Goal: Task Accomplishment & Management: Use online tool/utility

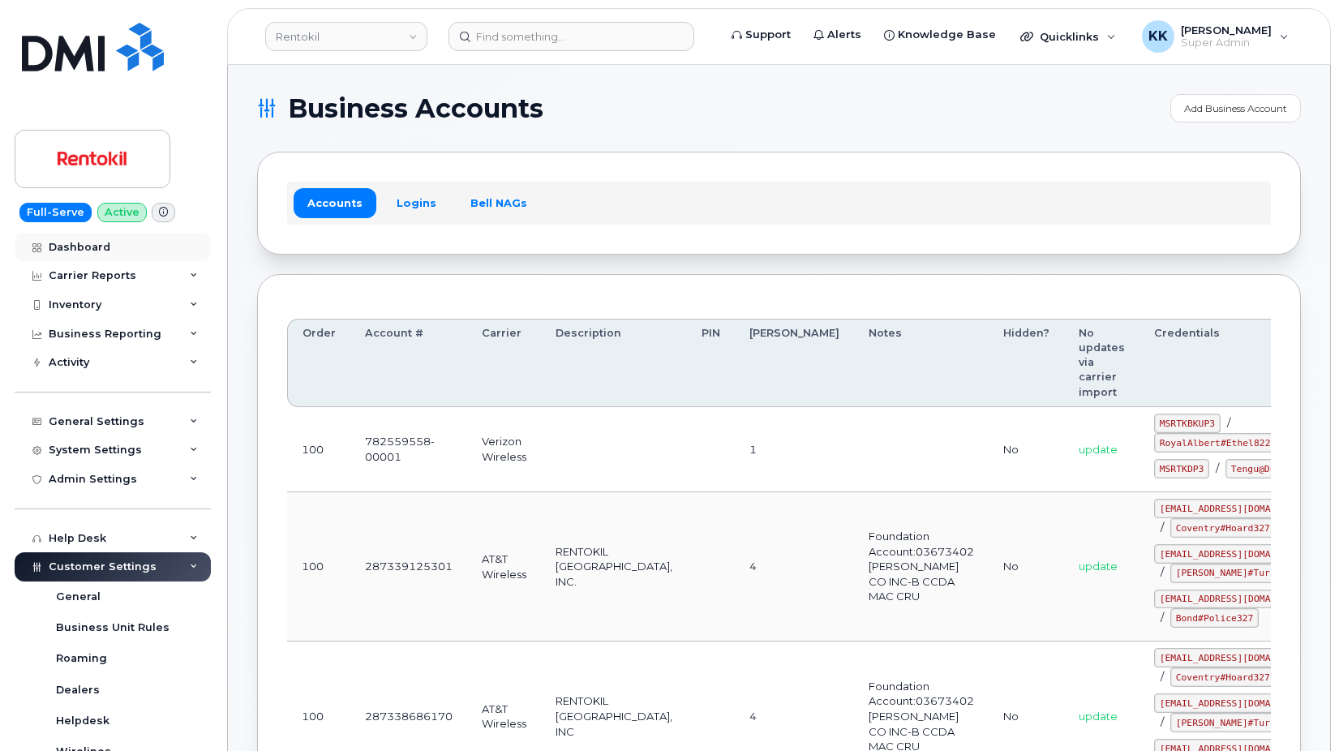
scroll to position [1100, 0]
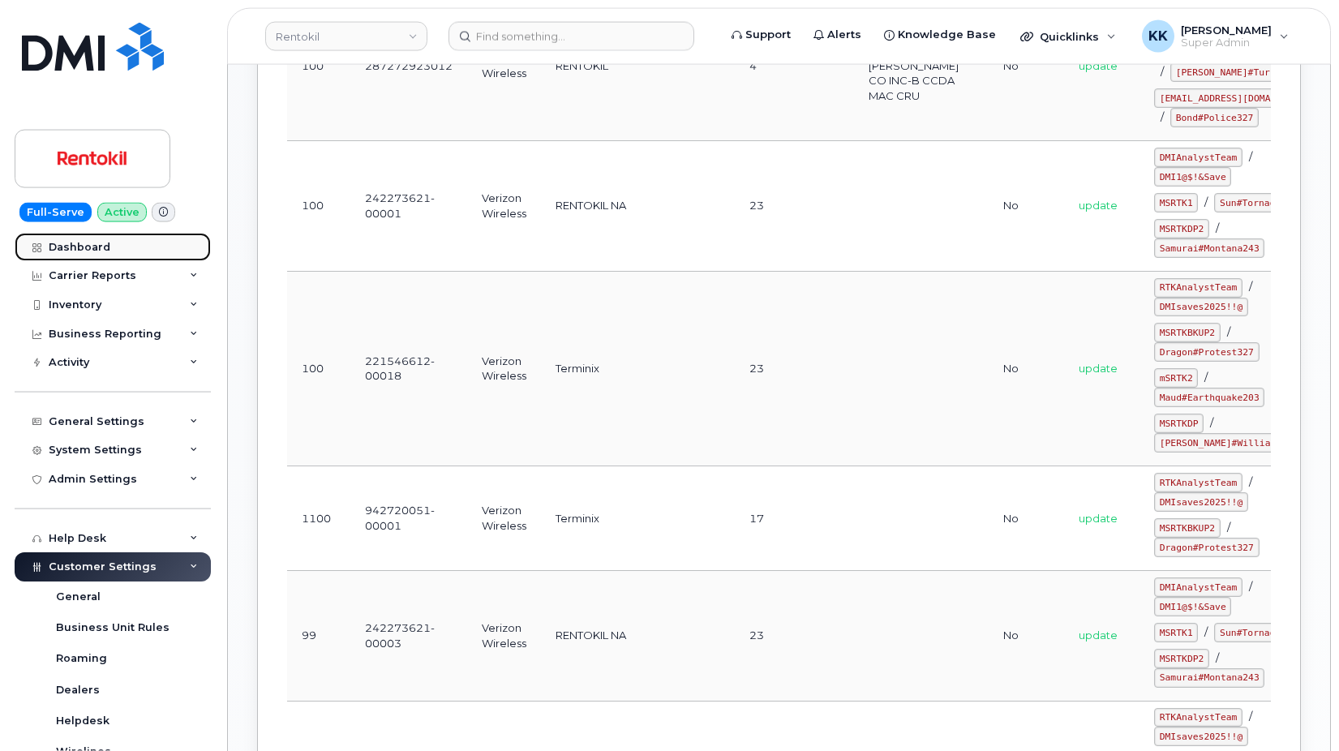
click at [88, 256] on link "Dashboard" at bounding box center [113, 247] width 196 height 29
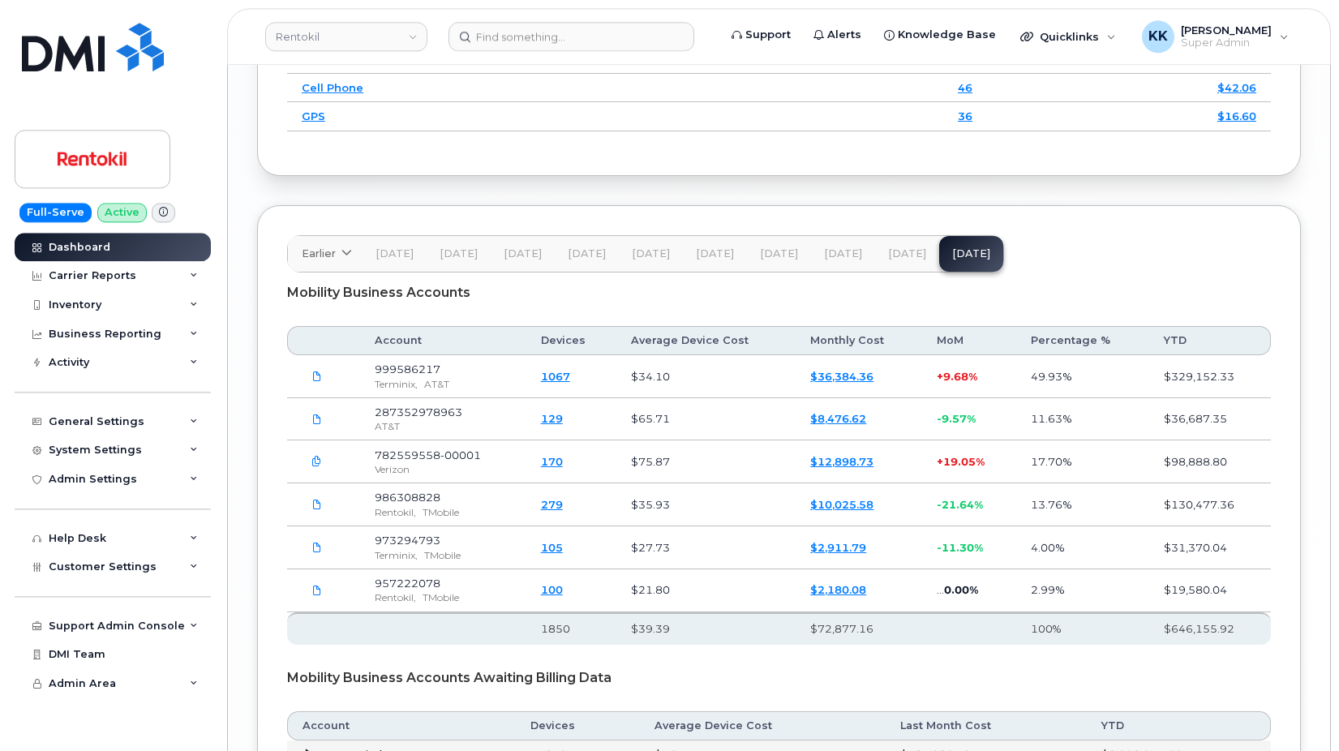
scroll to position [2787, 0]
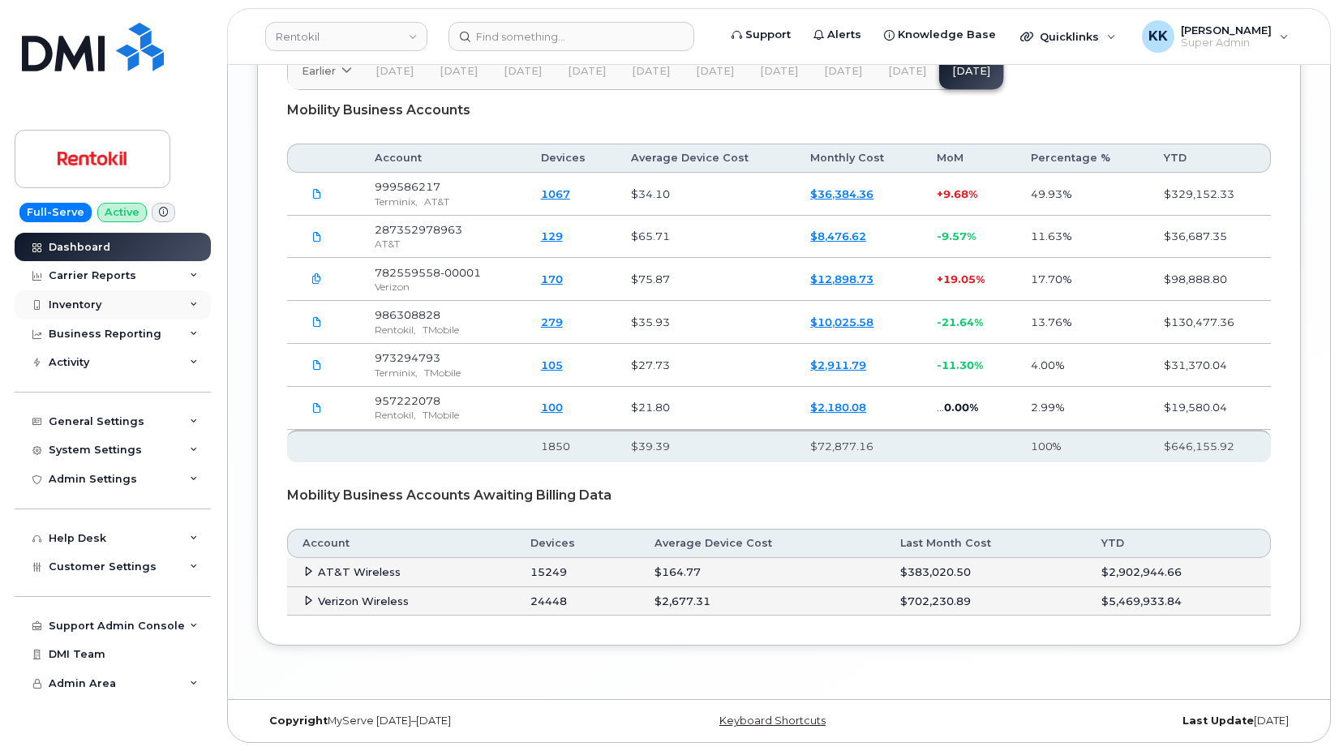
click at [75, 309] on div "Inventory" at bounding box center [75, 305] width 53 height 13
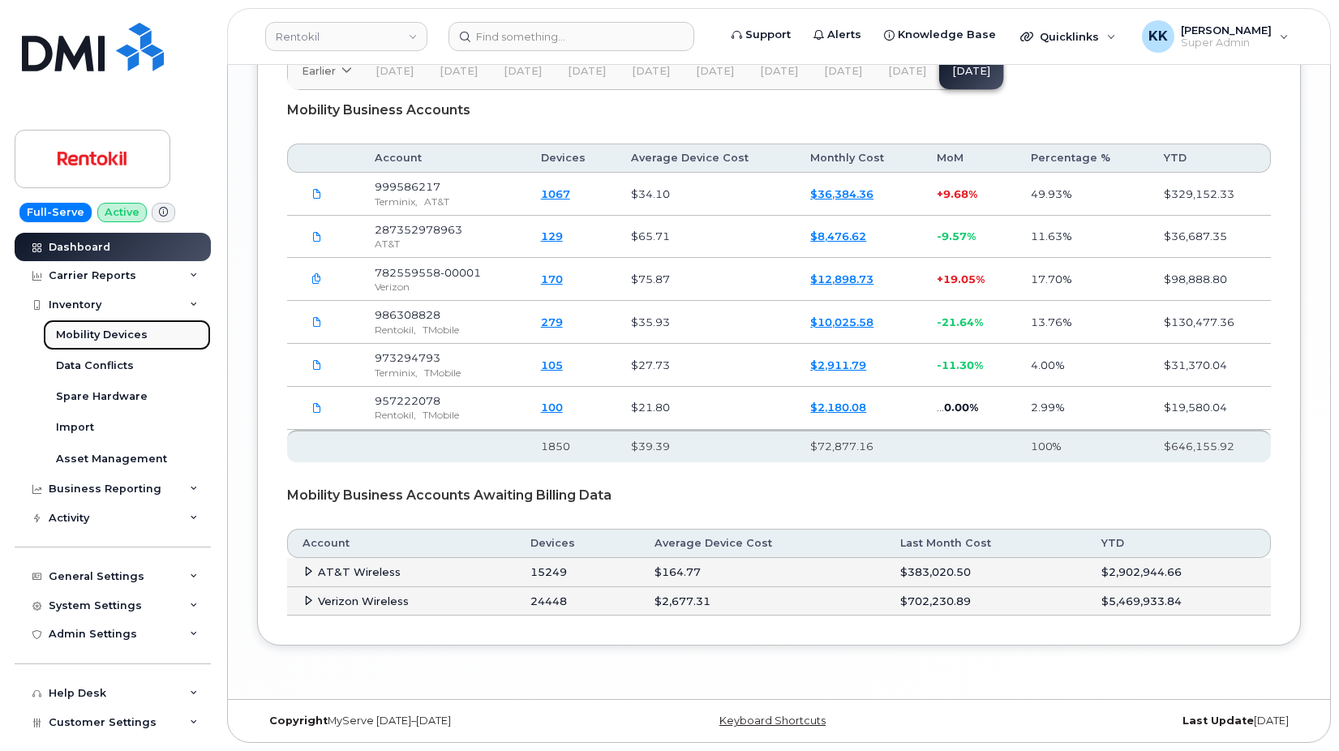
click at [75, 332] on div "Mobility Devices" at bounding box center [102, 335] width 92 height 15
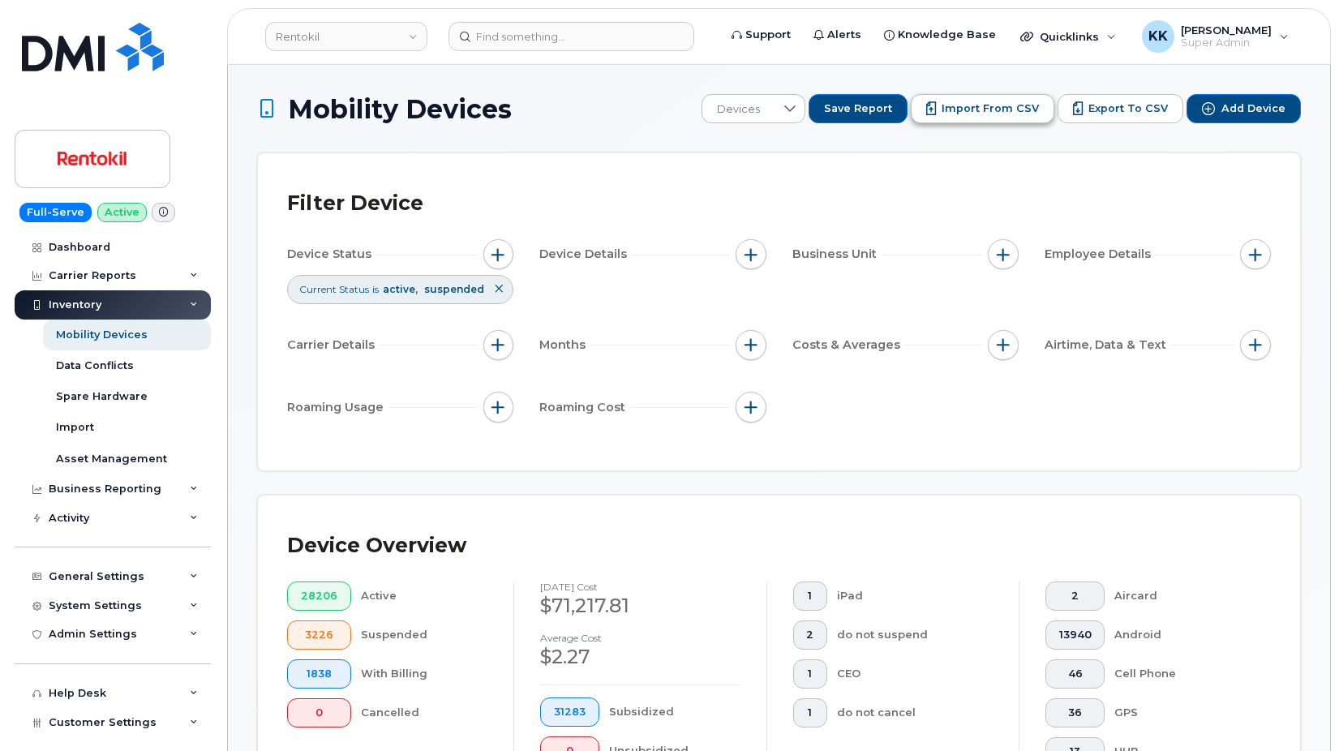
click at [1002, 104] on span "Import from CSV" at bounding box center [990, 108] width 97 height 15
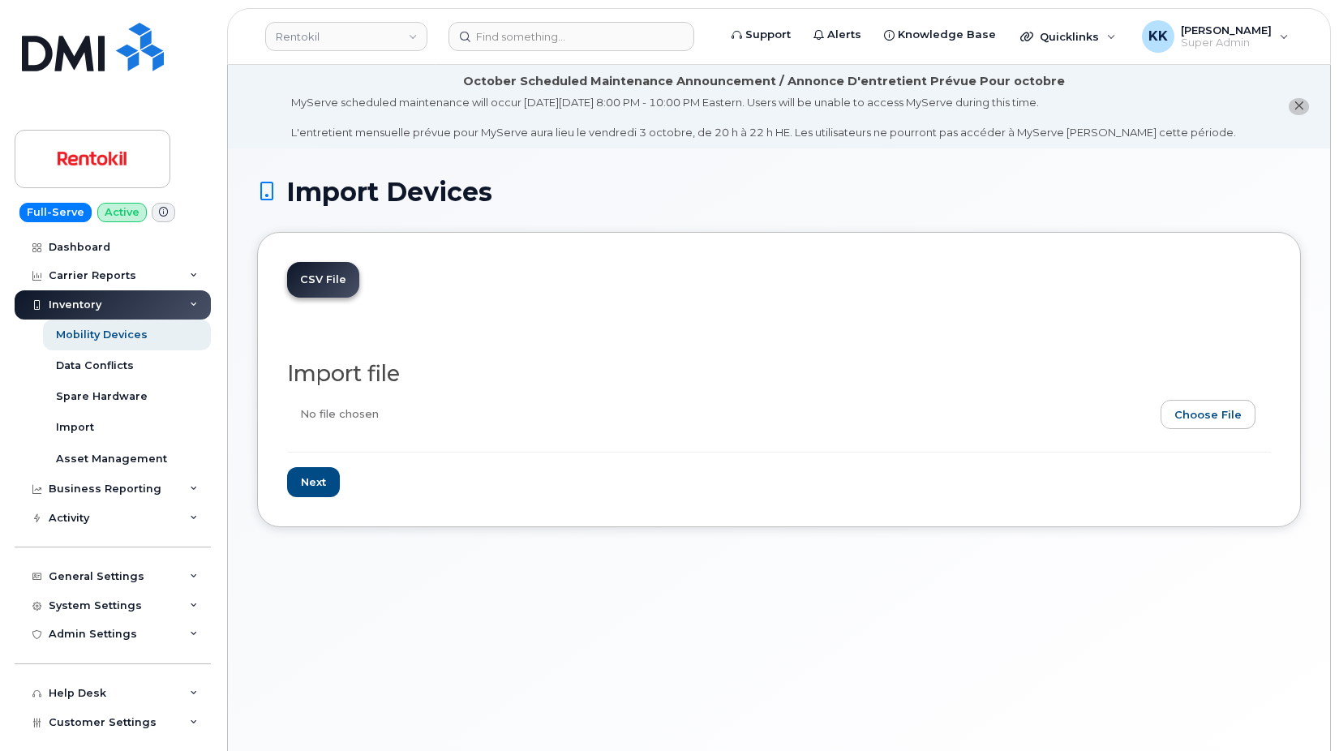
click at [1218, 409] on input "file" at bounding box center [772, 418] width 971 height 37
type input "C:\fakepath\Rentokil AT&T Terminix Inventory September 2025.csv"
click at [324, 480] on input "Next" at bounding box center [313, 482] width 53 height 30
type input "Loading..."
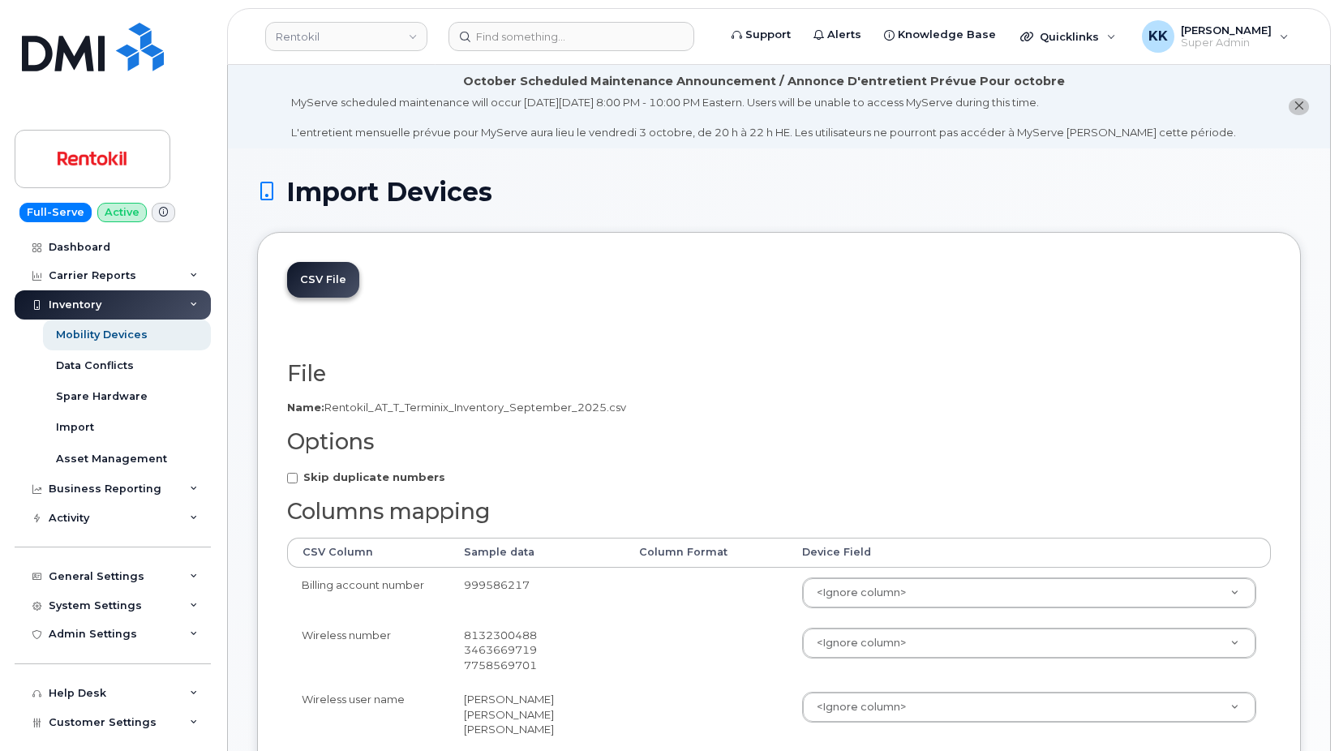
click at [329, 477] on strong "Skip duplicate numbers" at bounding box center [374, 476] width 142 height 13
click at [298, 477] on input "Skip duplicate numbers" at bounding box center [292, 478] width 11 height 11
checkbox input "true"
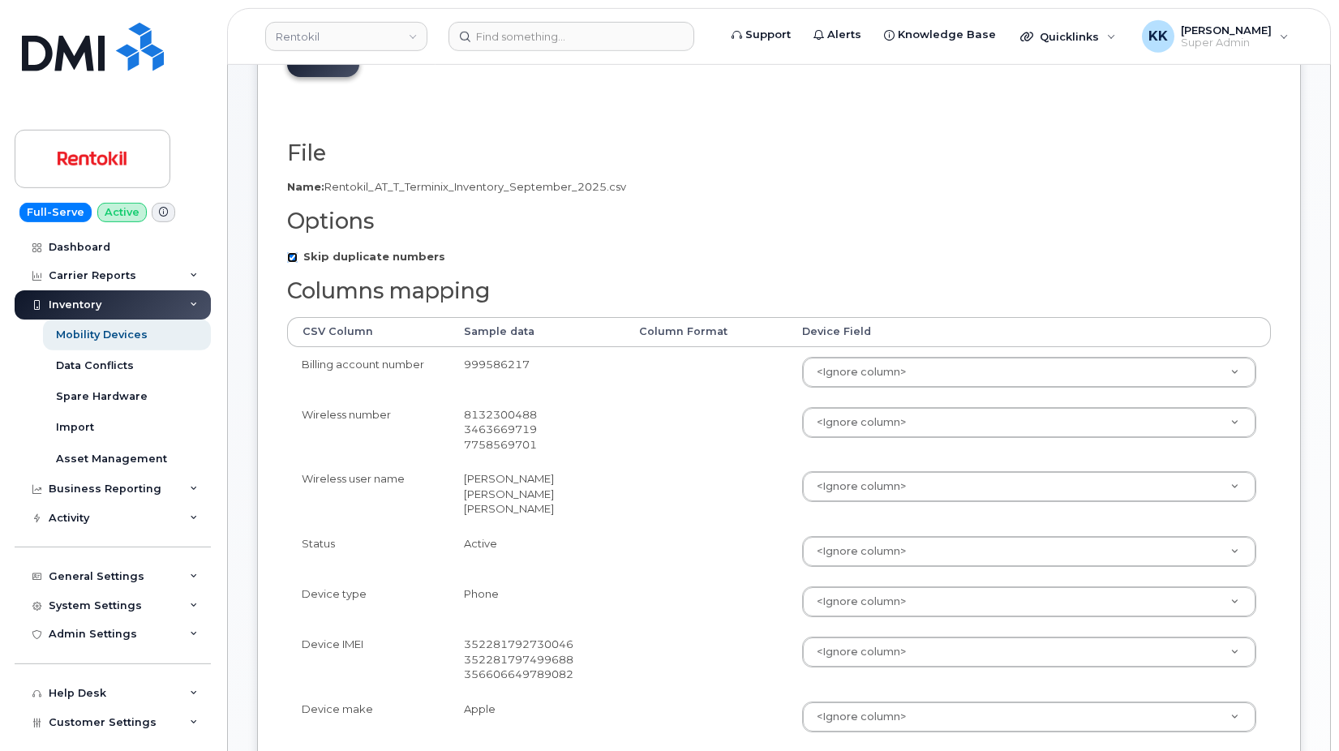
scroll to position [248, 0]
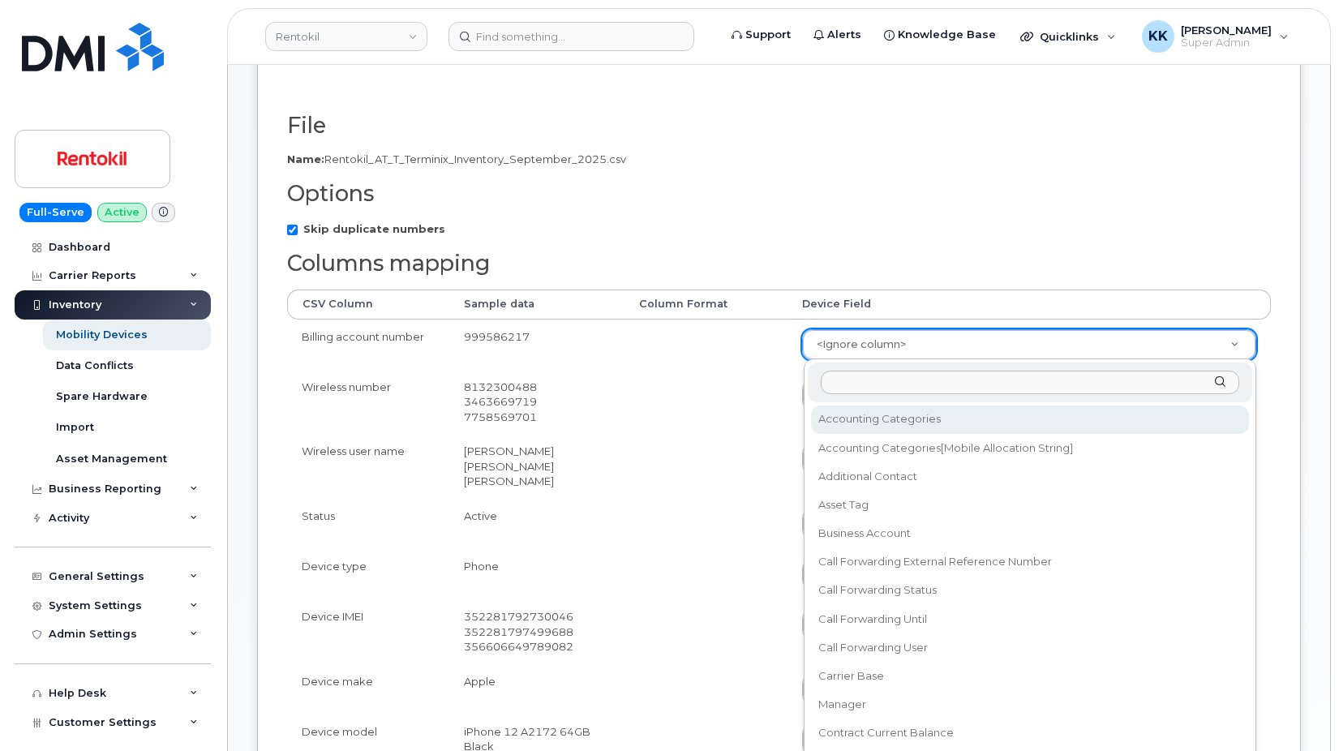
click at [857, 348] on body "Rentokil Support Alerts Knowledge Base Quicklinks Suspend / Cancel Device Chang…" at bounding box center [669, 568] width 1339 height 1632
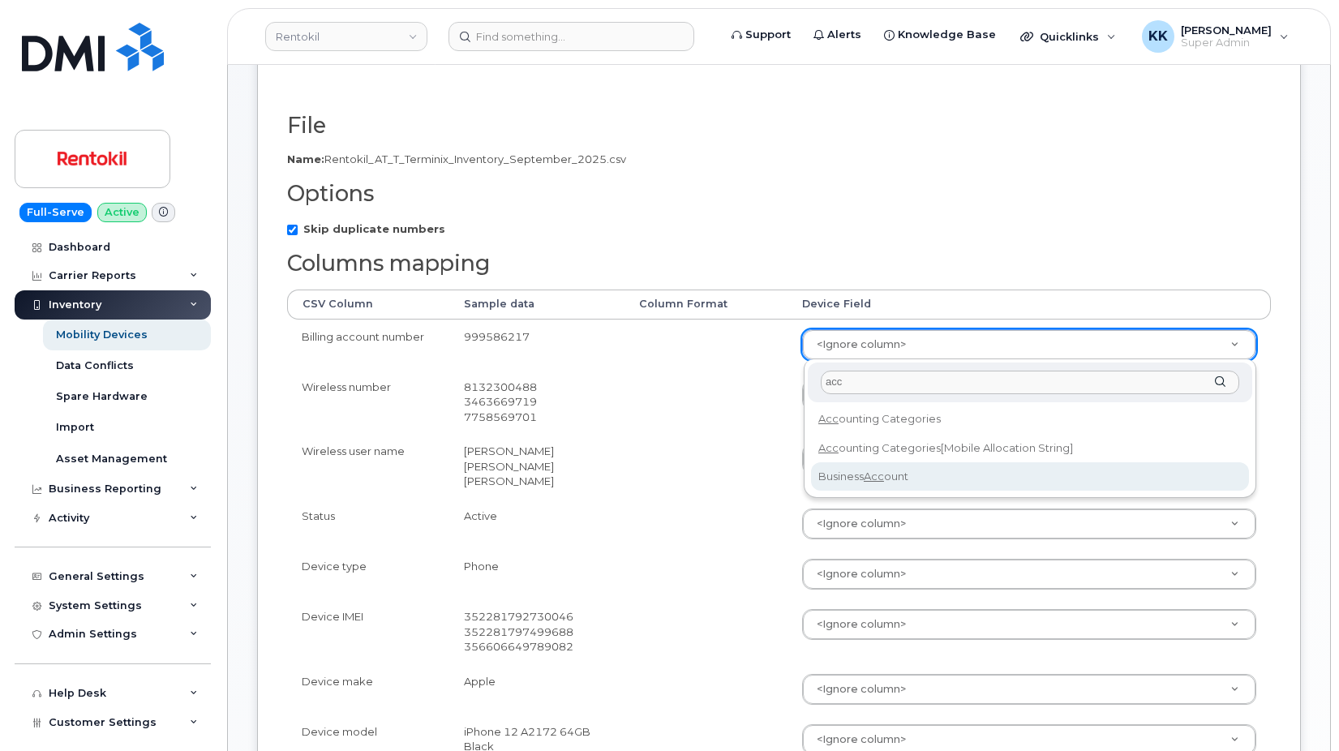
type input "acc"
select select "business_account_id"
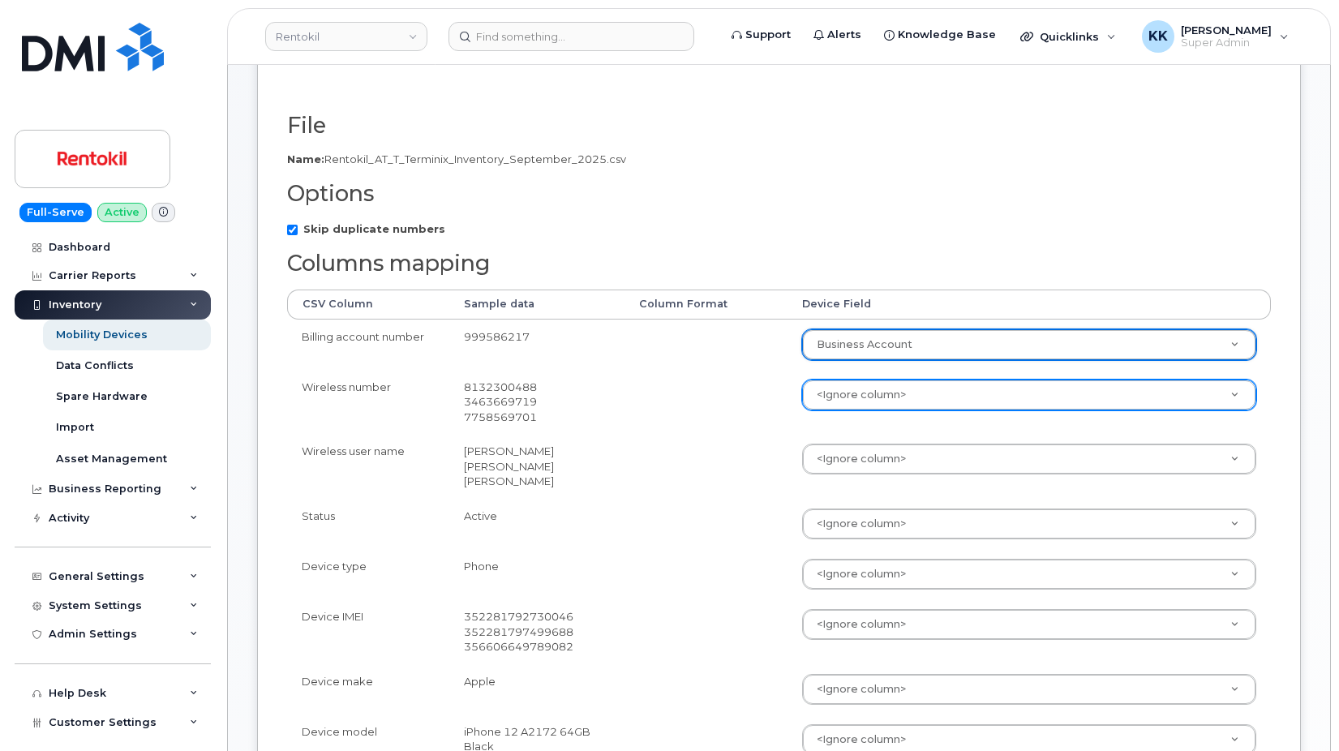
click at [842, 398] on body "Rentokil Support Alerts Knowledge Base Quicklinks Suspend / Cancel Device Chang…" at bounding box center [669, 568] width 1339 height 1632
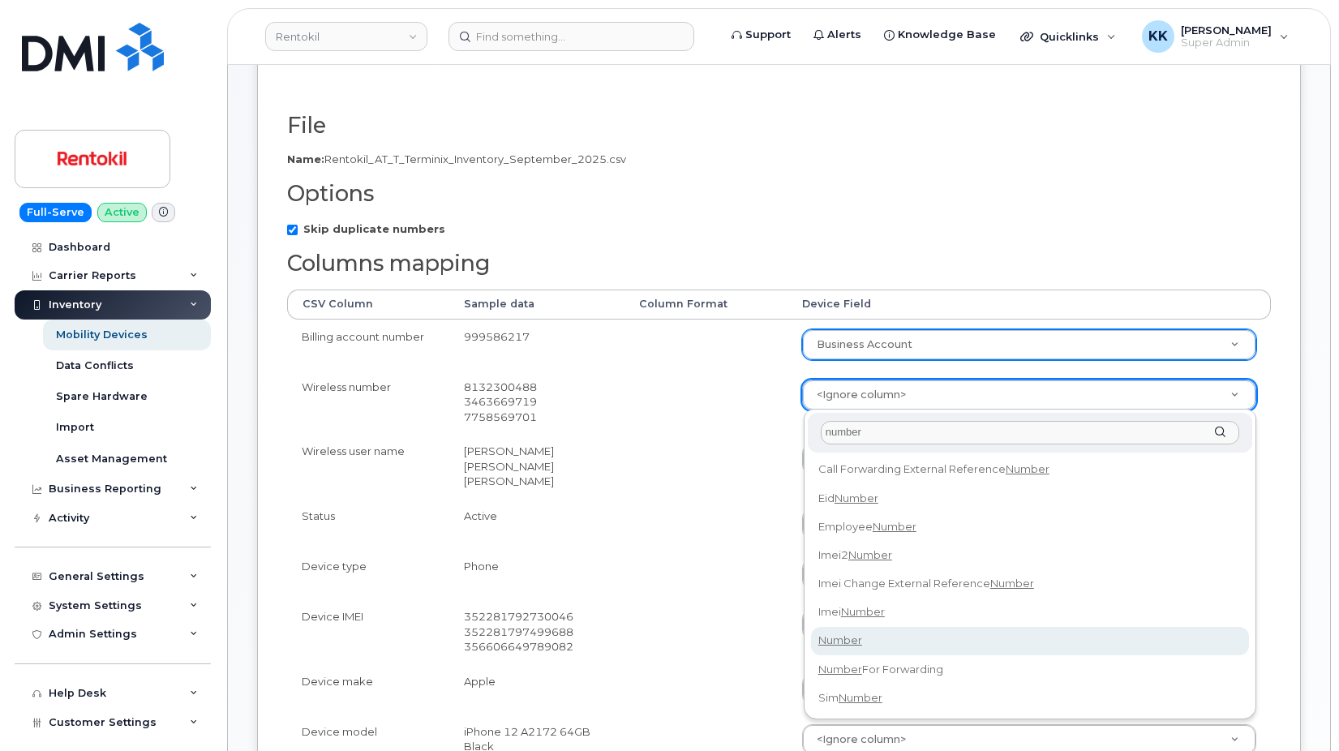
type input "number"
select select "number"
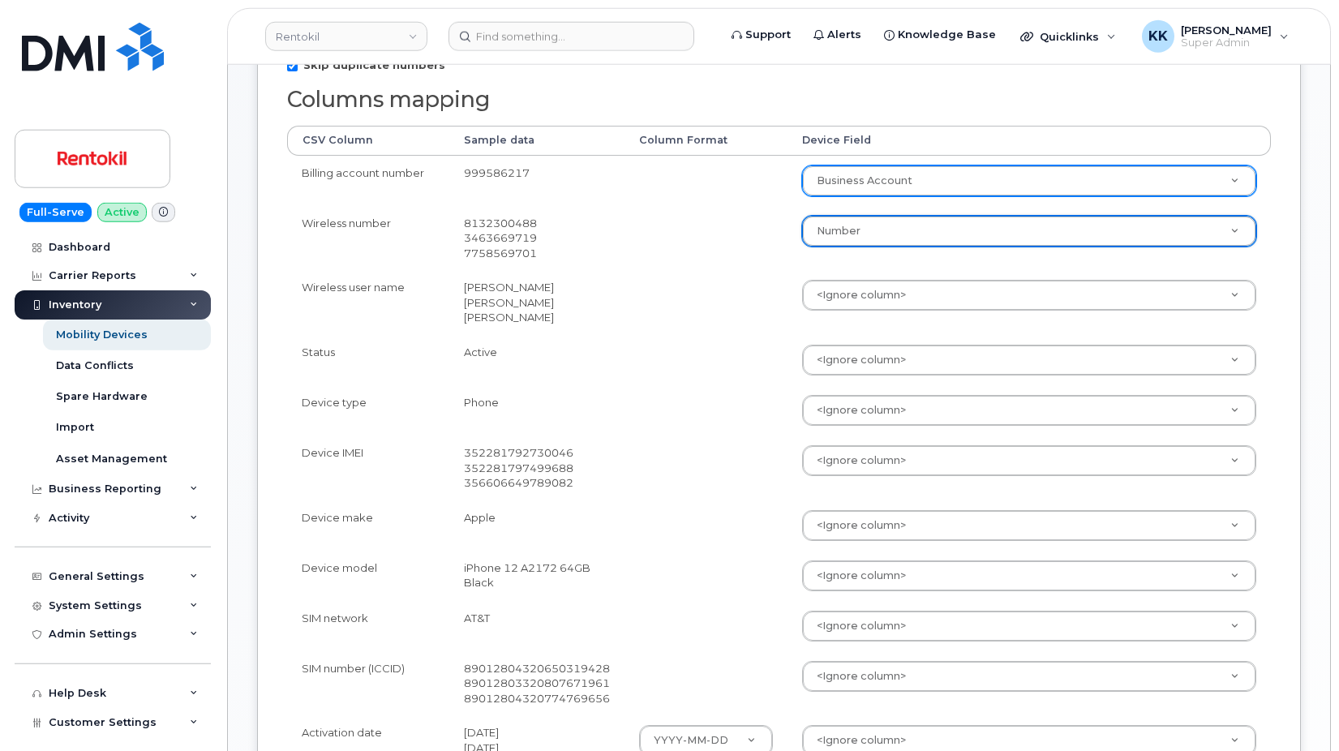
scroll to position [414, 0]
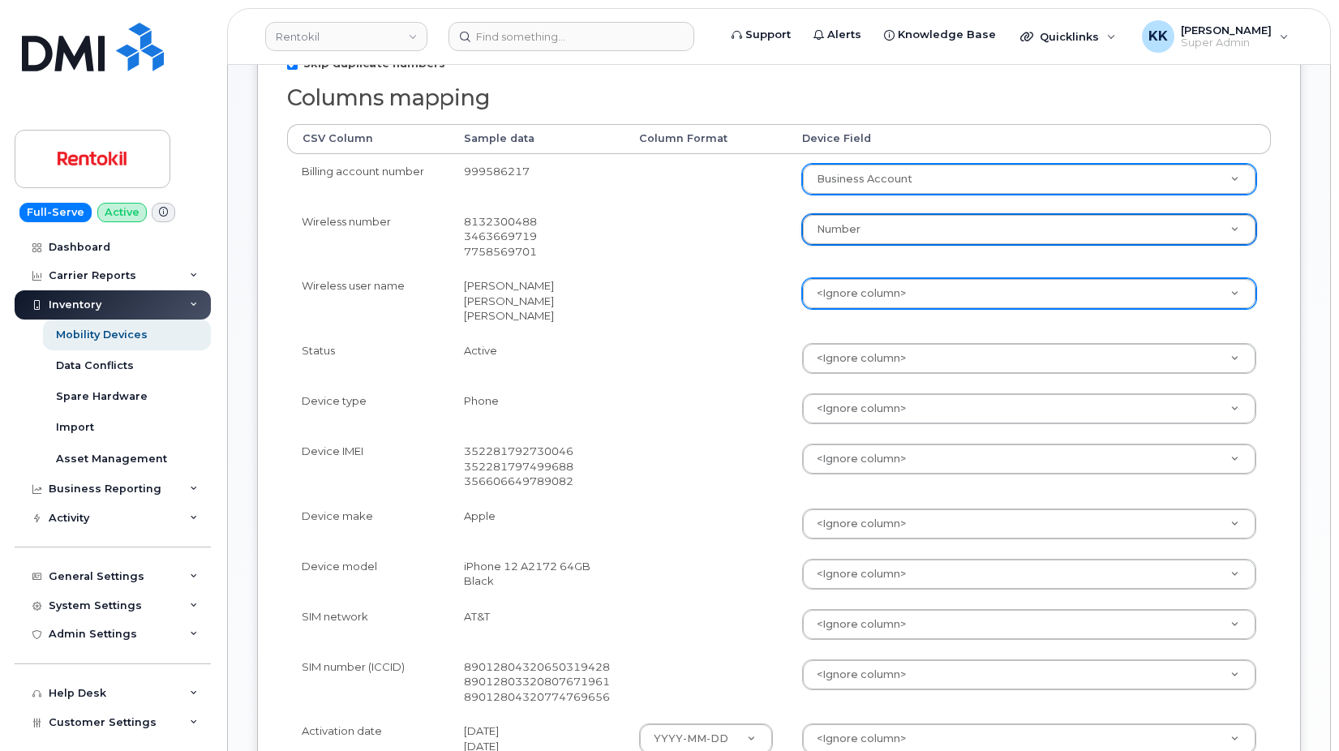
click at [878, 303] on body "Rentokil Support Alerts Knowledge Base Quicklinks Suspend / Cancel Device Chang…" at bounding box center [669, 402] width 1339 height 1632
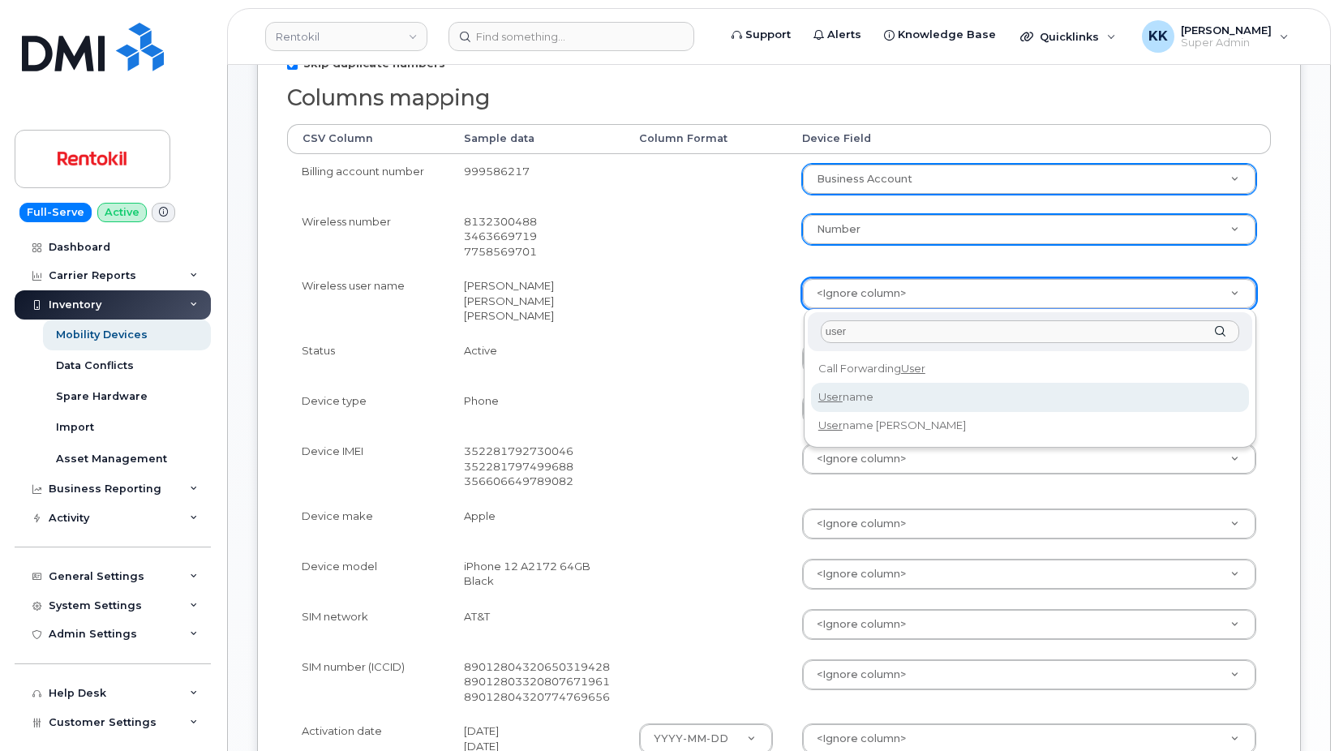
type input "user"
select select "username"
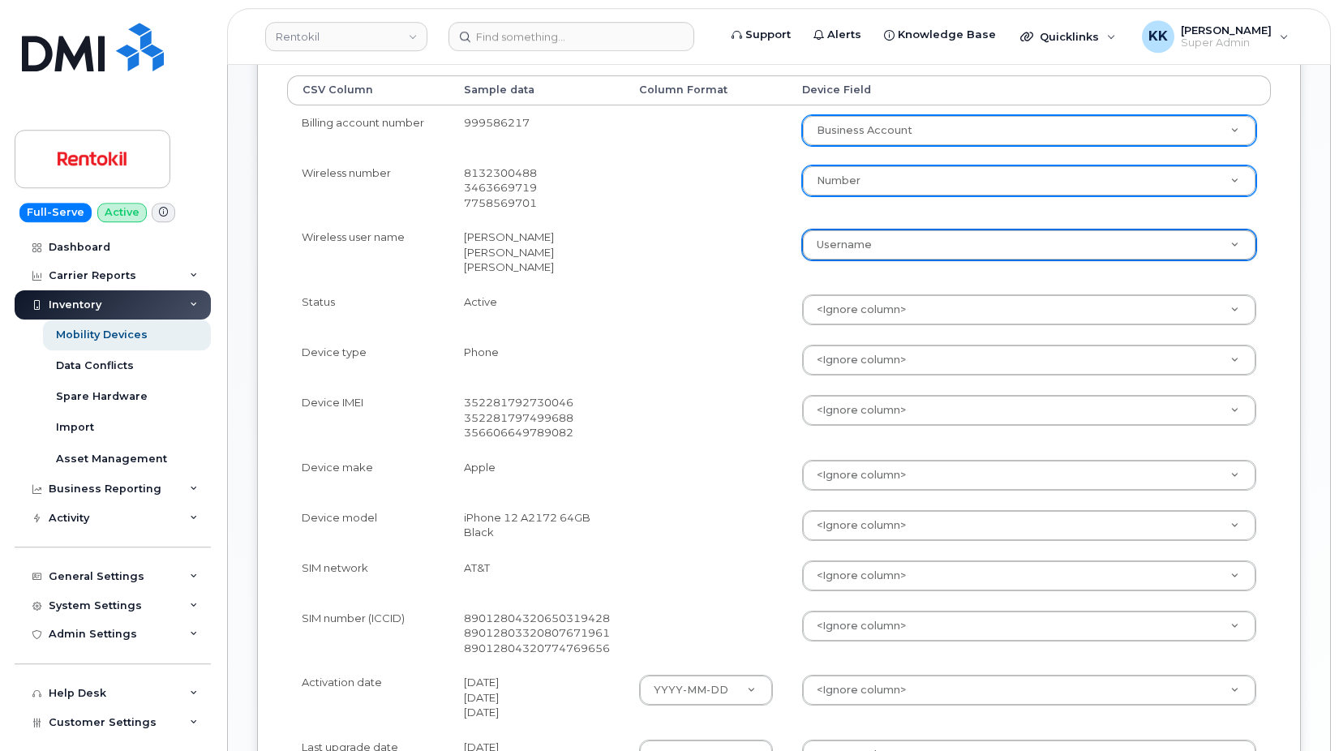
scroll to position [496, 0]
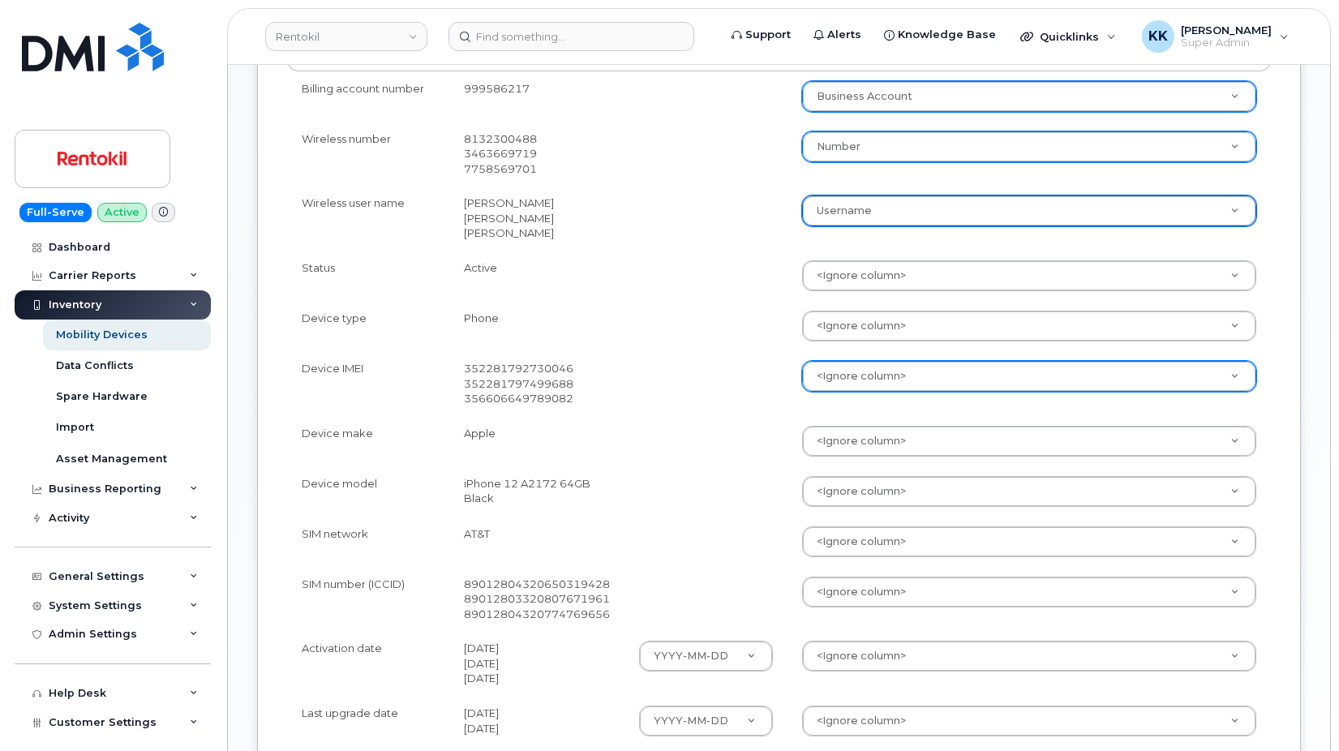
click at [834, 373] on body "Rentokil Support Alerts Knowledge Base Quicklinks Suspend / Cancel Device Chang…" at bounding box center [669, 320] width 1339 height 1632
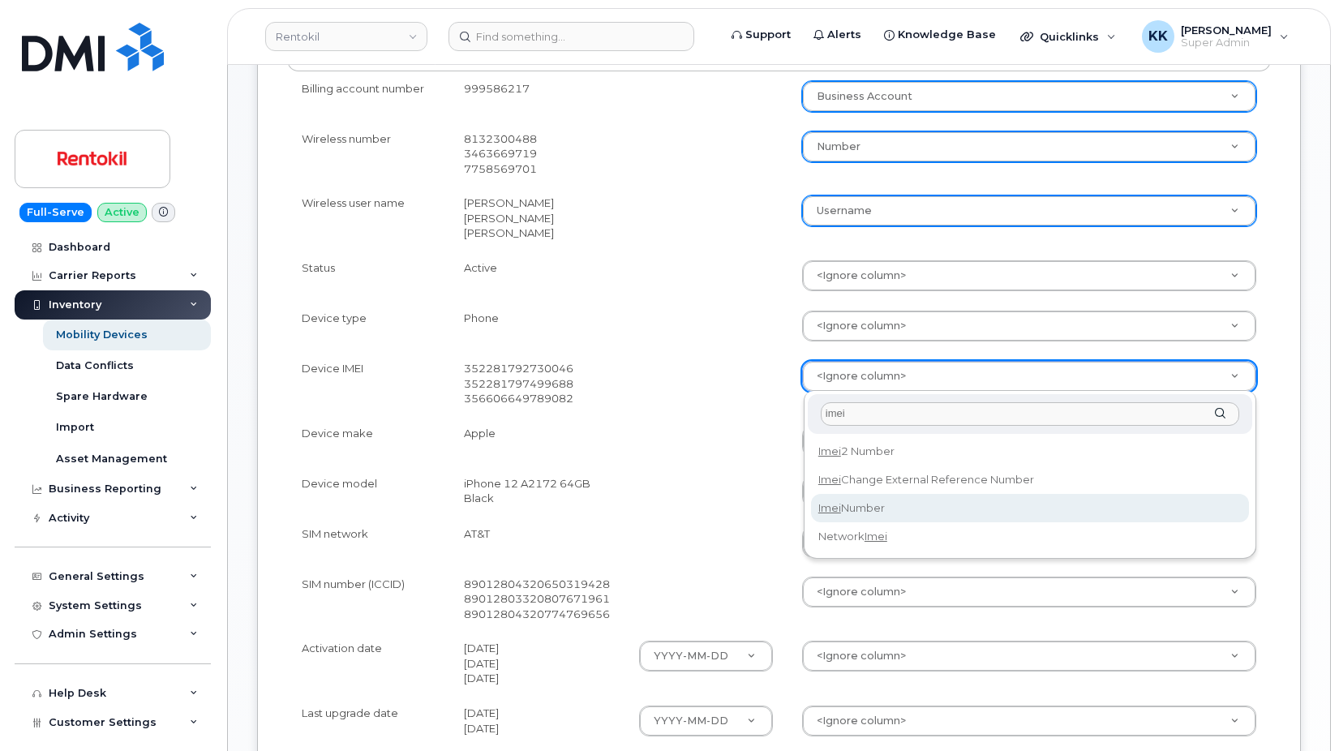
type input "imei"
select select "imei_number"
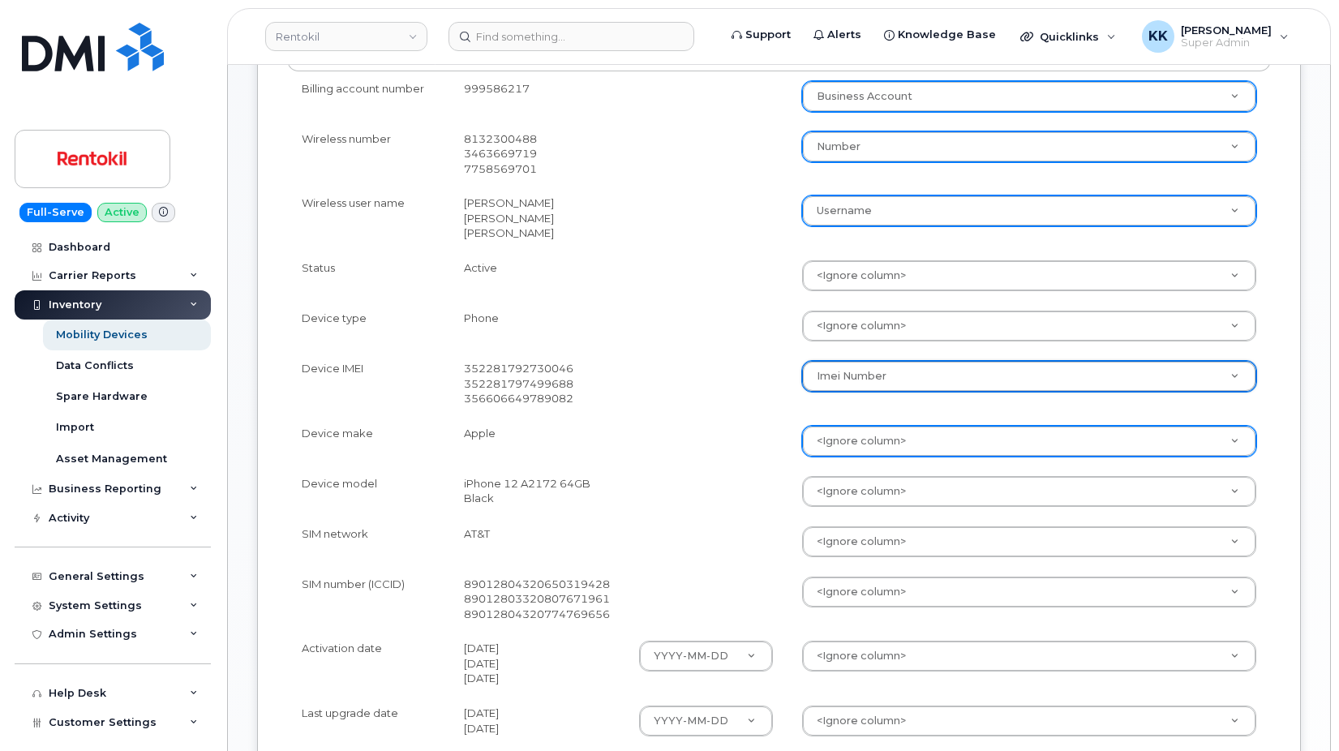
click at [827, 431] on body "Rentokil Support Alerts Knowledge Base Quicklinks Suspend / Cancel Device Chang…" at bounding box center [669, 320] width 1339 height 1632
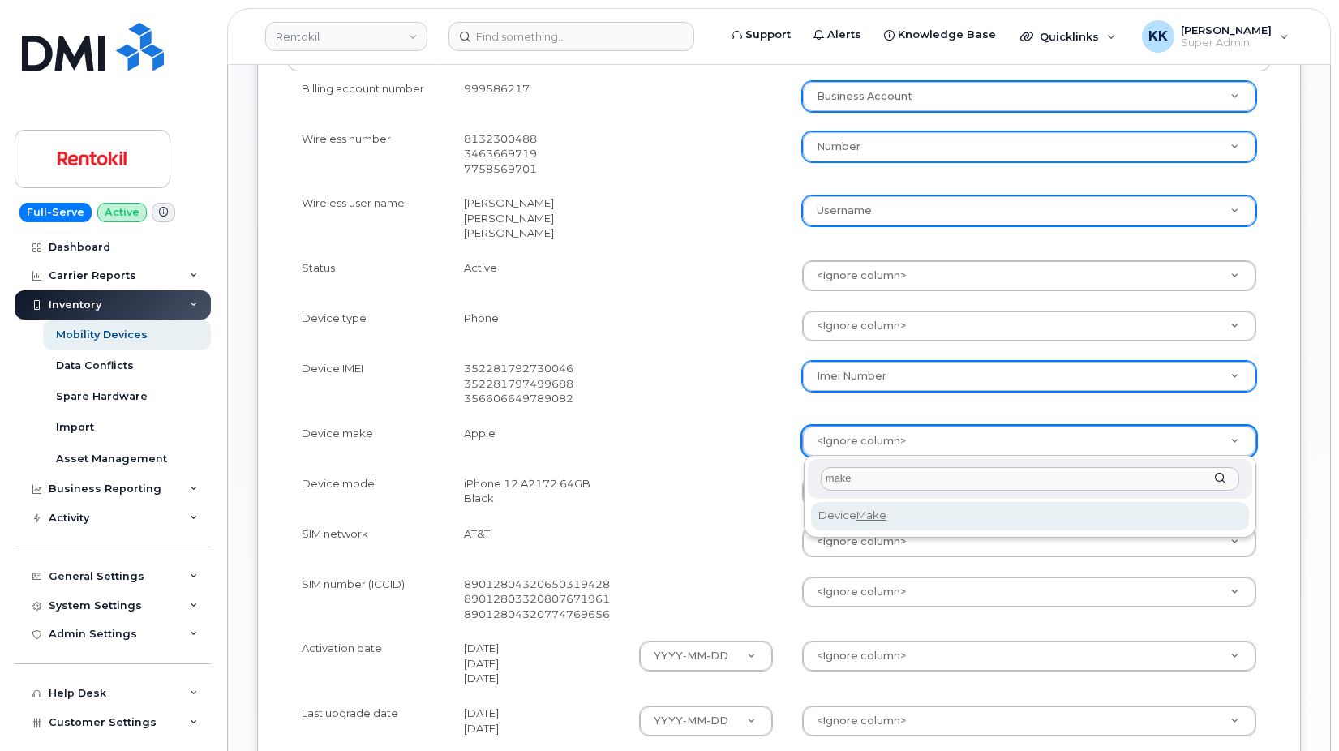
type input "make"
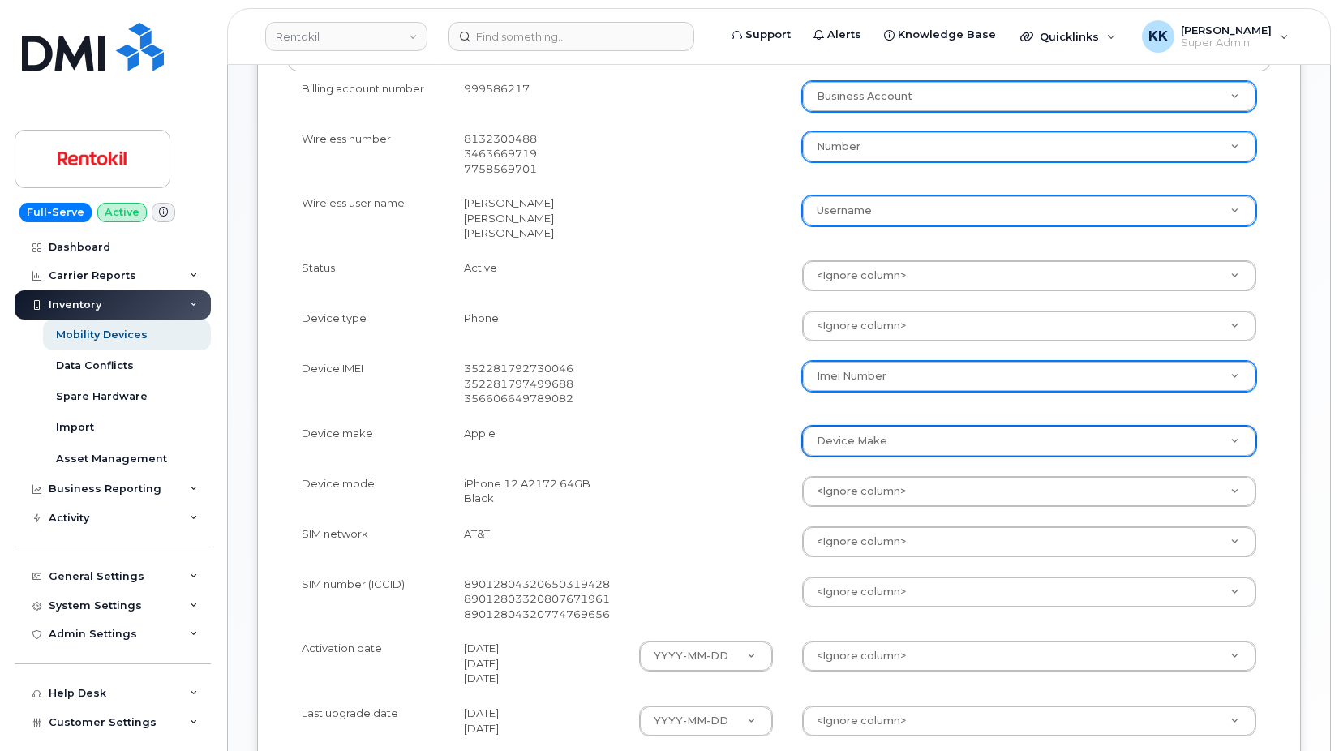
select select "device_make_id"
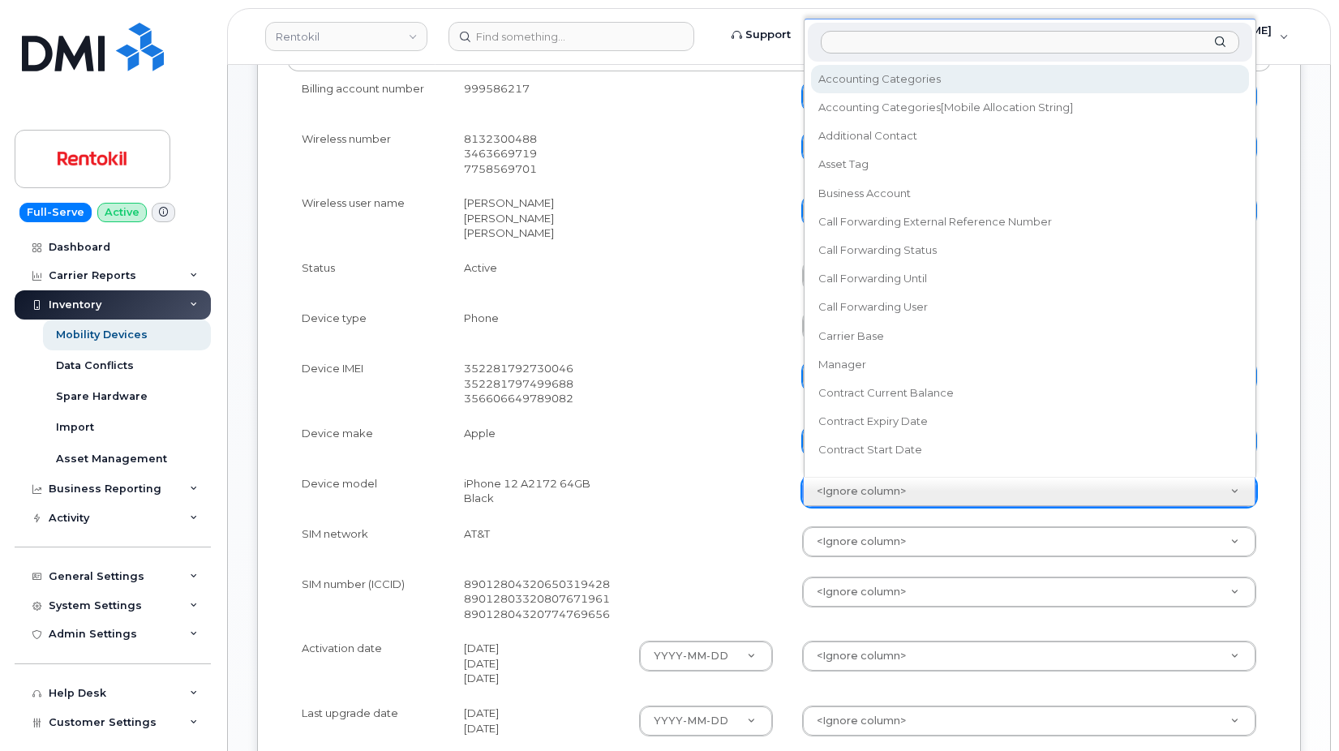
click at [851, 483] on body "Rentokil Support Alerts Knowledge Base Quicklinks Suspend / Cancel Device Chang…" at bounding box center [669, 320] width 1339 height 1632
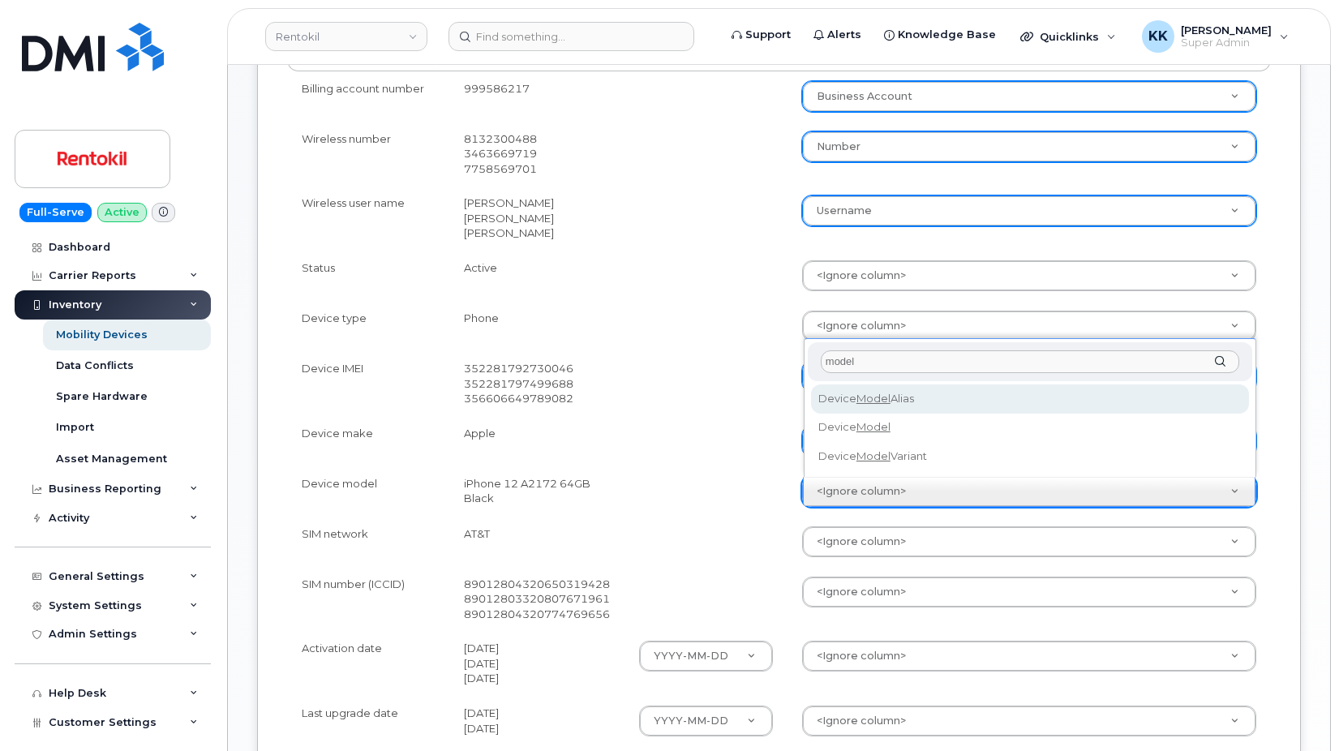
type input "model"
select select "device_model_alias"
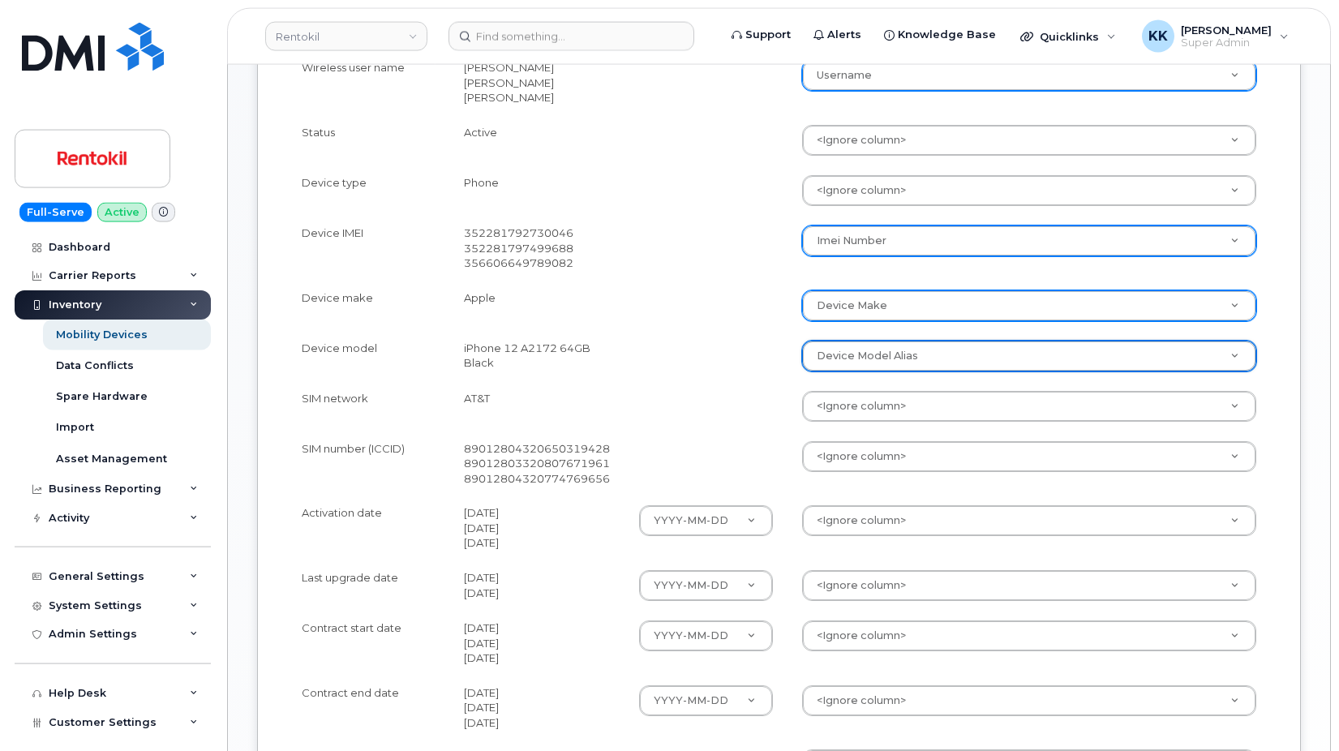
scroll to position [662, 0]
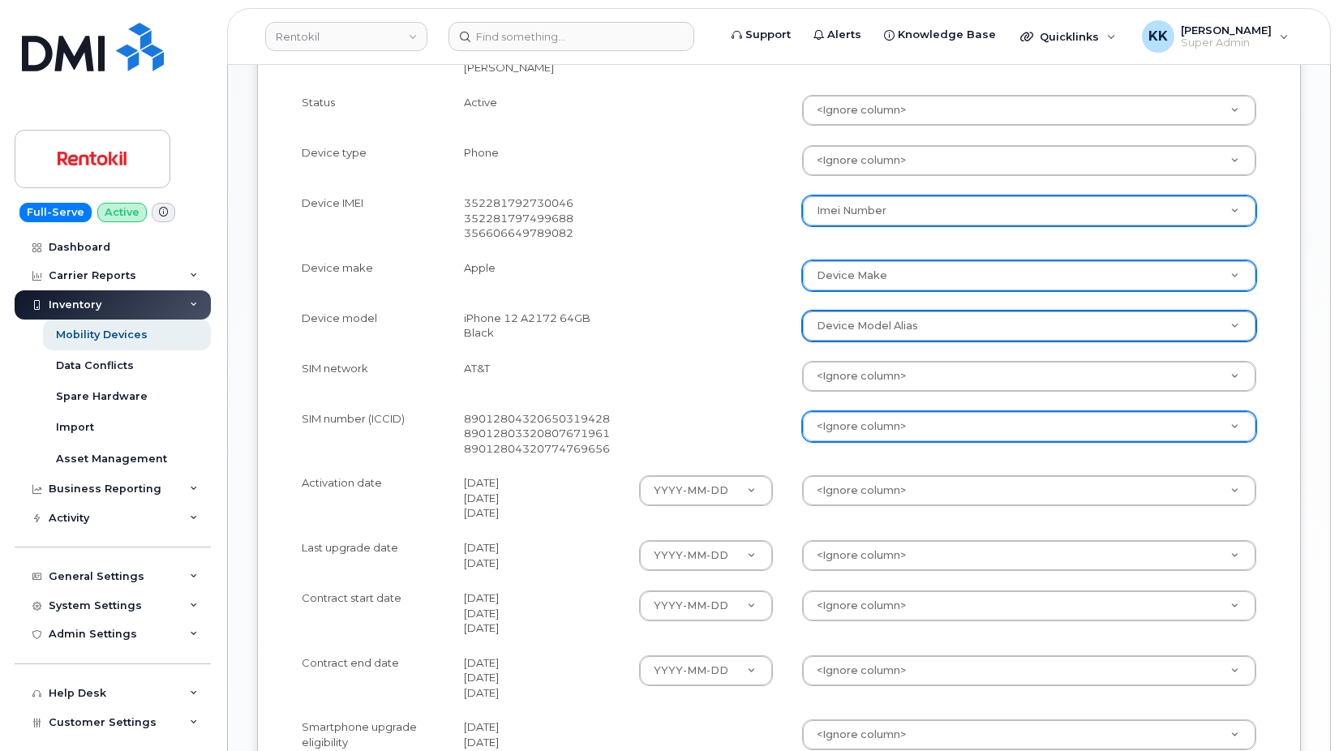
click at [866, 427] on body "Rentokil Support Alerts Knowledge Base Quicklinks Suspend / Cancel Device Chang…" at bounding box center [669, 154] width 1339 height 1632
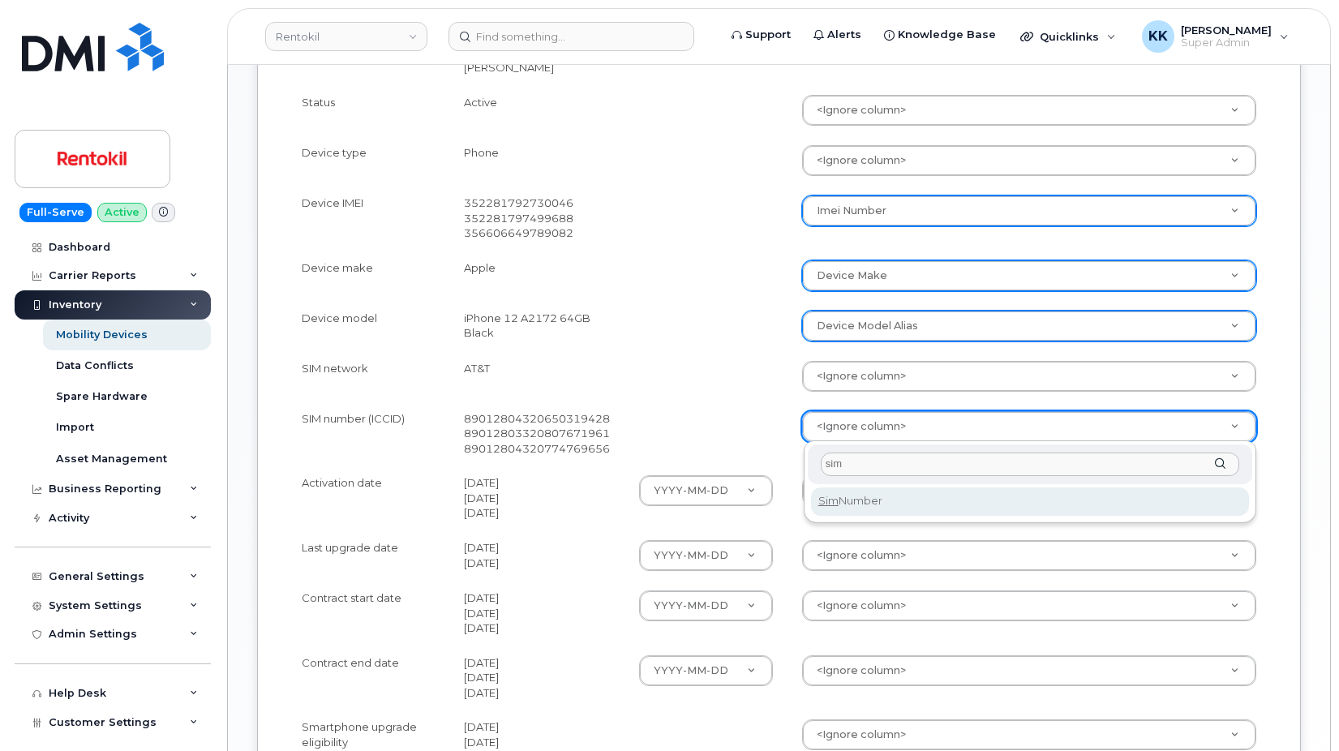
type input "sim"
select select "sim_number"
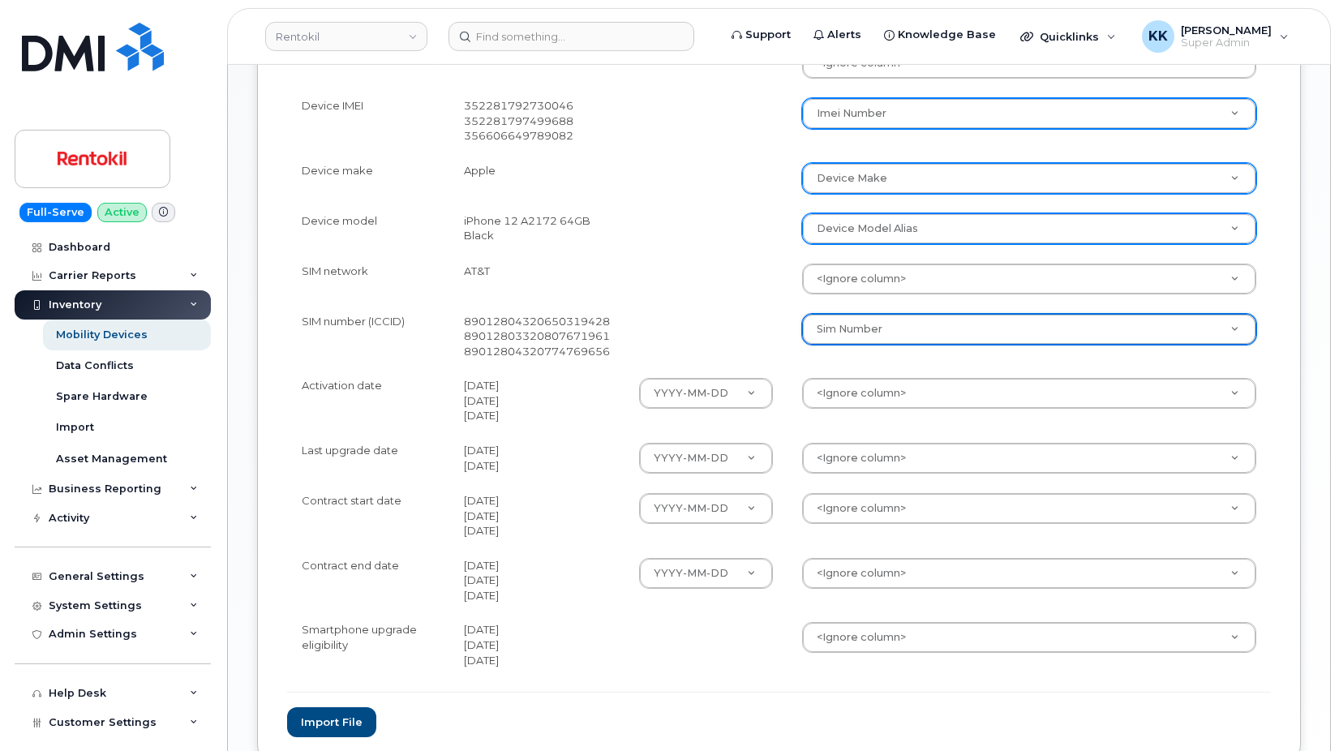
scroll to position [827, 0]
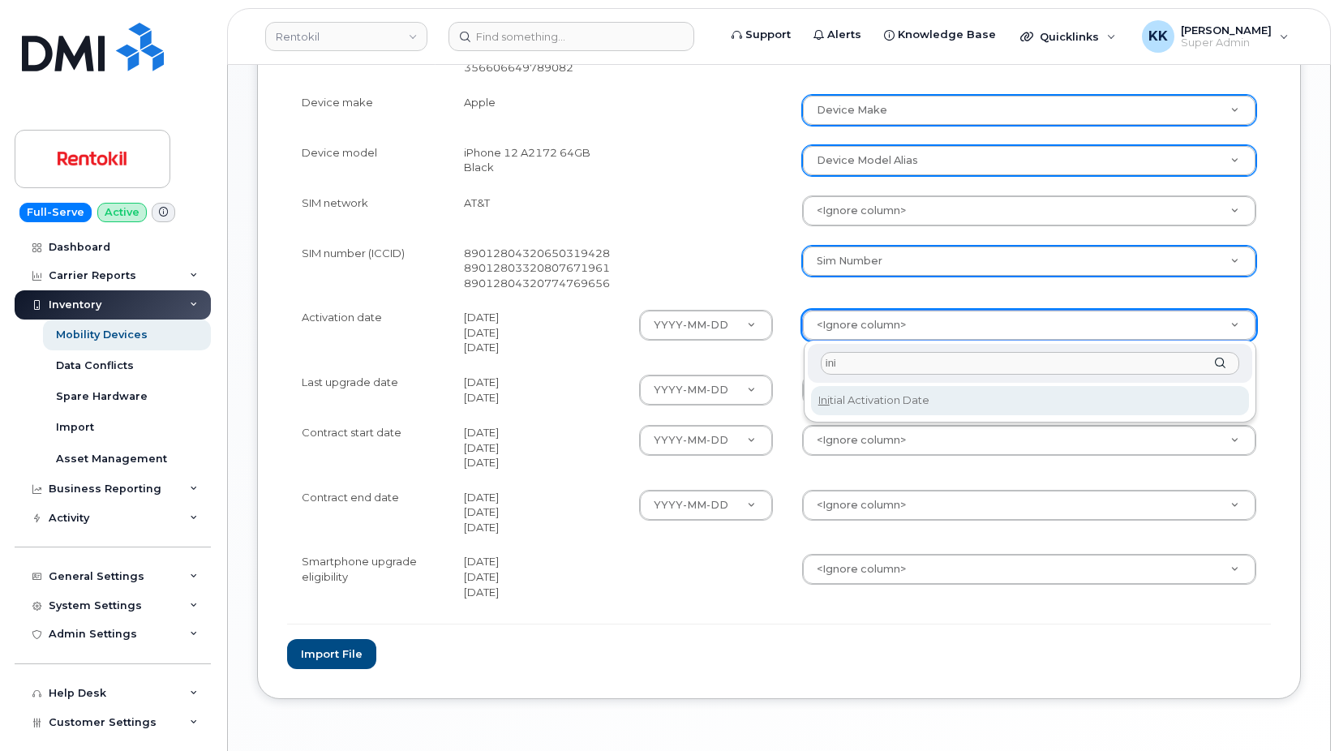
type input "ini"
select select "initial_activation_date"
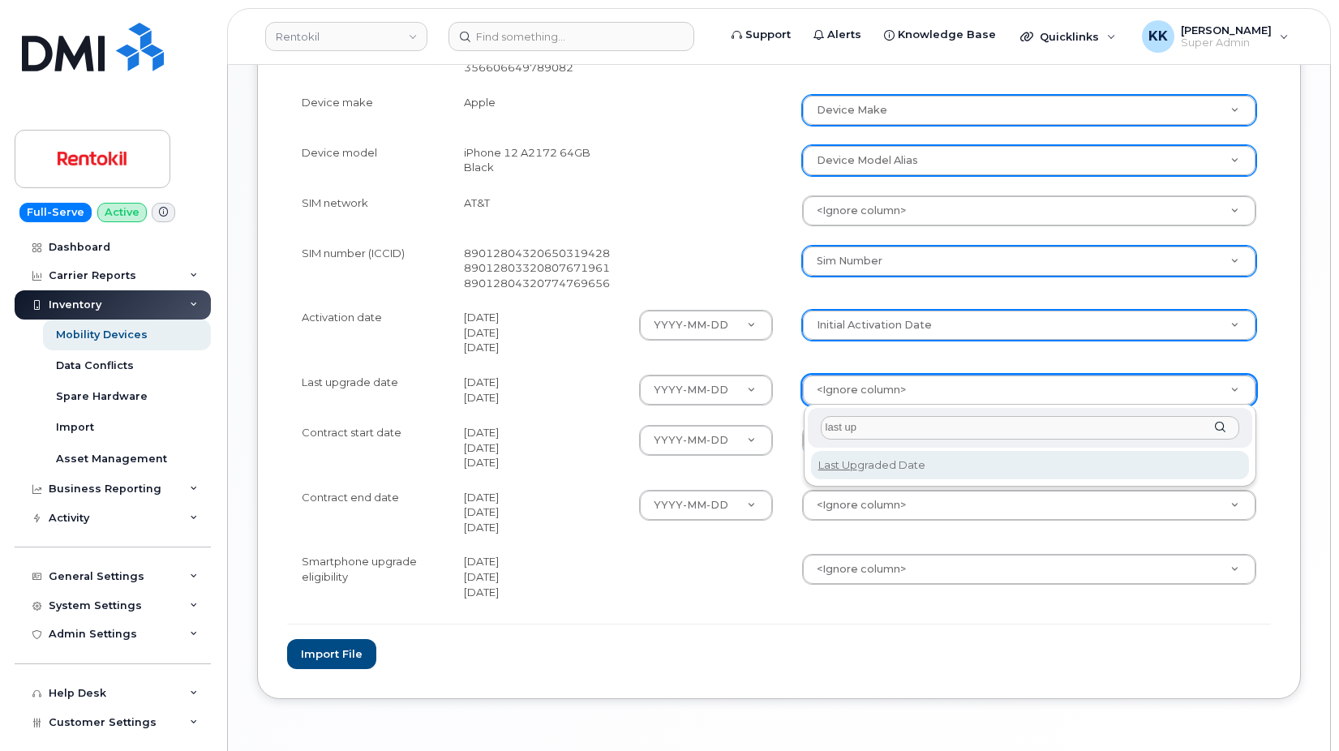
type input "last up"
select select "last_upgraded_date"
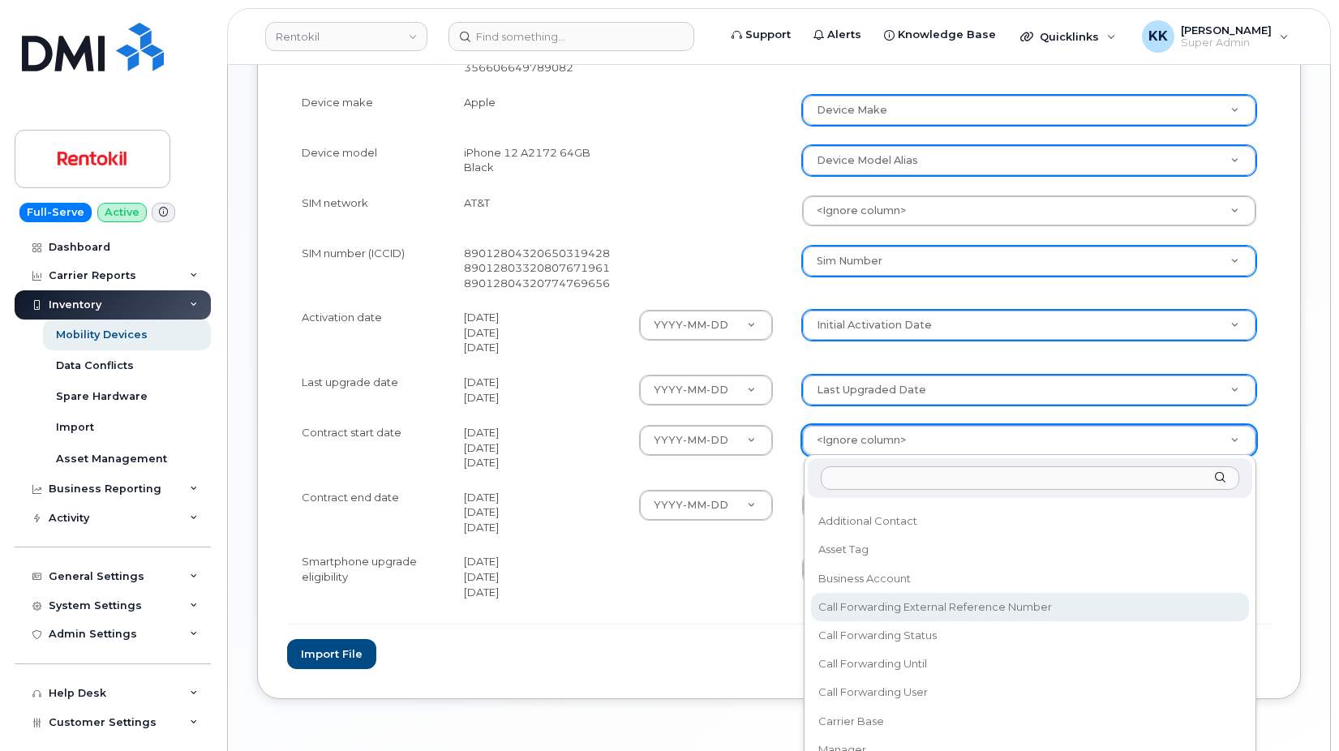
scroll to position [156, 0]
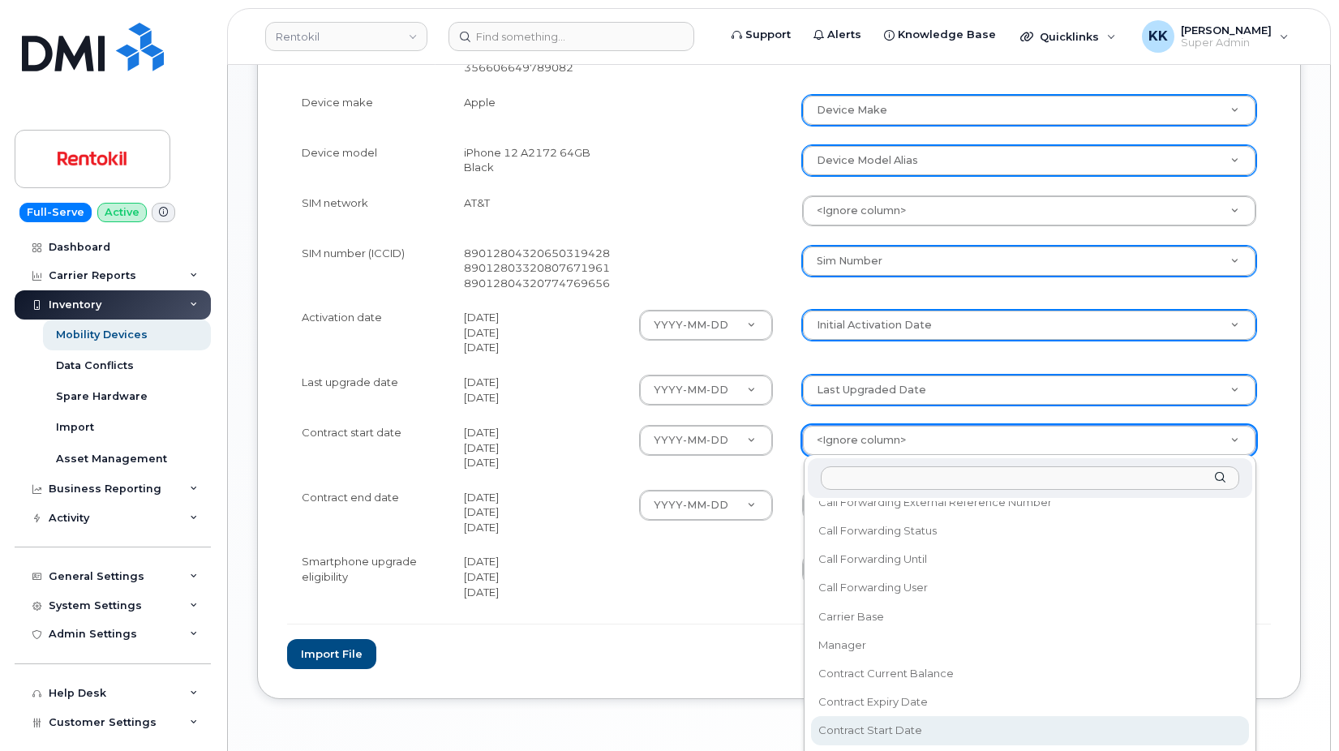
select select "contract_start_date"
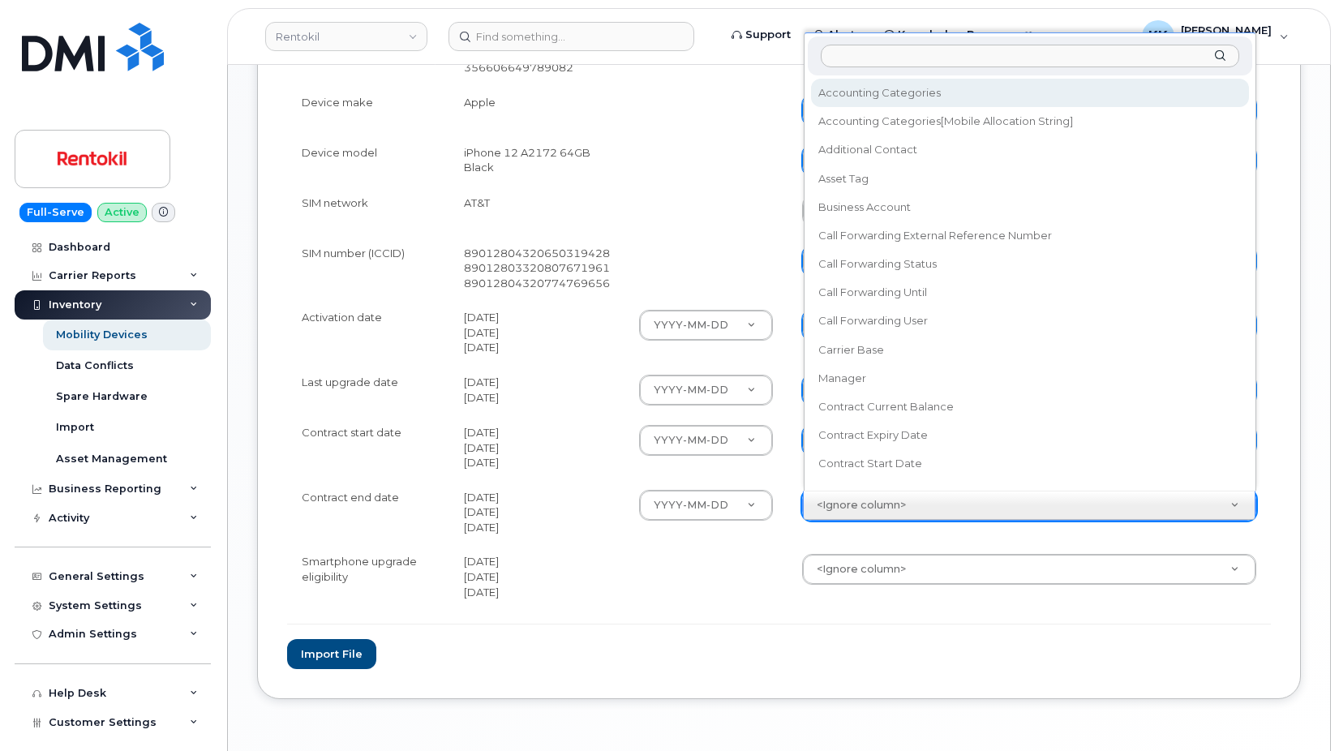
scroll to position [15, 0]
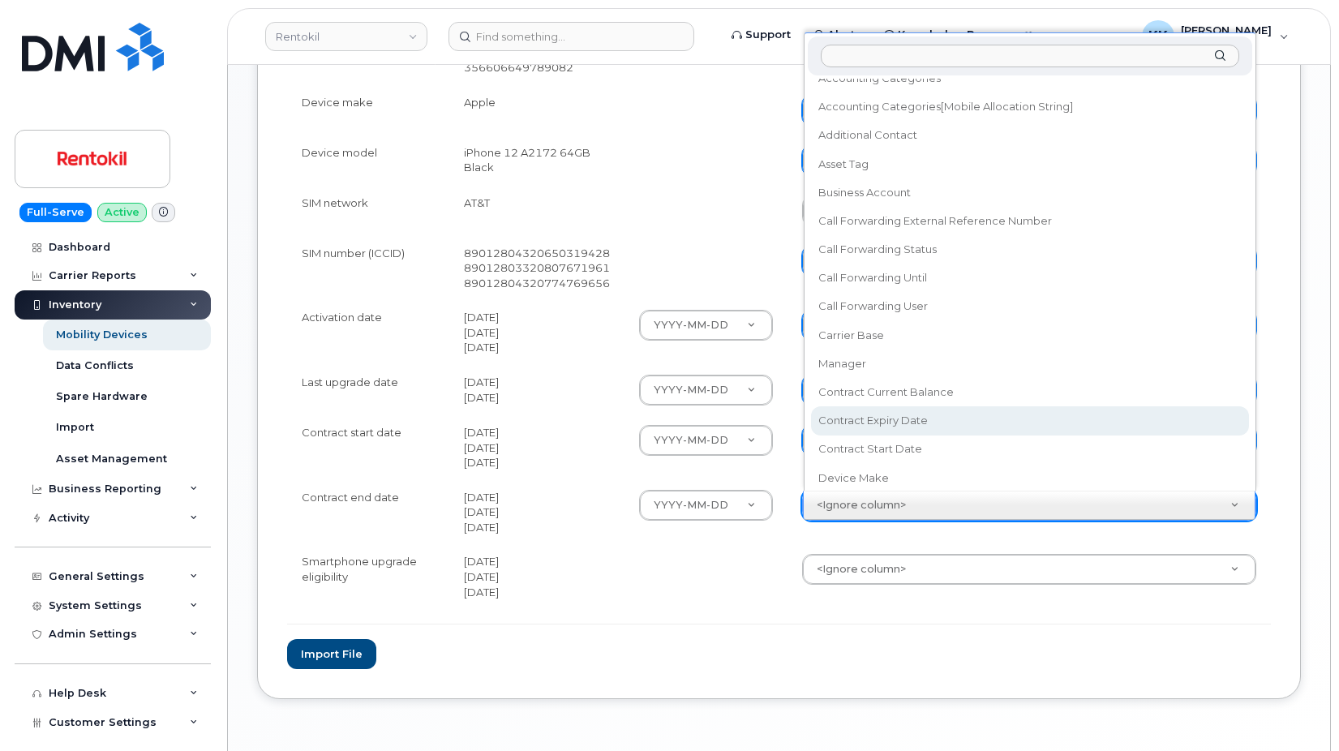
select select "contract_expiry_date"
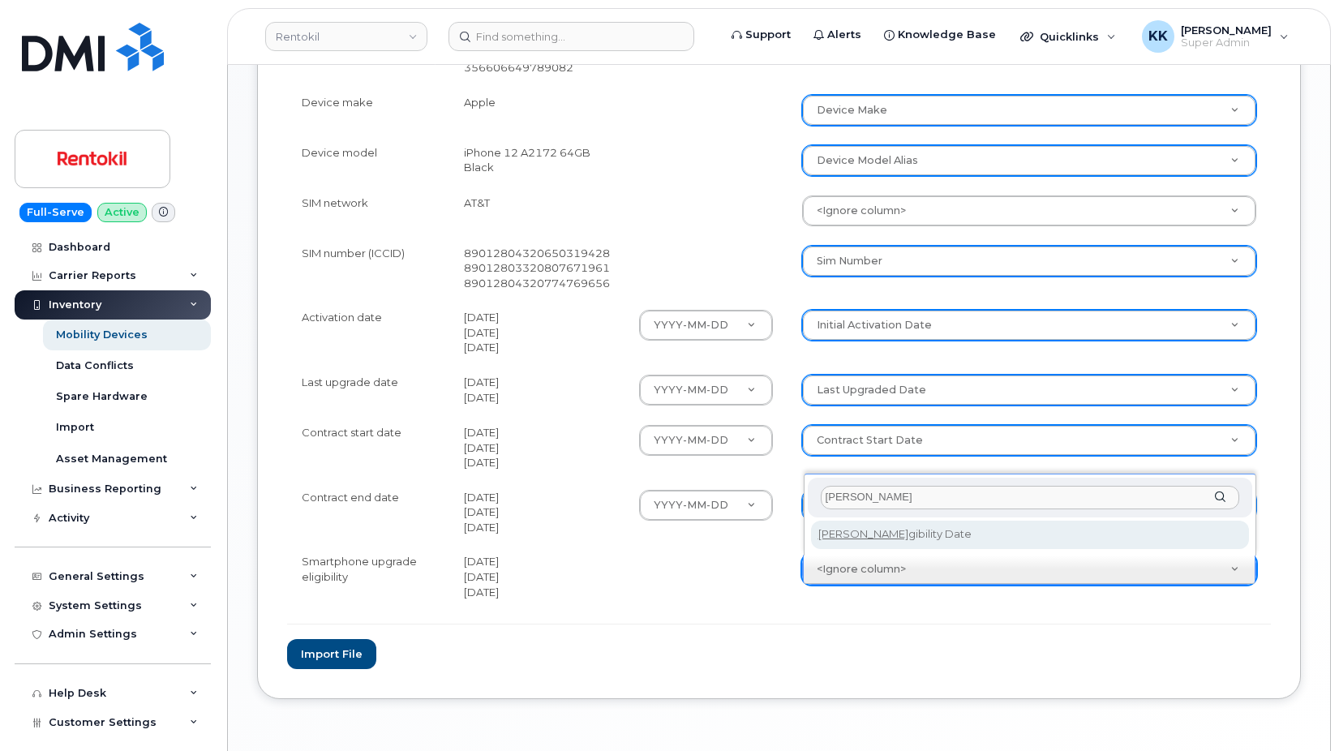
type input "eli"
select select "eligibility_date"
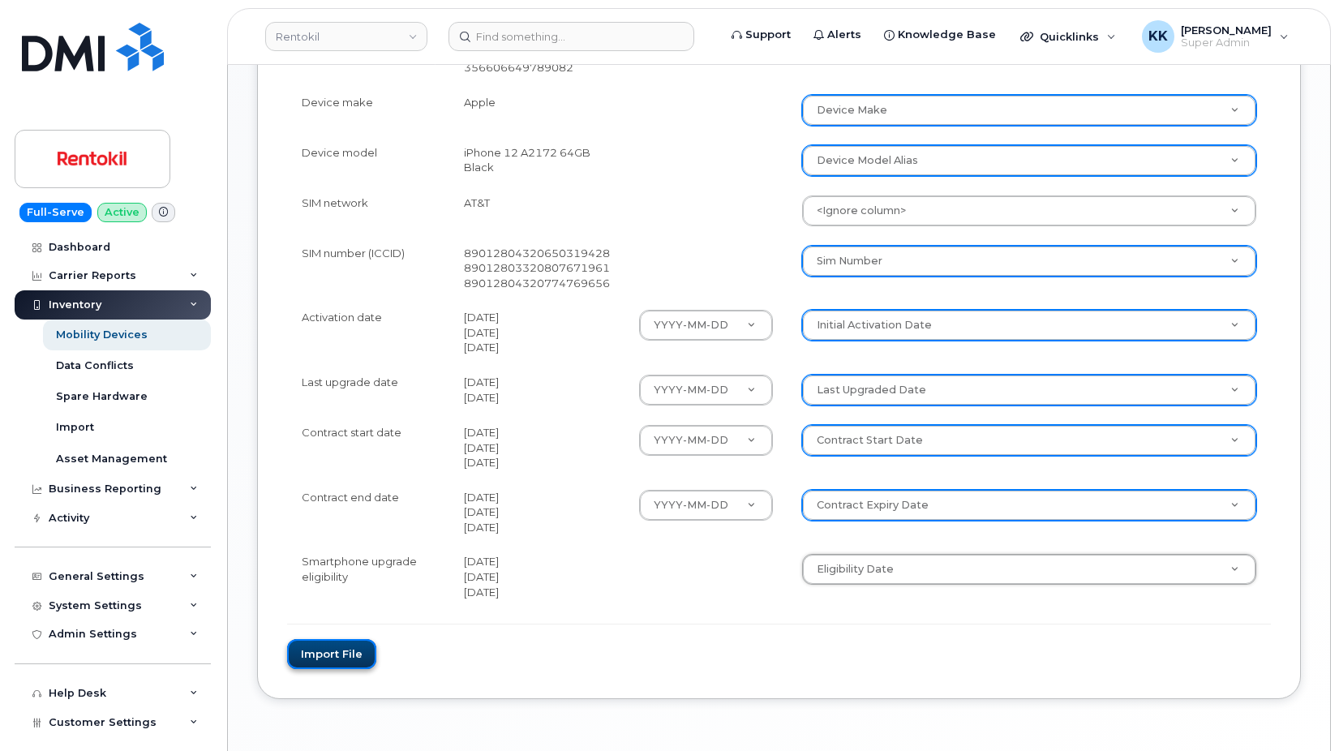
click at [326, 647] on button "Import file" at bounding box center [331, 654] width 89 height 30
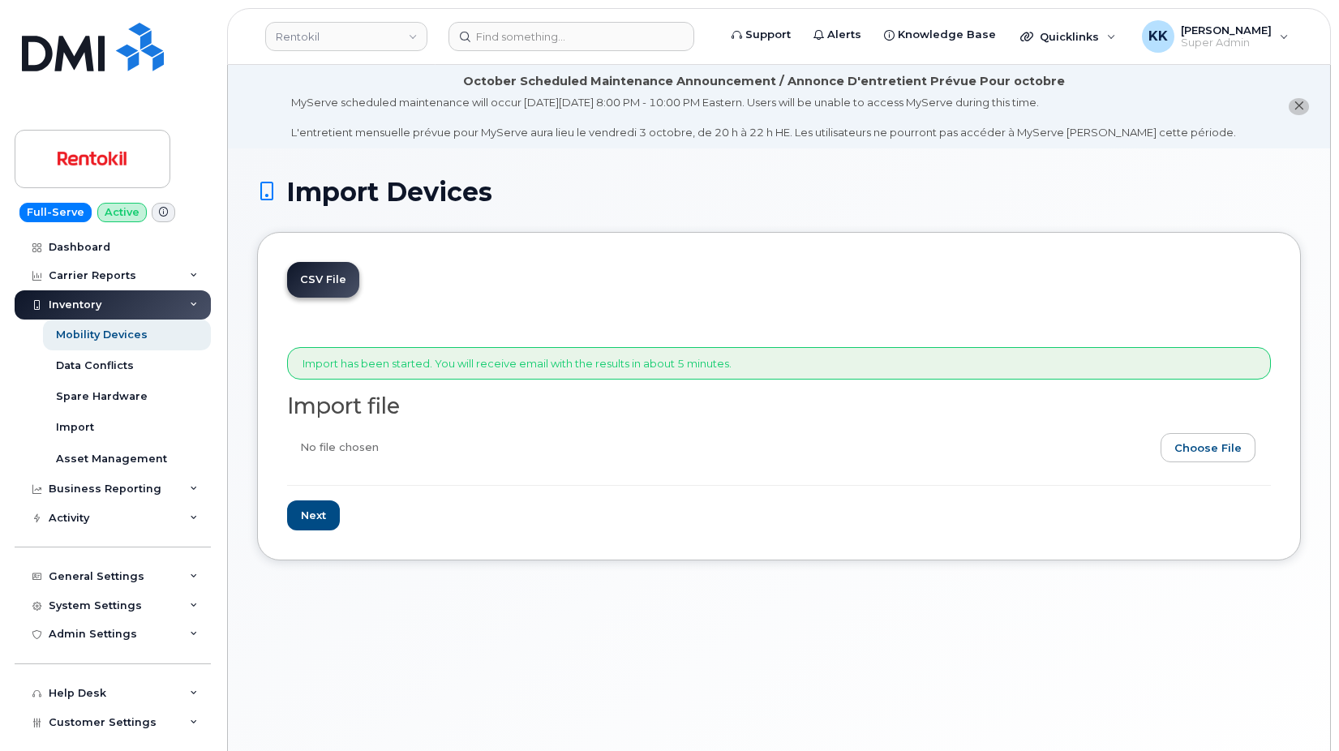
click at [1204, 448] on input "file" at bounding box center [772, 451] width 971 height 37
type input "C:\fakepath\Rentokil AT&T Terminix Inventory [DATE].csv"
click at [316, 522] on input "Next" at bounding box center [313, 515] width 53 height 30
type input "Loading..."
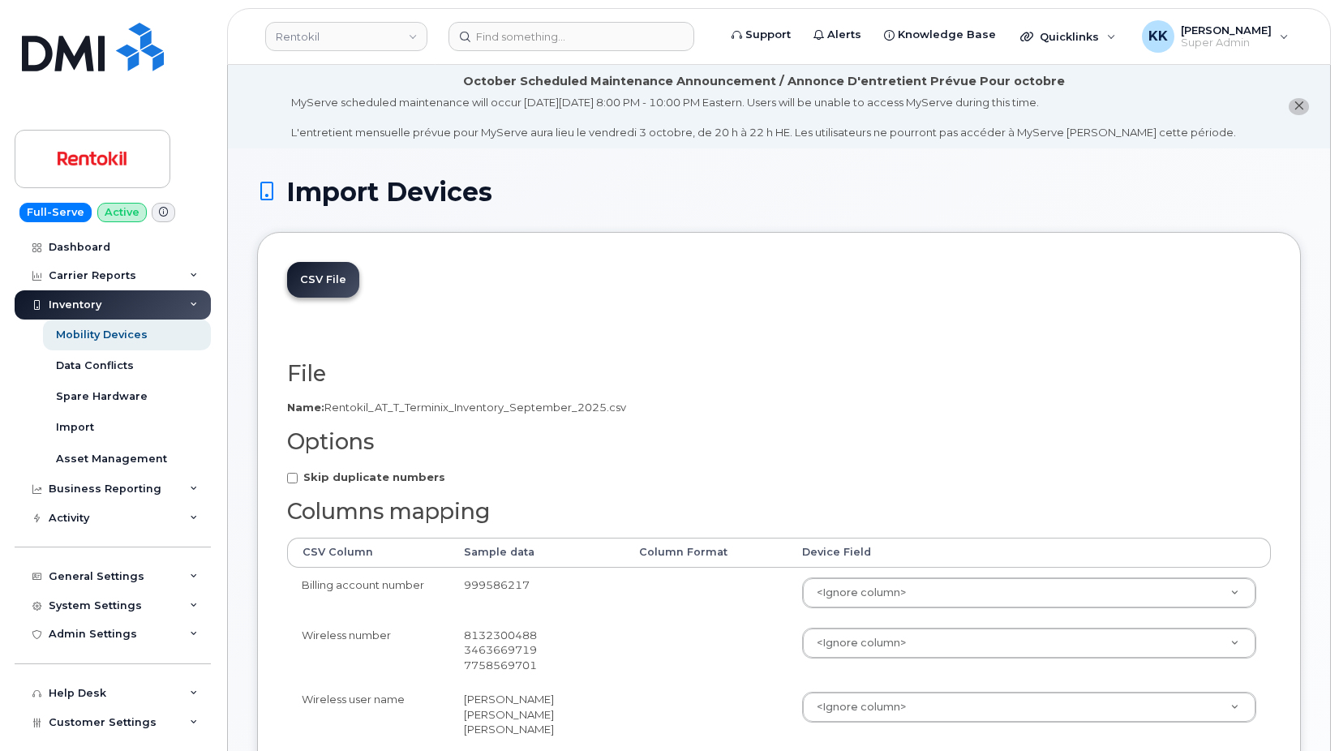
click at [323, 477] on strong "Skip duplicate numbers" at bounding box center [374, 476] width 142 height 13
click at [298, 477] on input "Skip duplicate numbers" at bounding box center [292, 478] width 11 height 11
checkbox input "true"
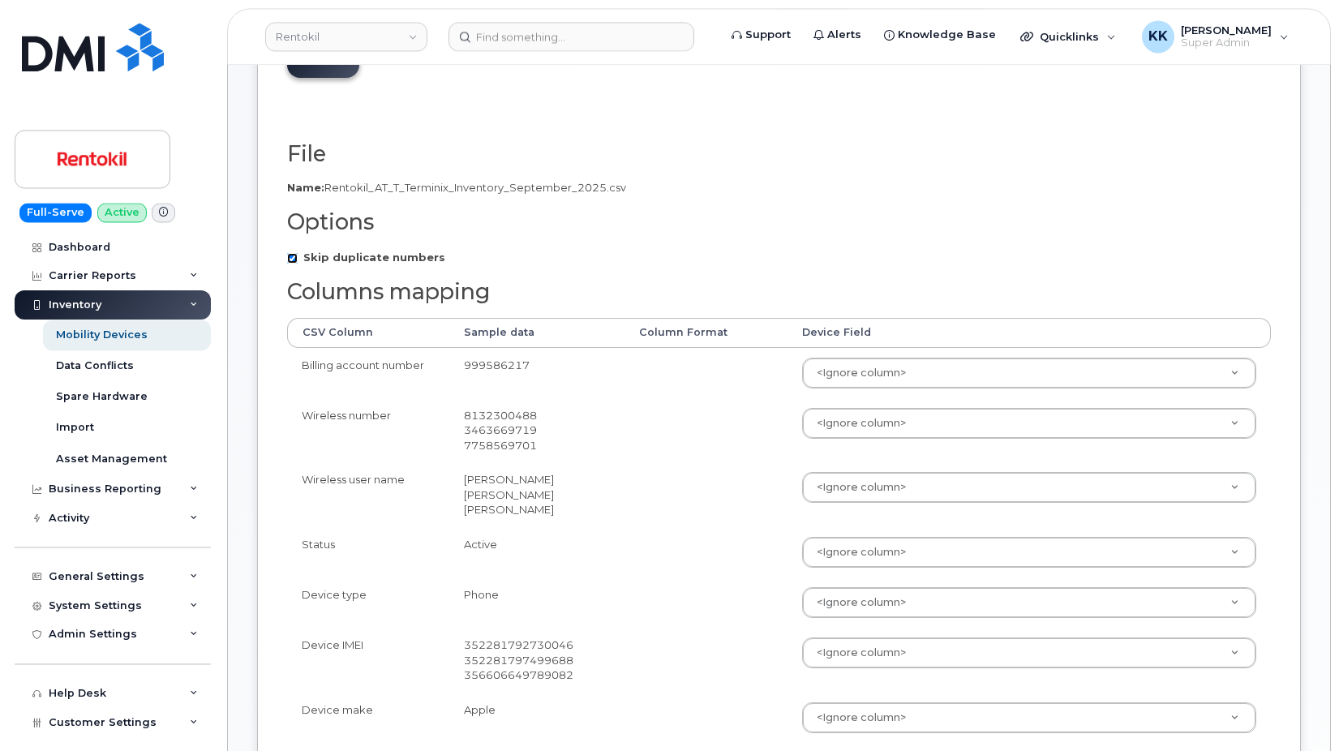
scroll to position [248, 0]
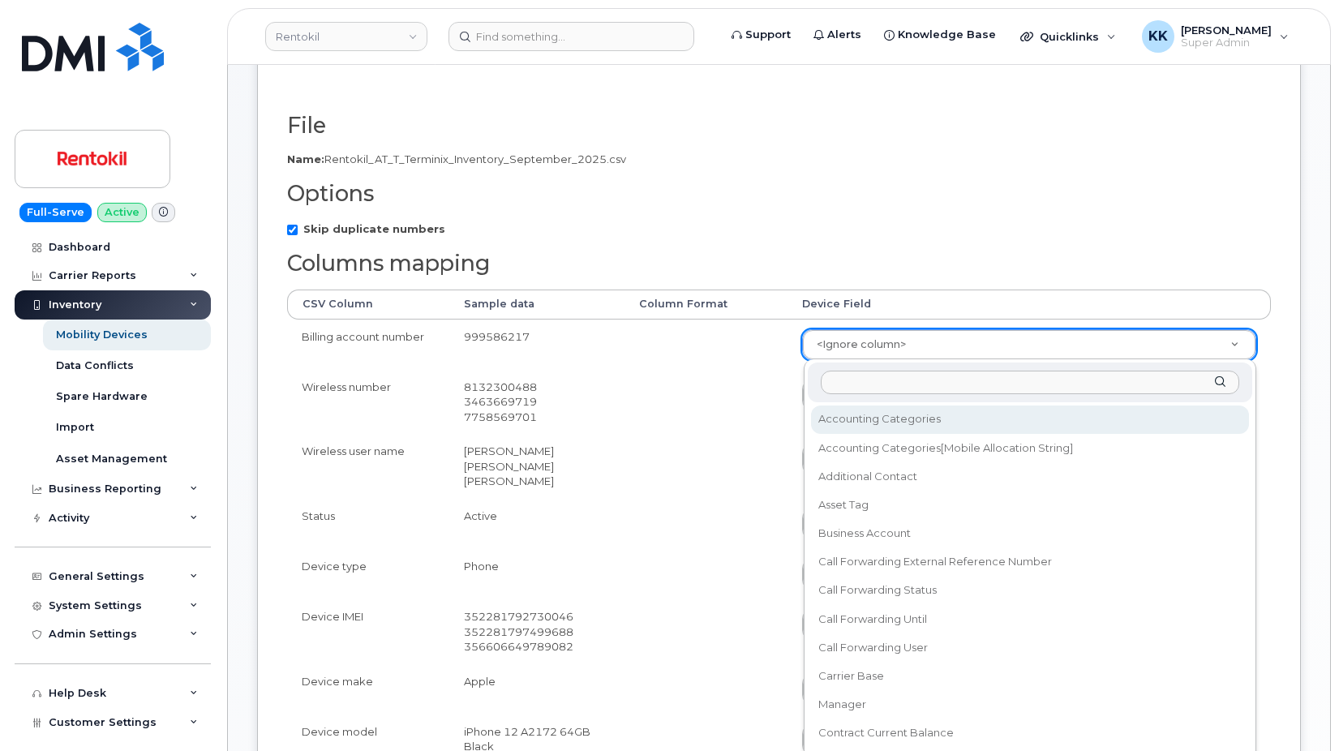
click at [854, 347] on body "Rentokil Support Alerts Knowledge Base Quicklinks Suspend / Cancel Device Chang…" at bounding box center [669, 568] width 1339 height 1632
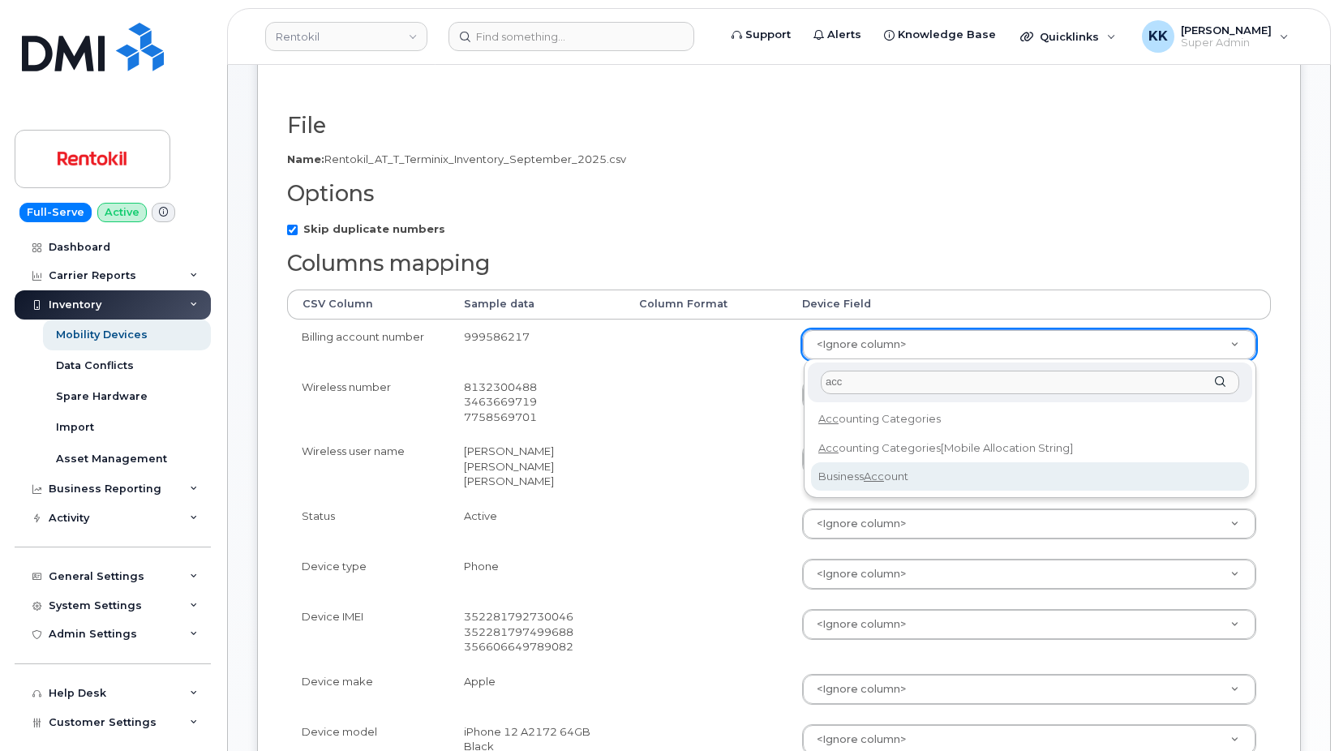
type input "acc"
select select "business_account_id"
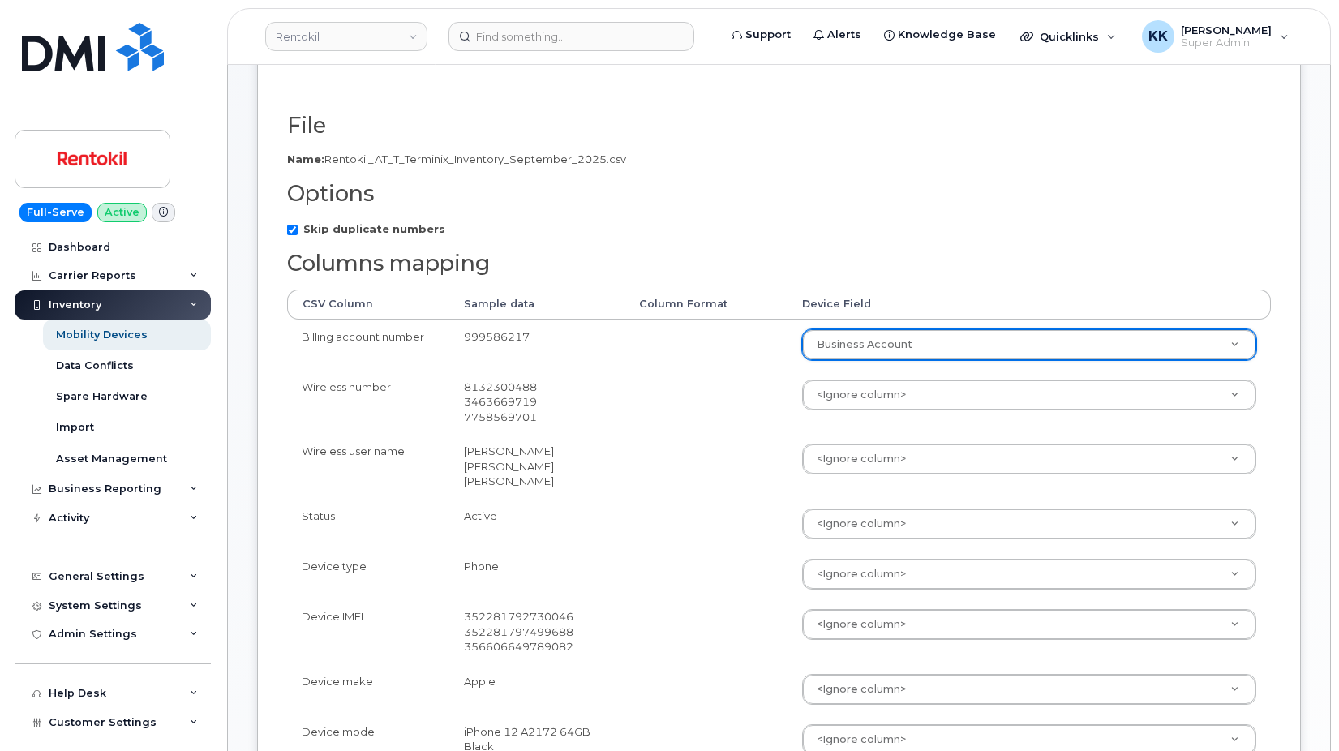
click at [857, 411] on td "<Ignore column> Accounting Categories Accounting Categories[Mobile Allocation S…" at bounding box center [1029, 402] width 483 height 65
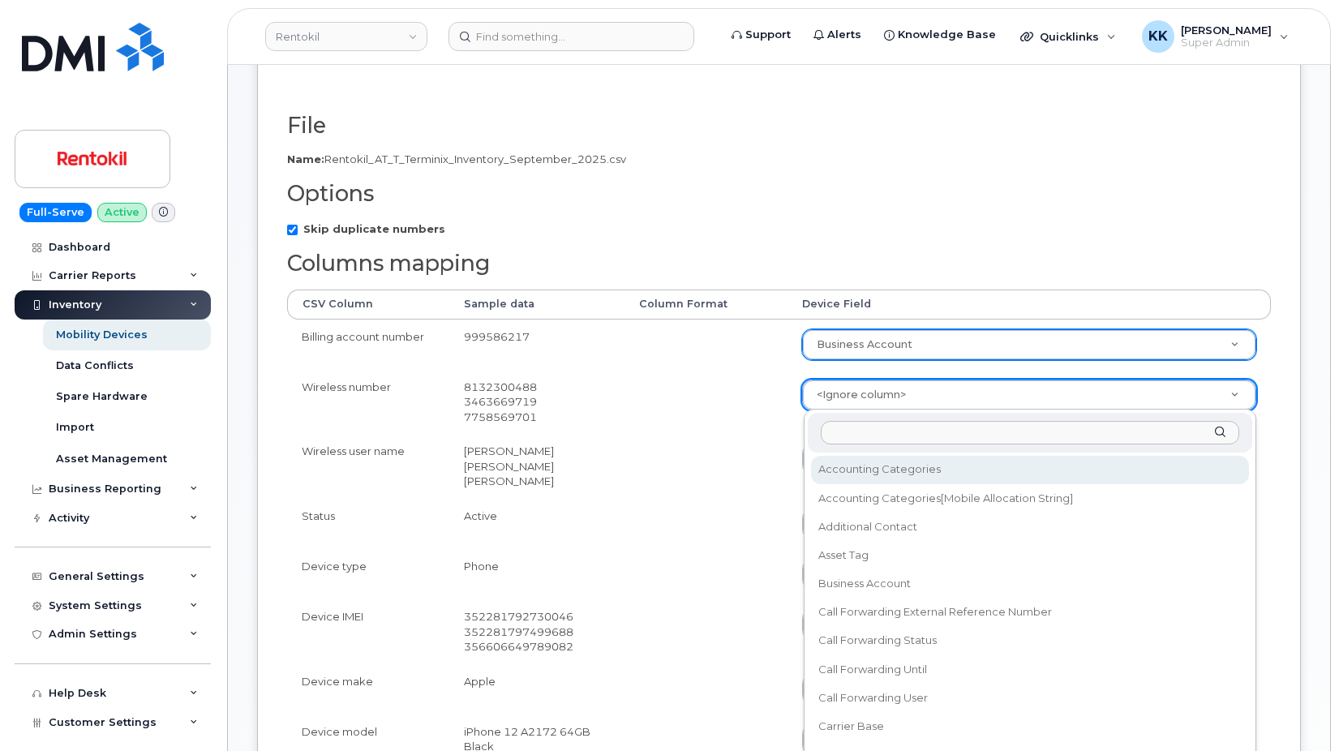
click at [857, 406] on body "Rentokil Support Alerts Knowledge Base Quicklinks Suspend / Cancel Device Chang…" at bounding box center [669, 568] width 1339 height 1632
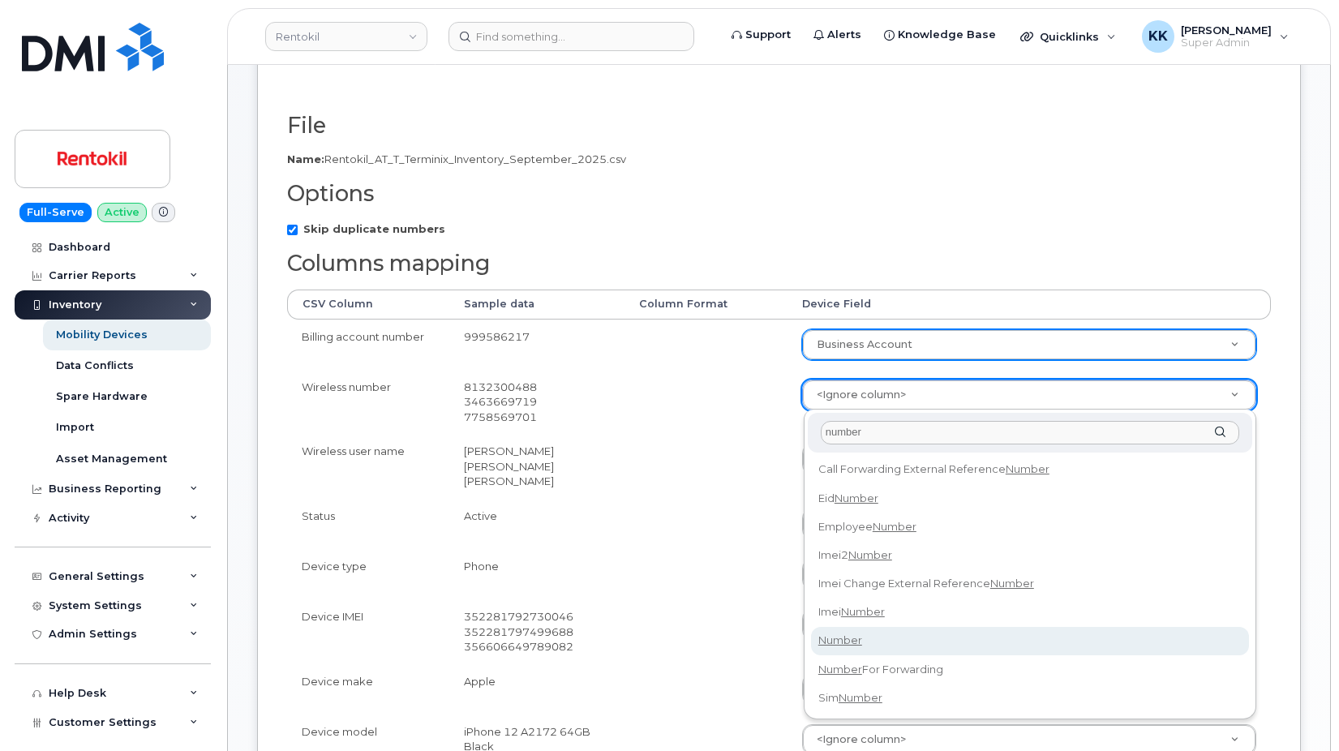
type input "number"
select select "number"
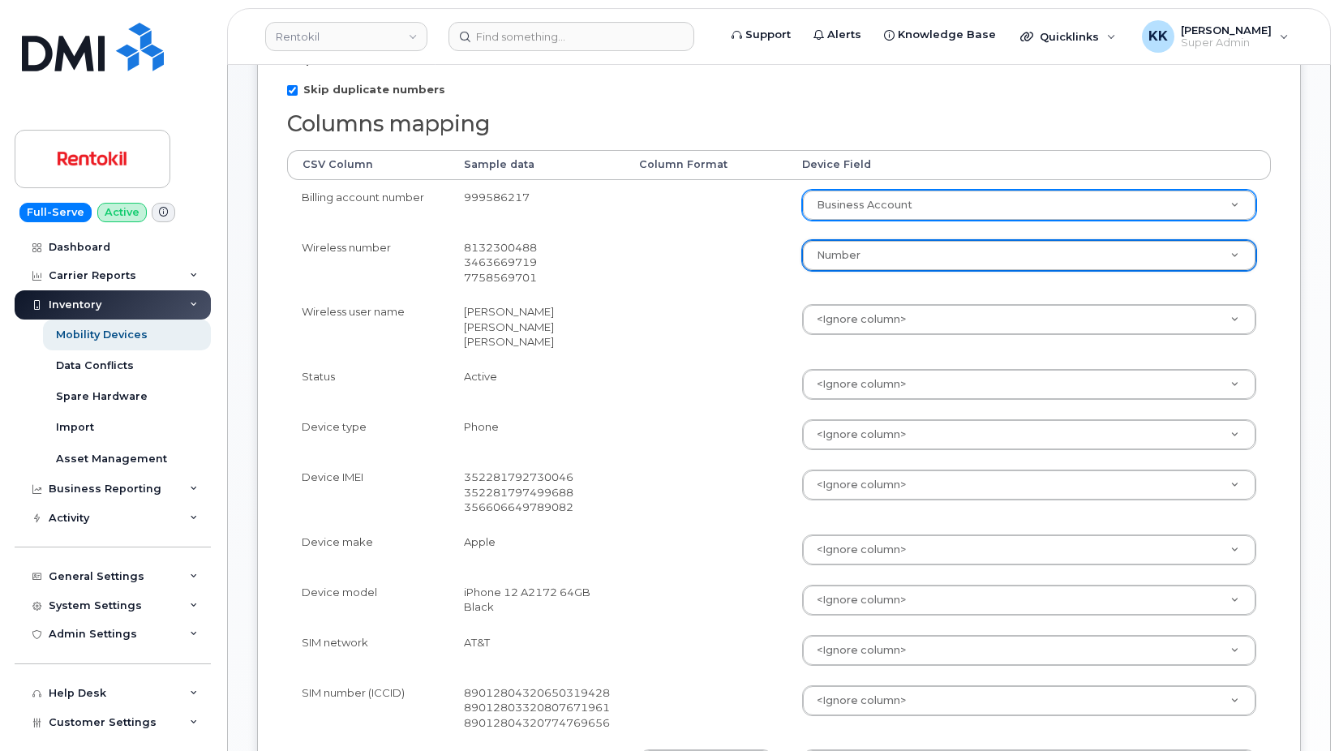
scroll to position [414, 0]
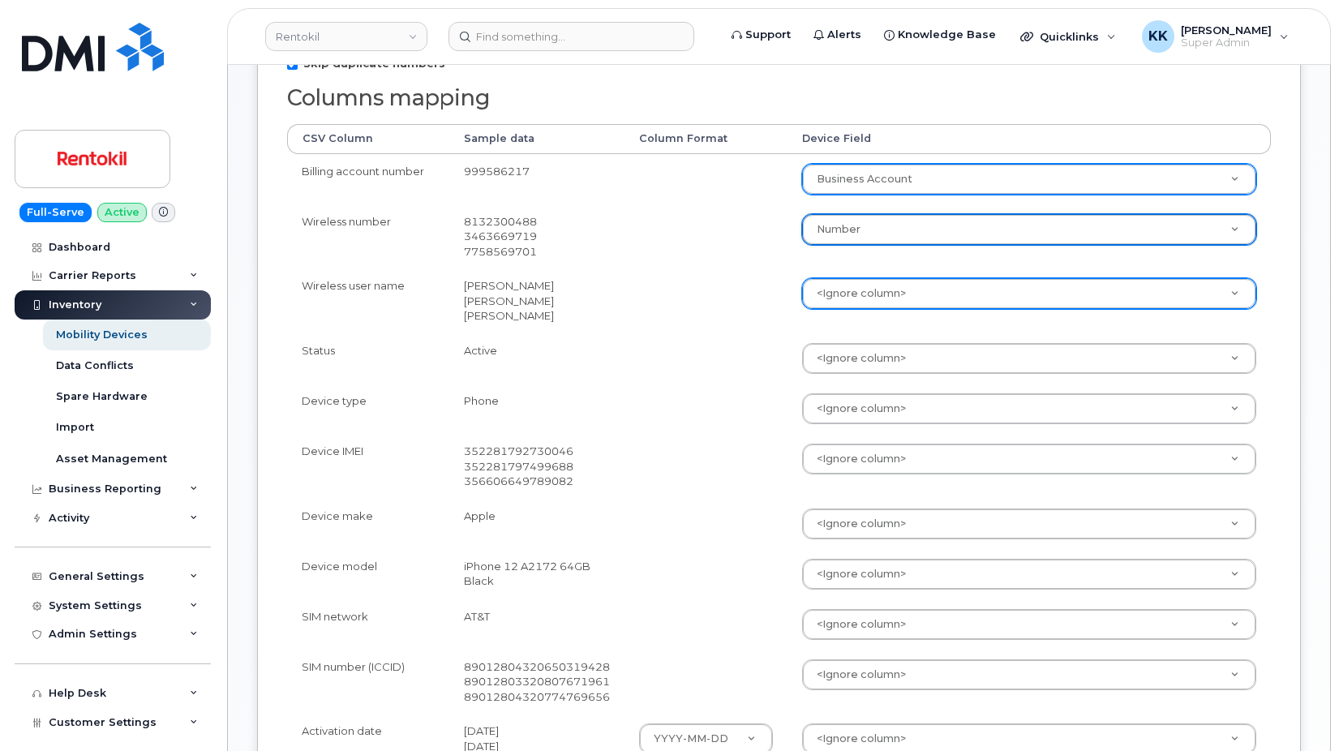
click at [845, 296] on body "Rentokil Support Alerts Knowledge Base Quicklinks Suspend / Cancel Device Chang…" at bounding box center [669, 402] width 1339 height 1632
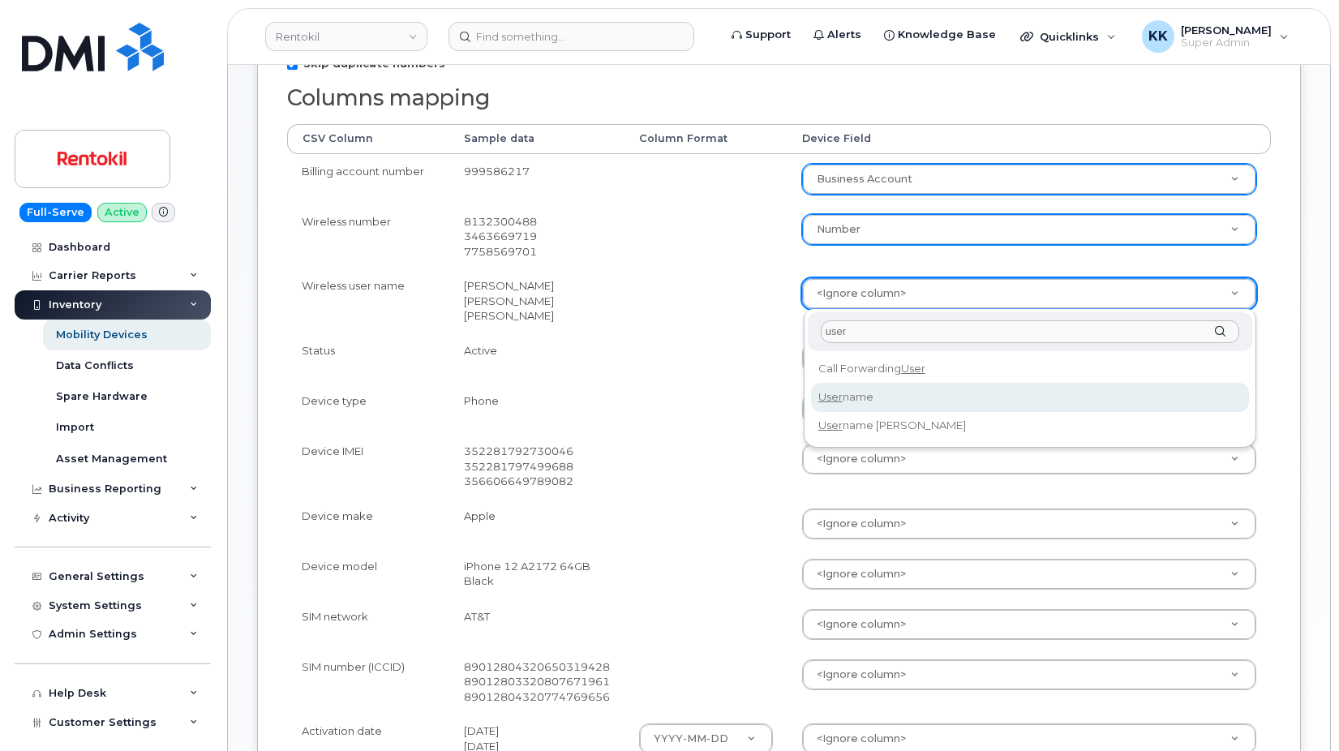
type input "user"
select select "username"
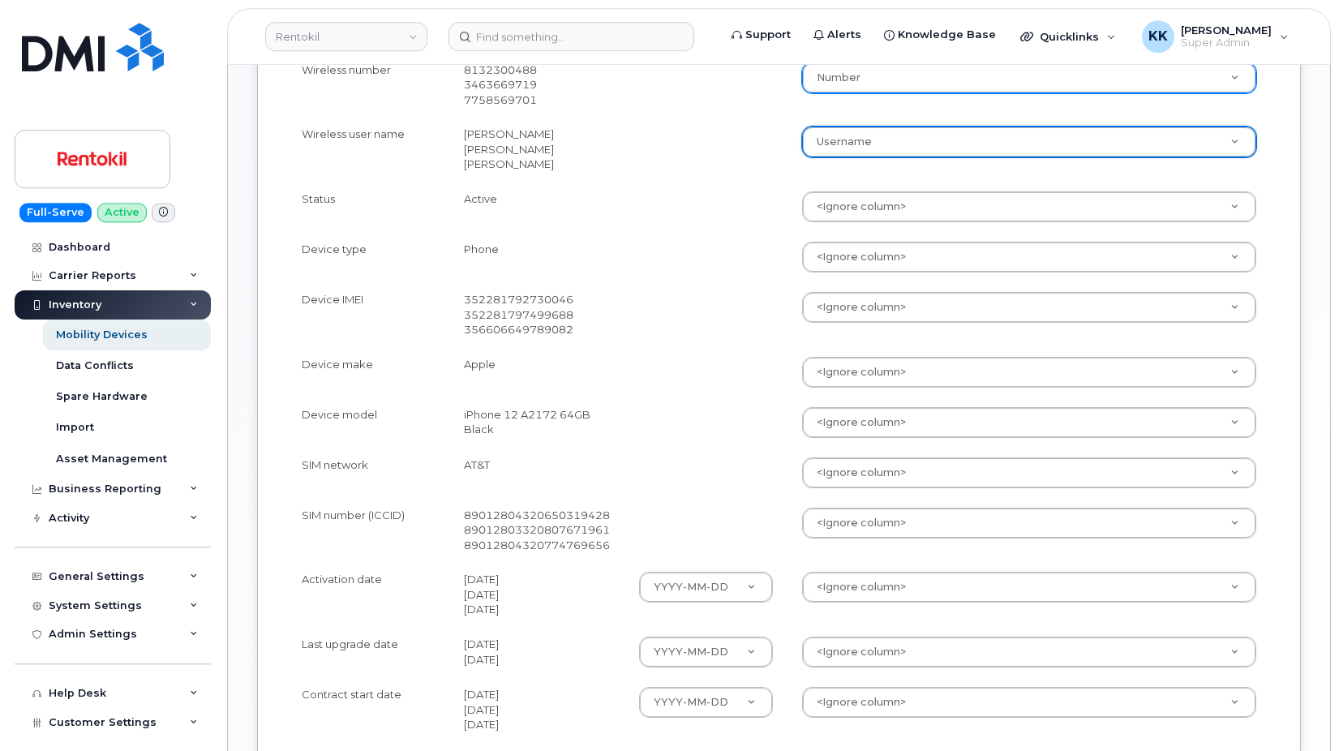
scroll to position [579, 0]
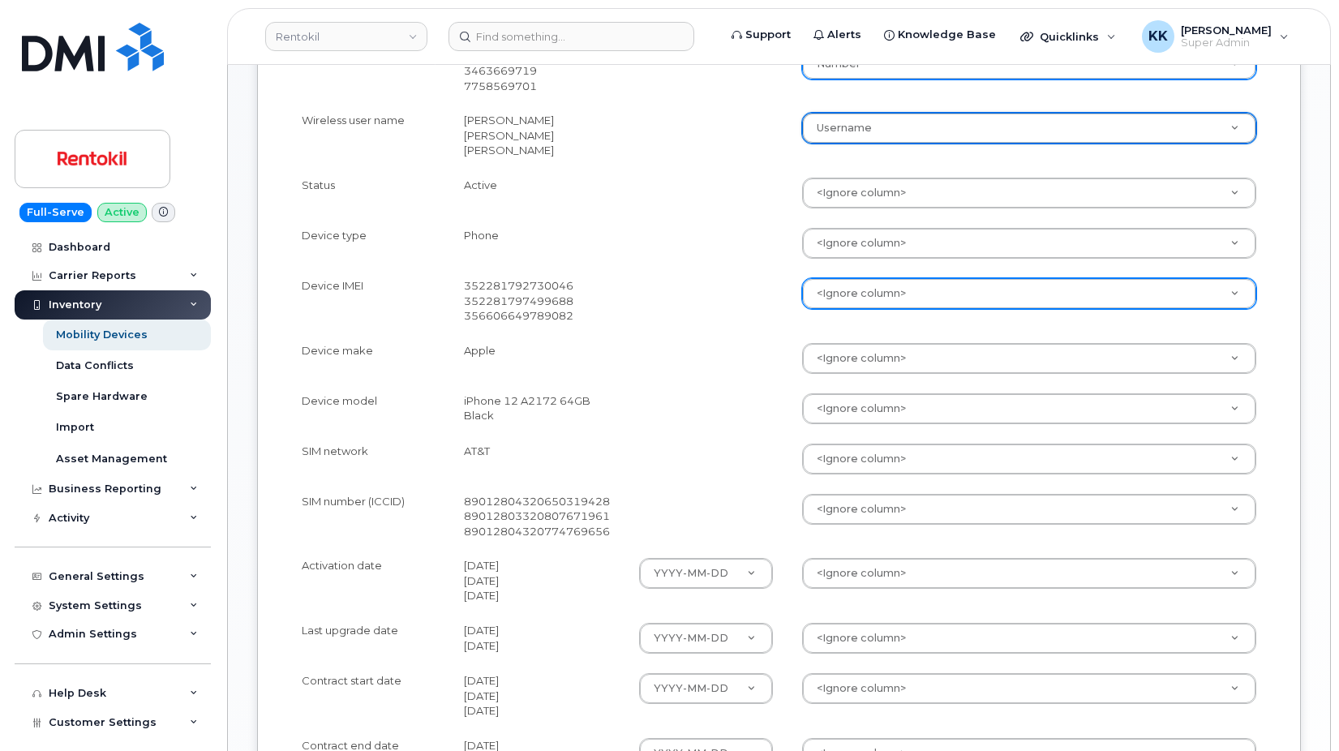
click at [862, 287] on body "Rentokil Support Alerts Knowledge Base Quicklinks Suspend / Cancel Device Chang…" at bounding box center [669, 237] width 1339 height 1632
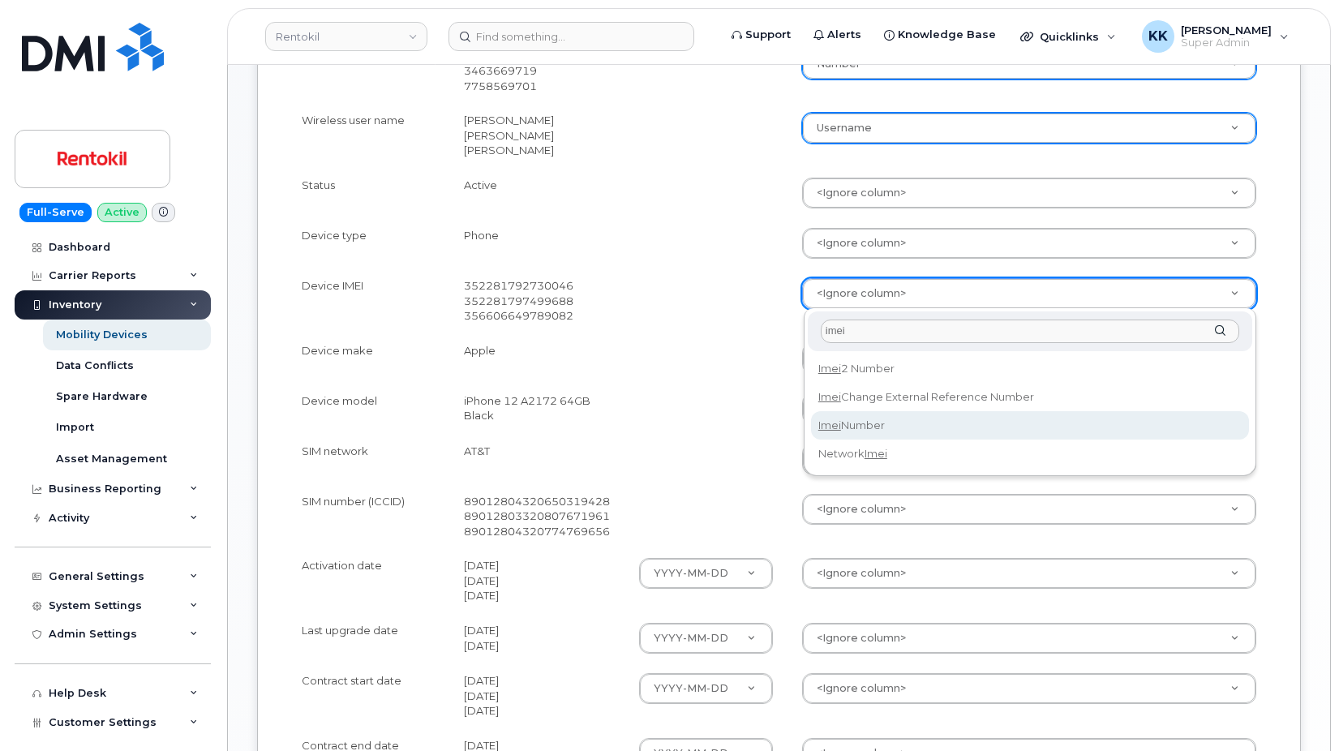
type input "imei"
select select "imei_number"
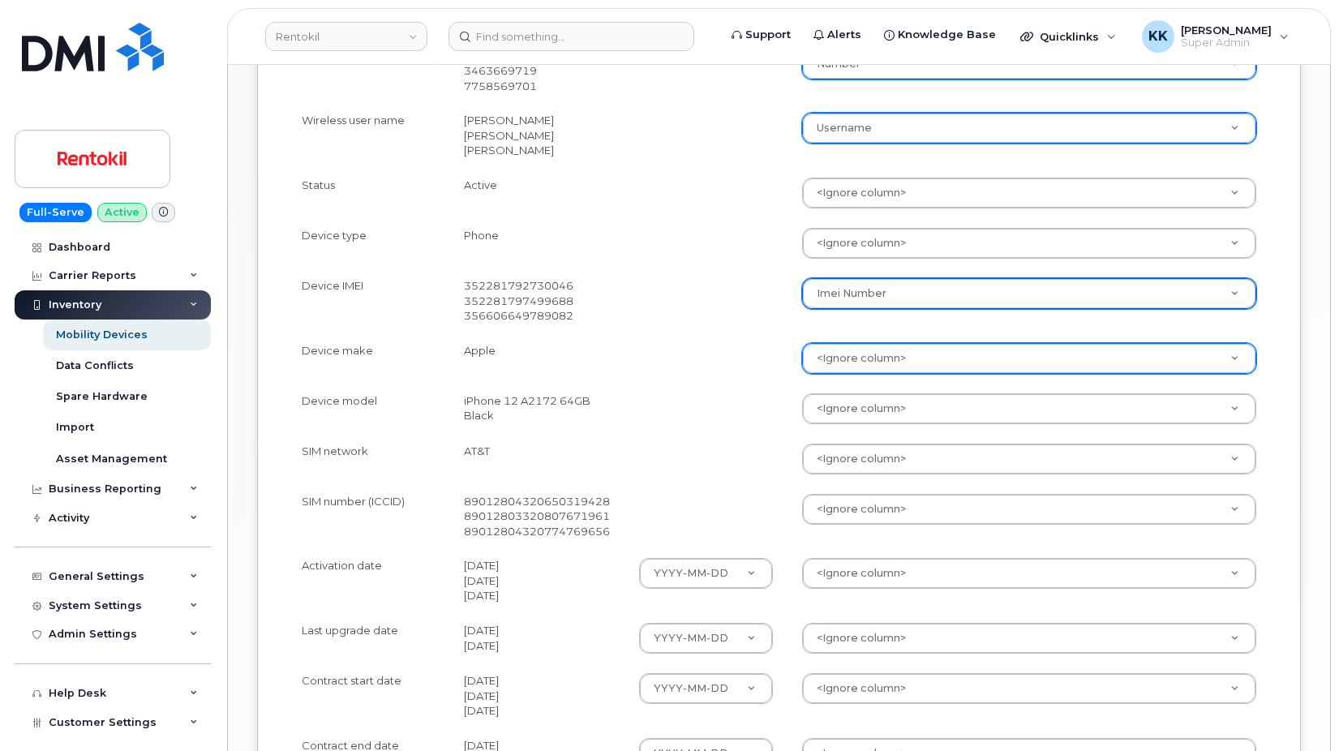
click at [826, 360] on body "Rentokil Support Alerts Knowledge Base Quicklinks Suspend / Cancel Device Chang…" at bounding box center [669, 237] width 1339 height 1632
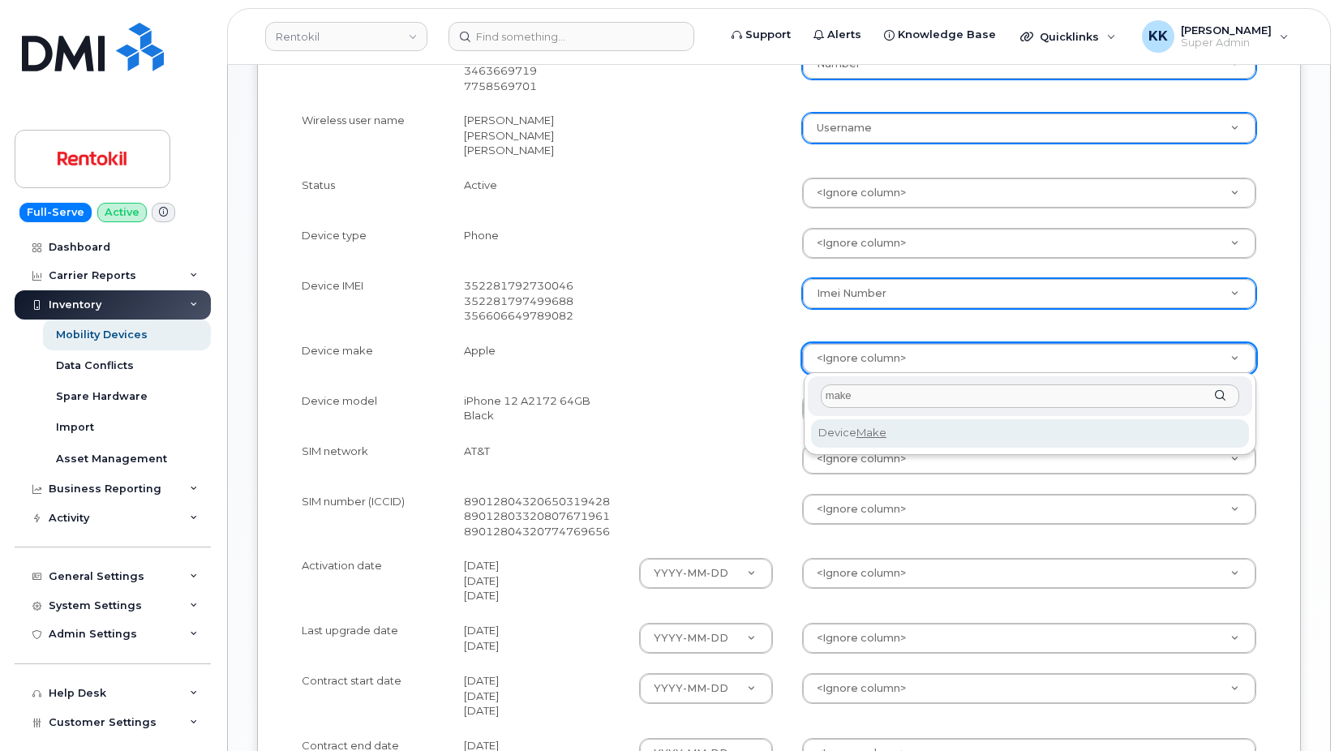
type input "make"
select select "device_make_id"
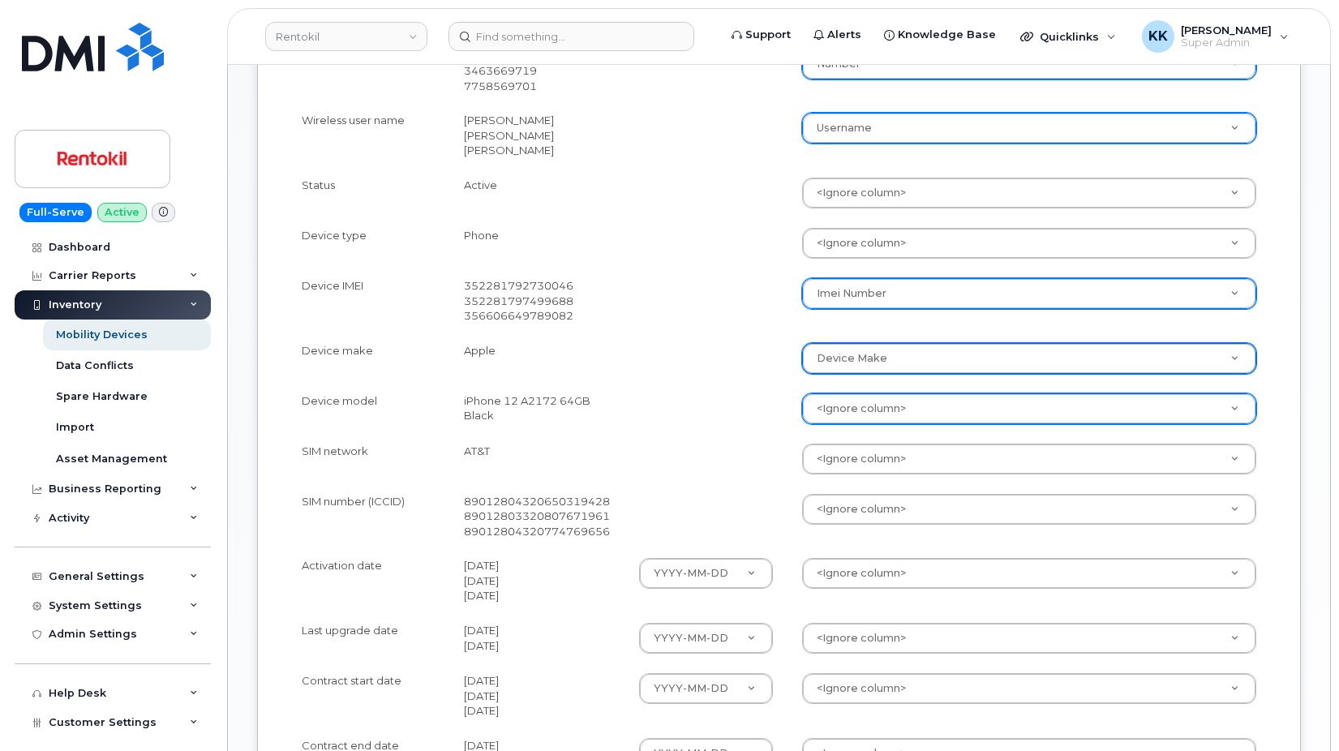
click at [870, 412] on body "Rentokil Support Alerts Knowledge Base Quicklinks Suspend / Cancel Device Chang…" at bounding box center [669, 237] width 1339 height 1632
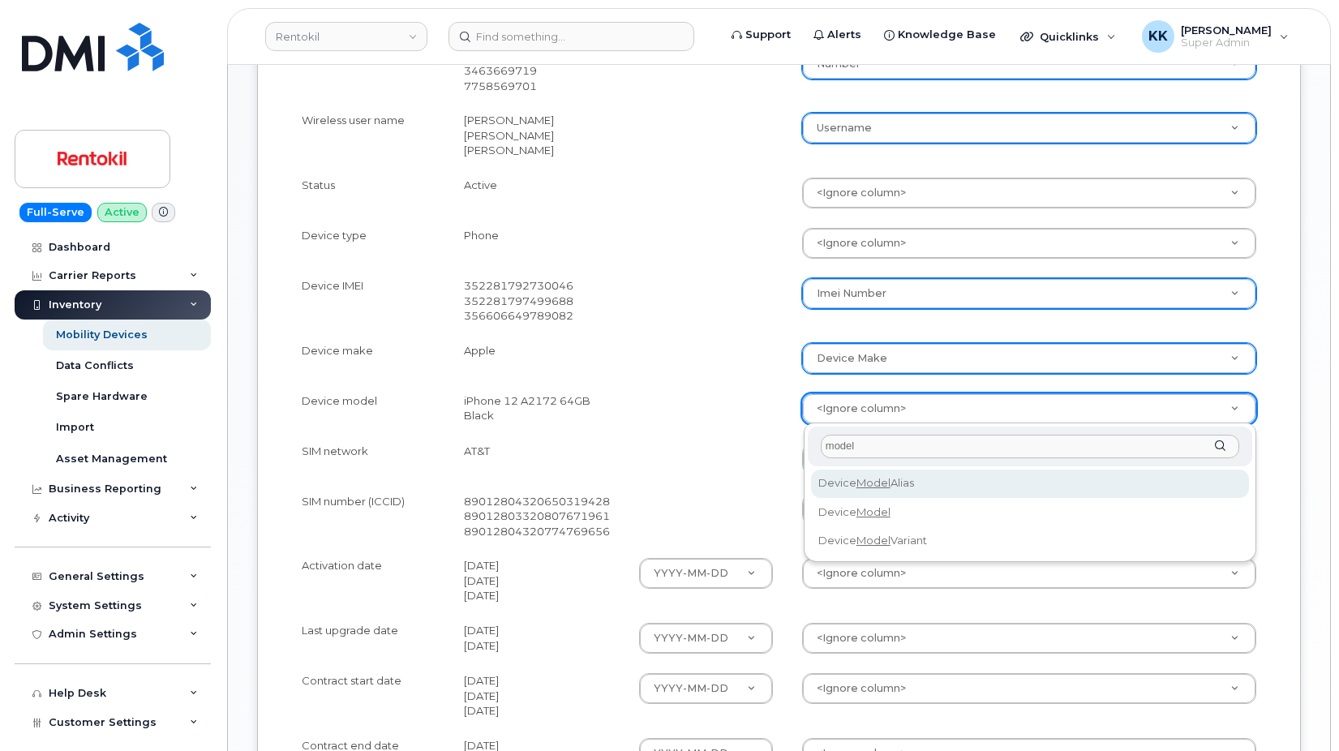
type input "model"
select select "device_model_alias"
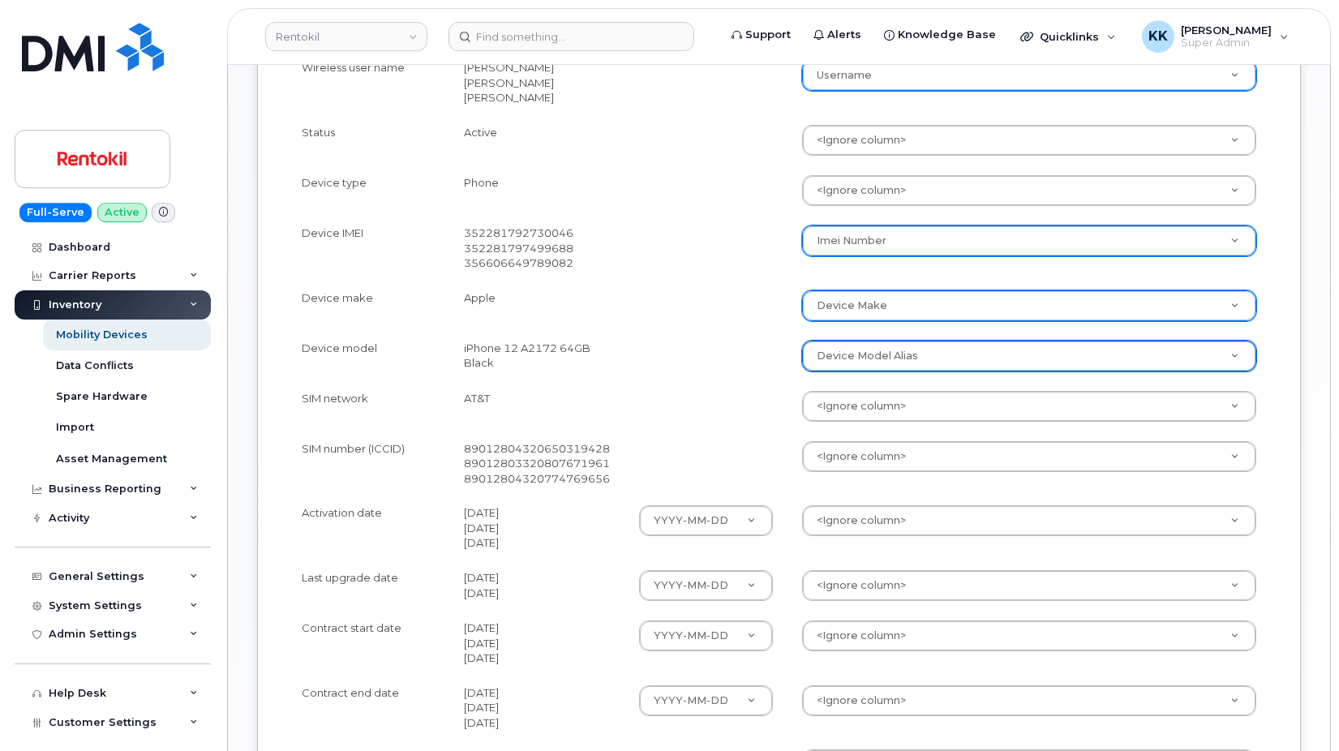
scroll to position [662, 0]
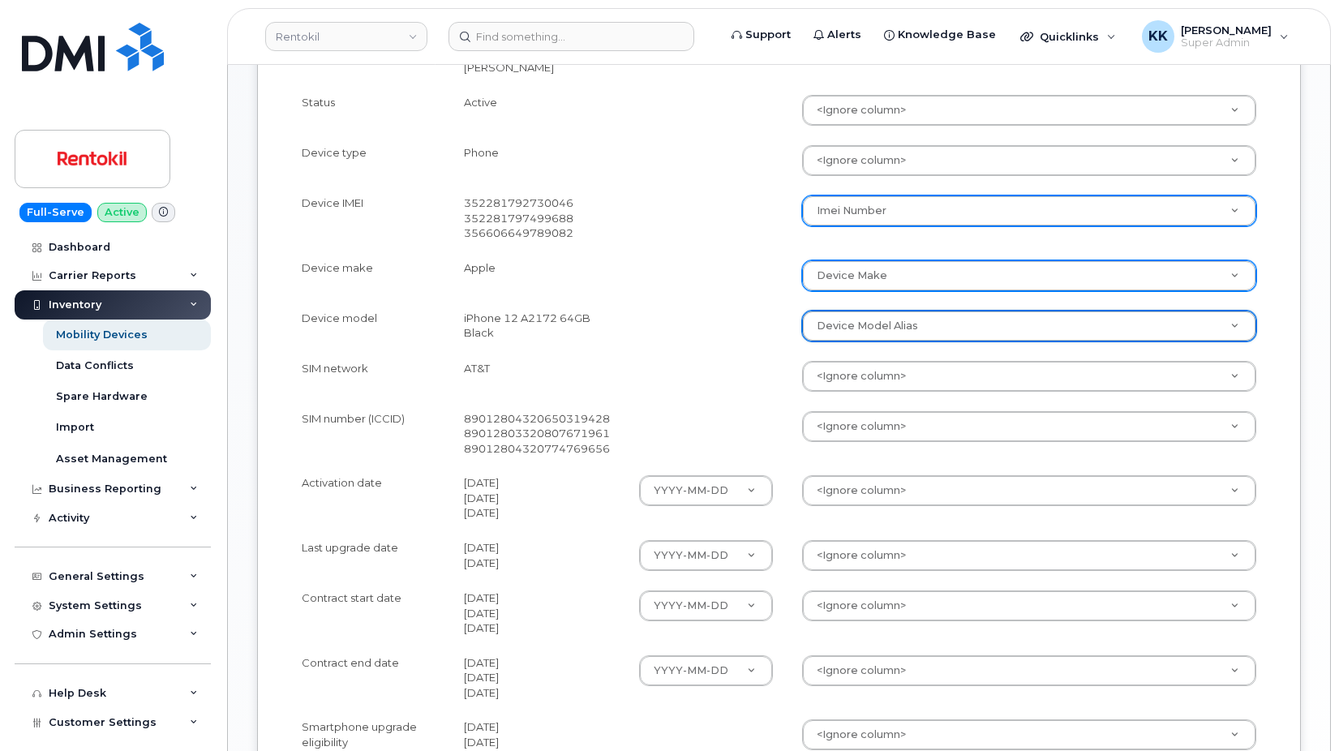
click at [857, 427] on body "Rentokil Support Alerts Knowledge Base Quicklinks Suspend / Cancel Device Chang…" at bounding box center [669, 154] width 1339 height 1632
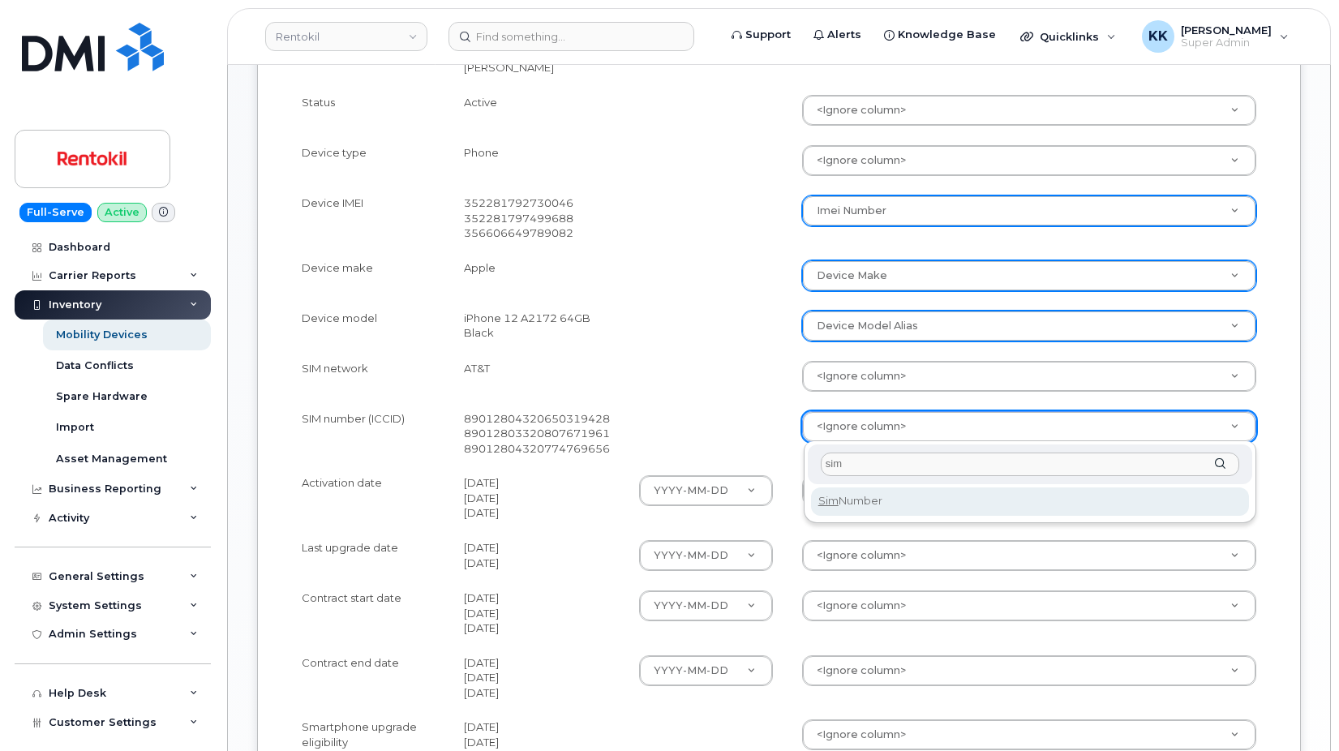
type input "sim"
select select "sim_number"
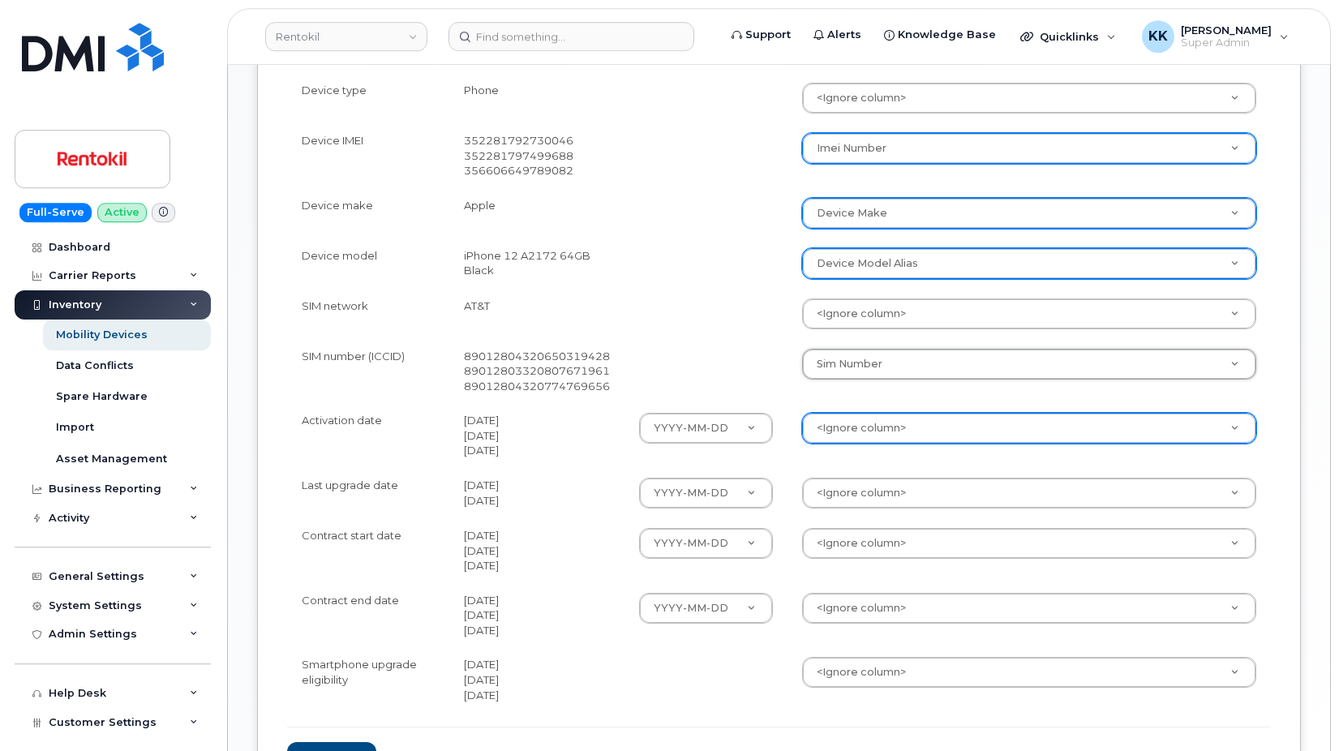
scroll to position [745, 0]
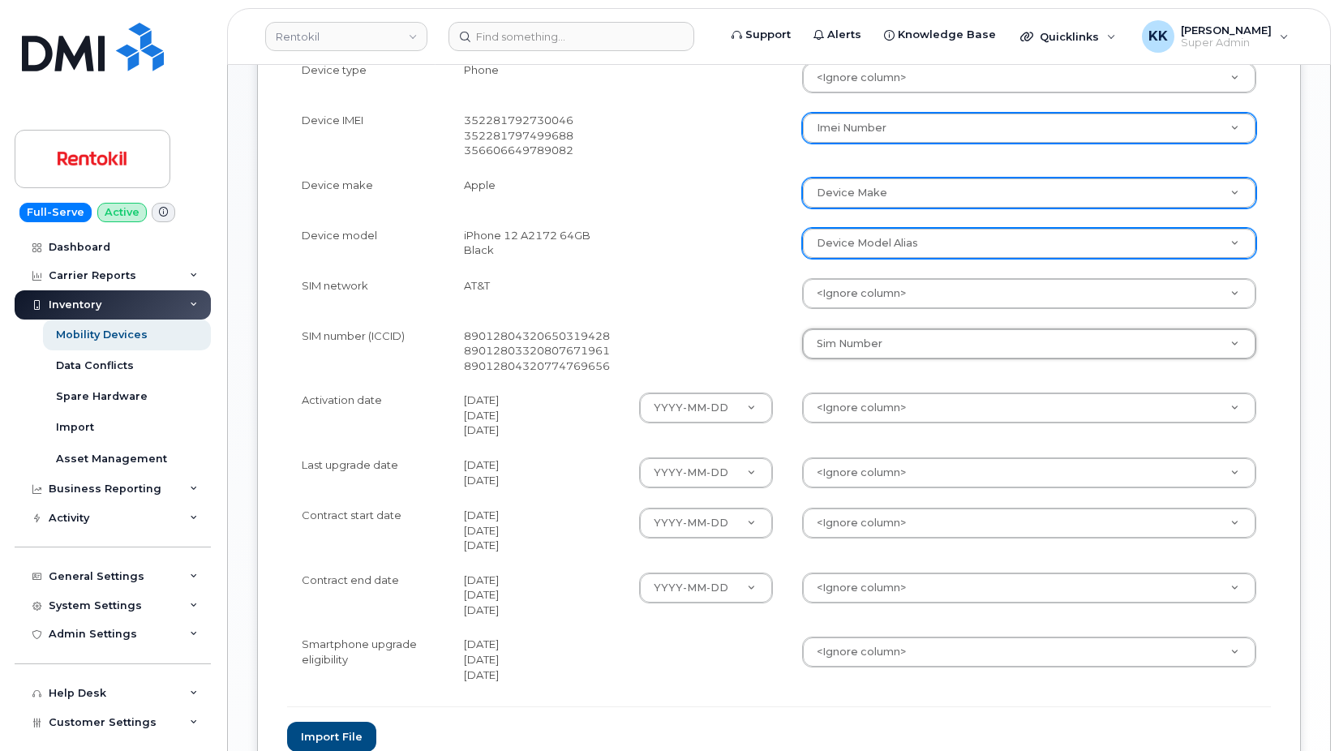
click at [857, 410] on body "Rentokil Support Alerts Knowledge Base Quicklinks Suspend / Cancel Device Chang…" at bounding box center [669, 71] width 1339 height 1632
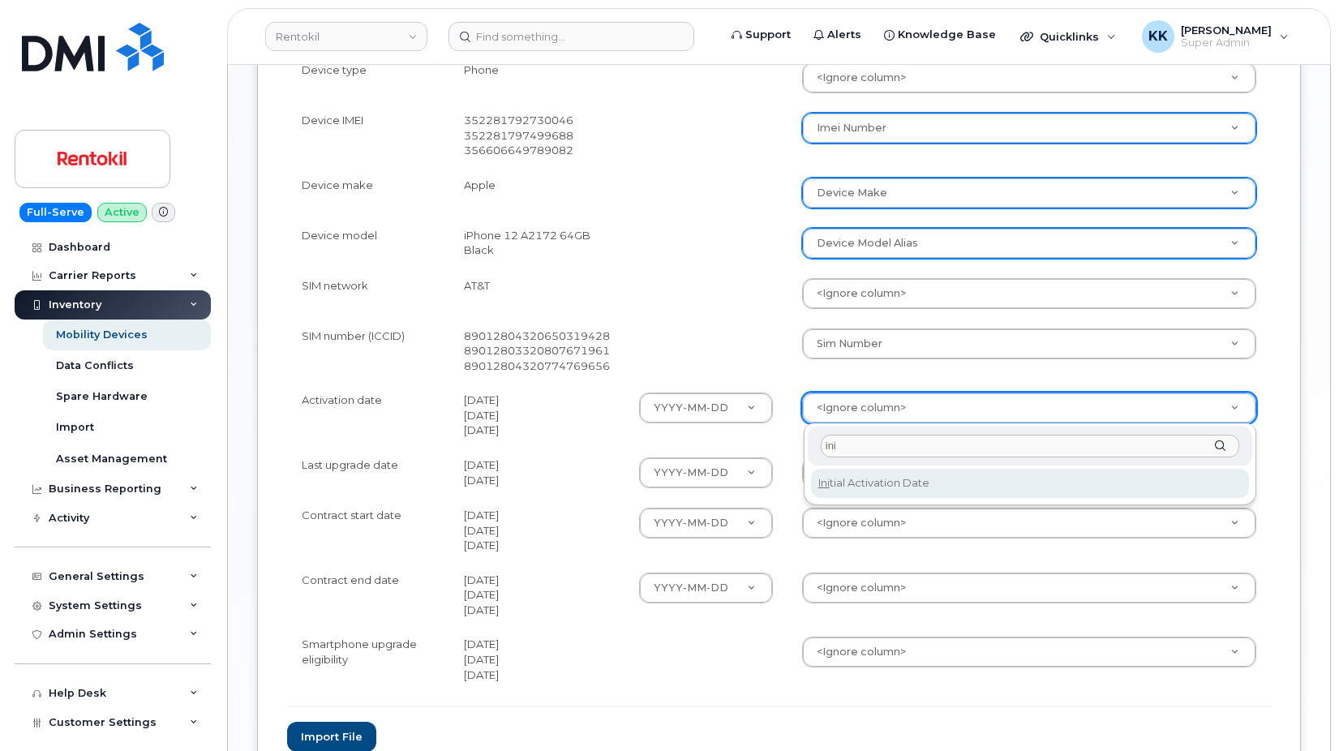
type input "ini"
select select "initial_activation_date"
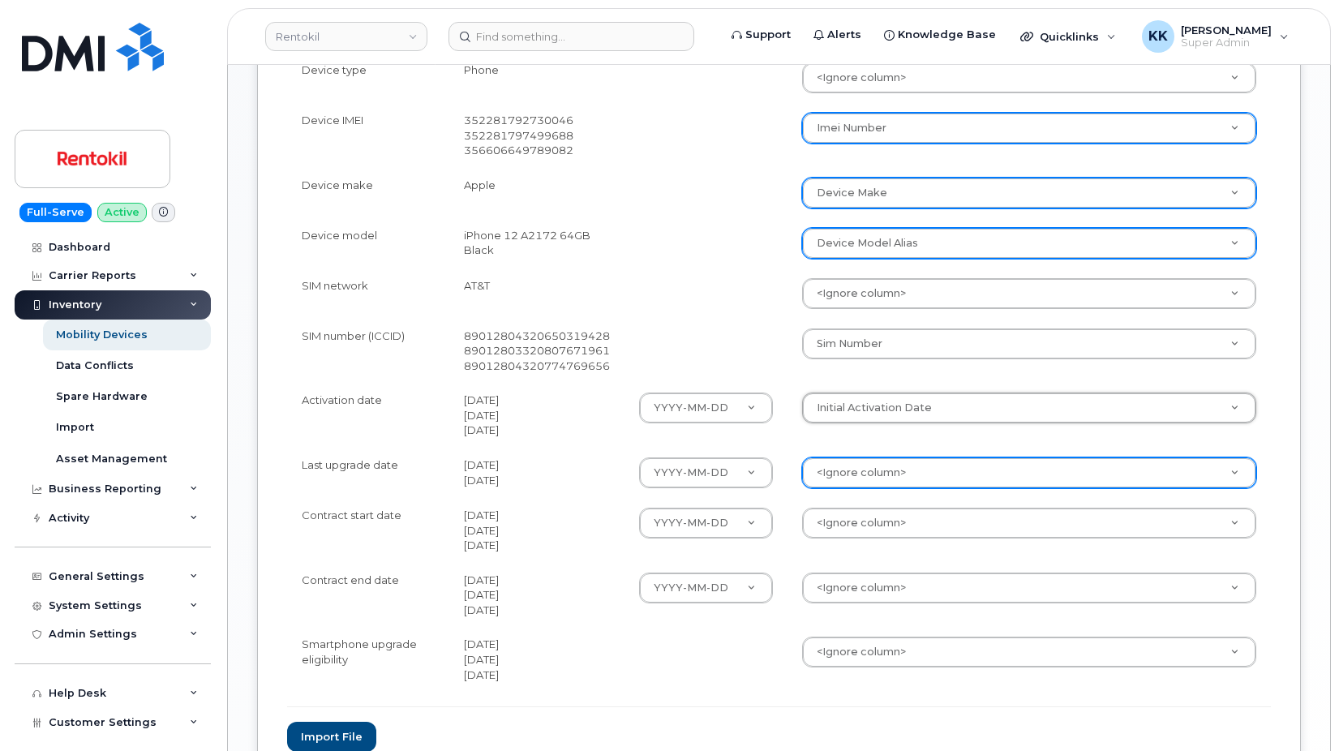
click at [885, 465] on body "Rentokil Support Alerts Knowledge Base Quicklinks Suspend / Cancel Device Chang…" at bounding box center [669, 71] width 1339 height 1632
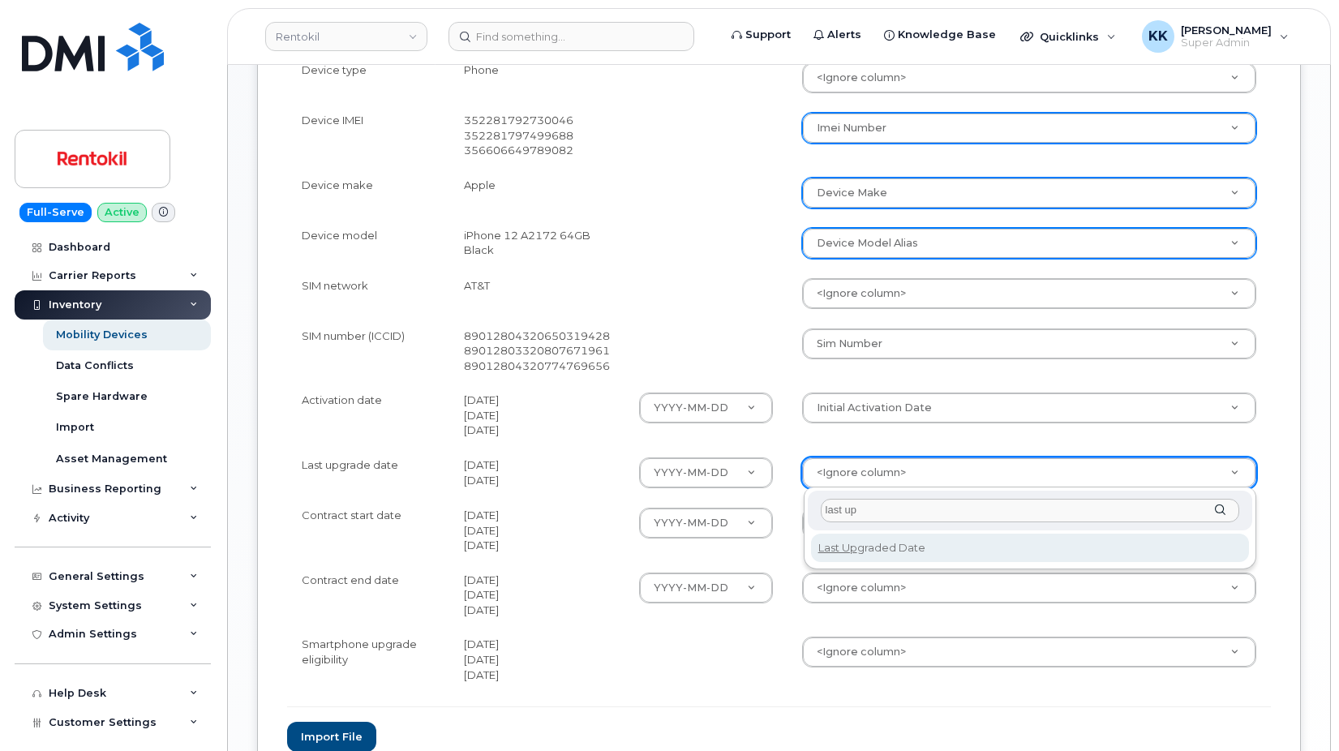
type input "last up"
select select "last_upgraded_date"
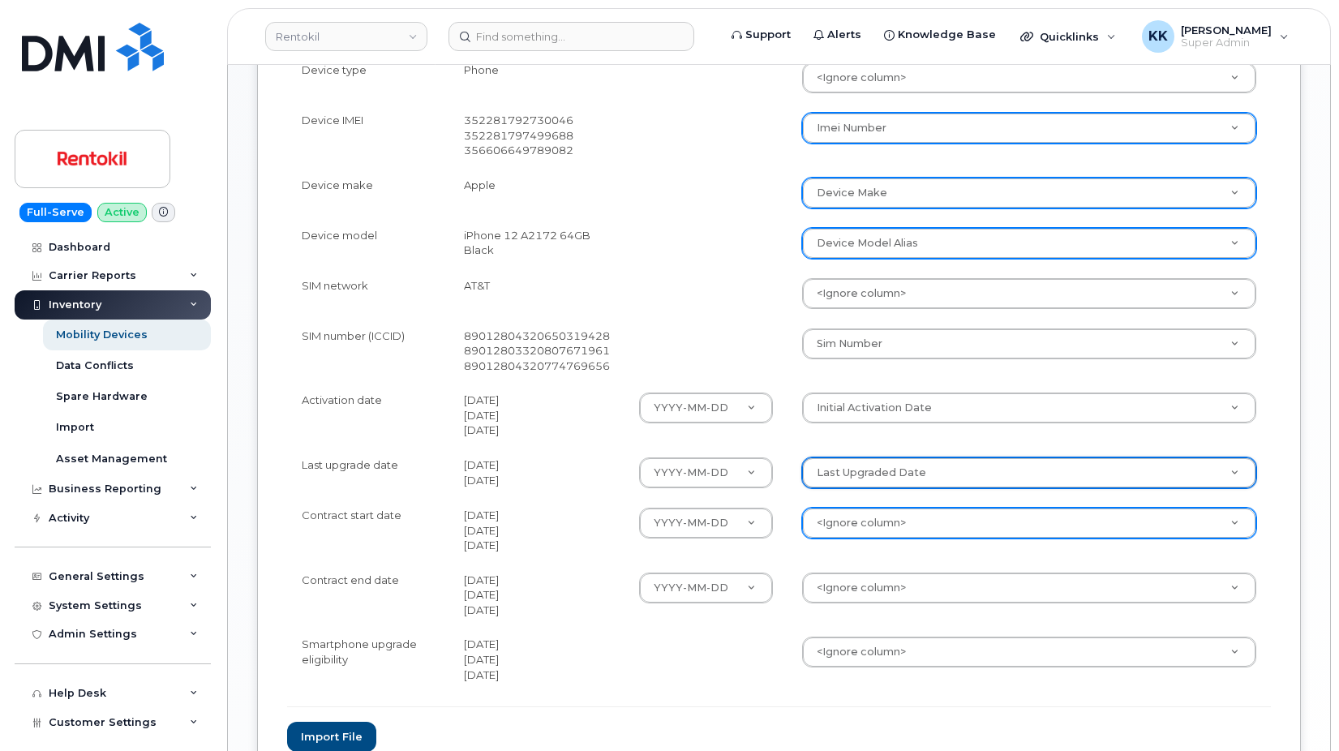
click at [878, 531] on body "Rentokil Support Alerts Knowledge Base Quicklinks Suspend / Cancel Device Chang…" at bounding box center [669, 71] width 1339 height 1632
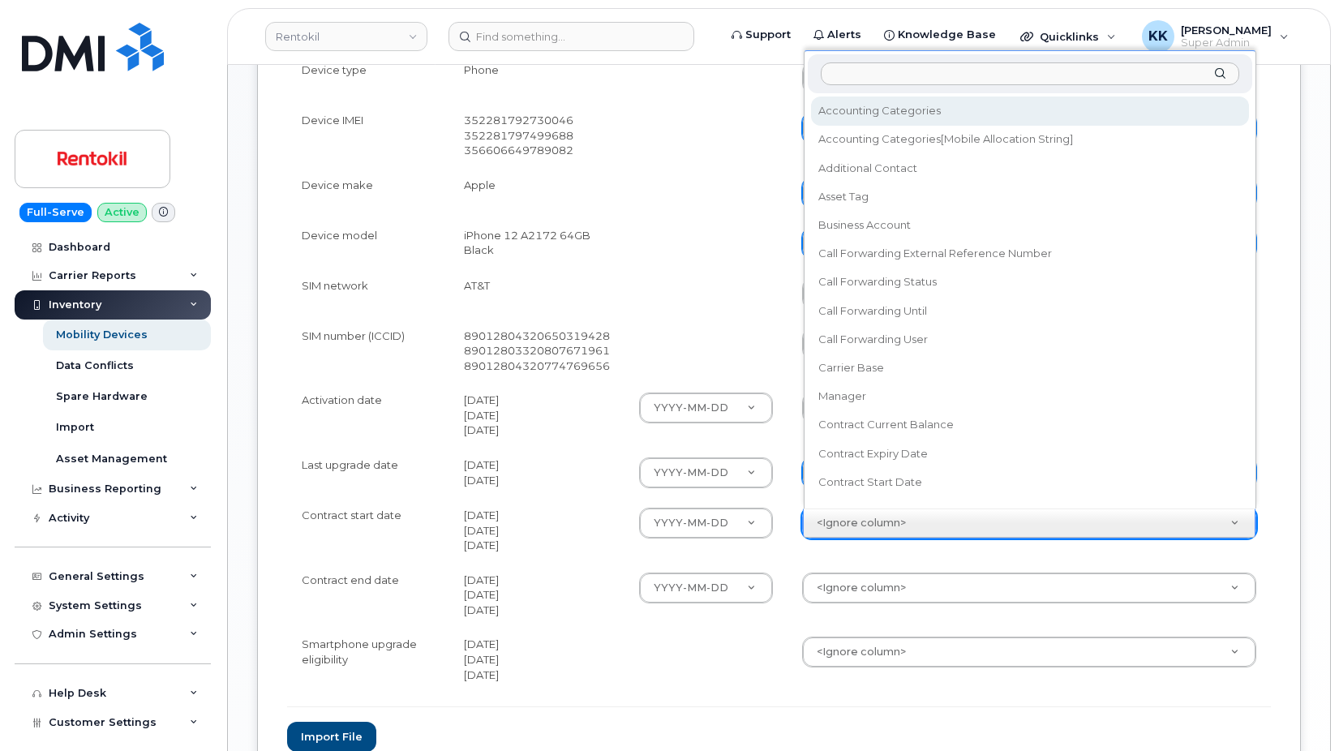
scroll to position [15, 0]
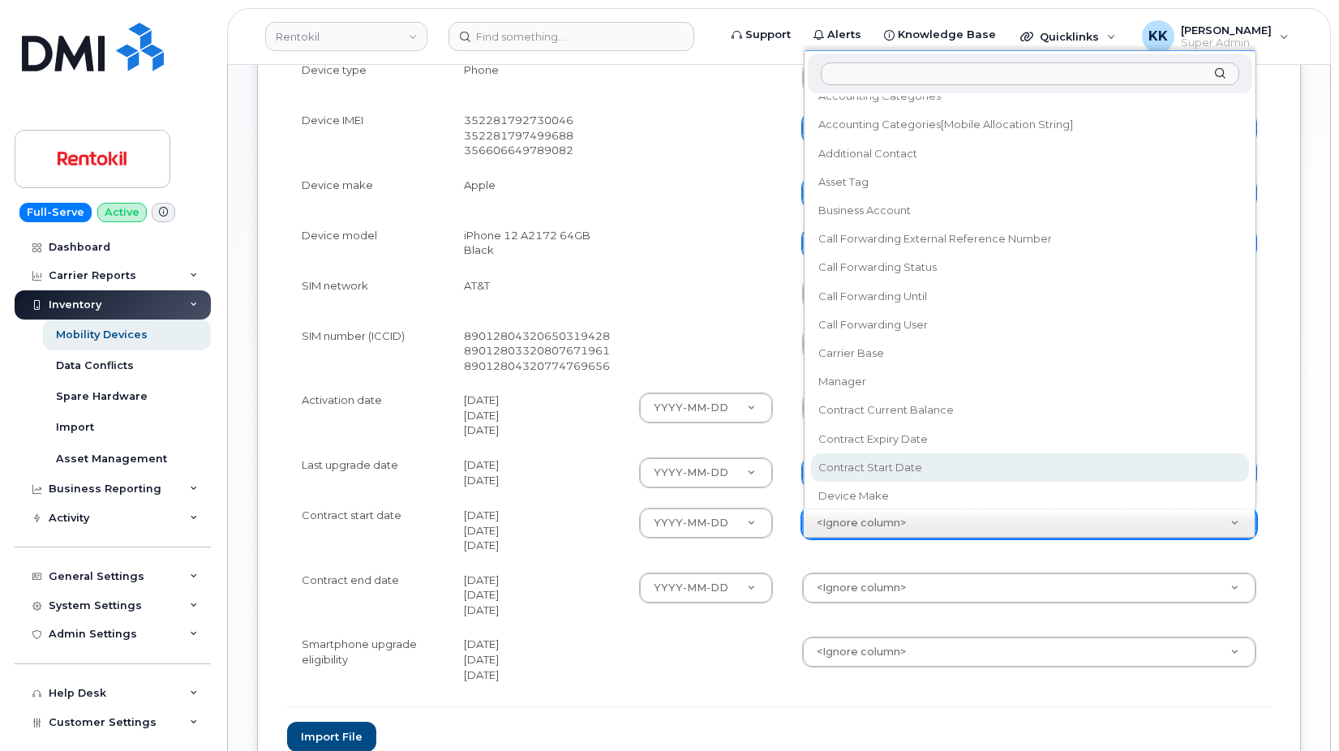
select select "contract_start_date"
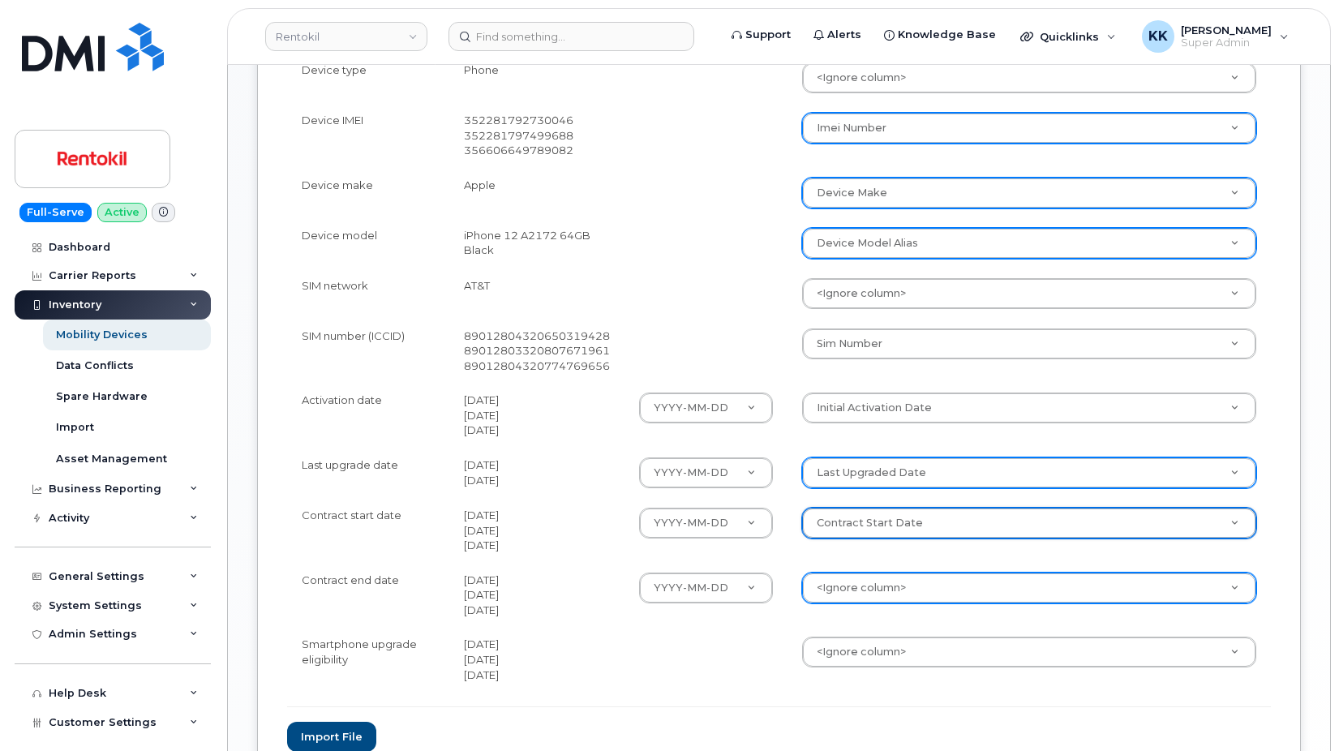
click at [891, 599] on body "Rentokil Support Alerts Knowledge Base Quicklinks Suspend / Cancel Device Chang…" at bounding box center [669, 71] width 1339 height 1632
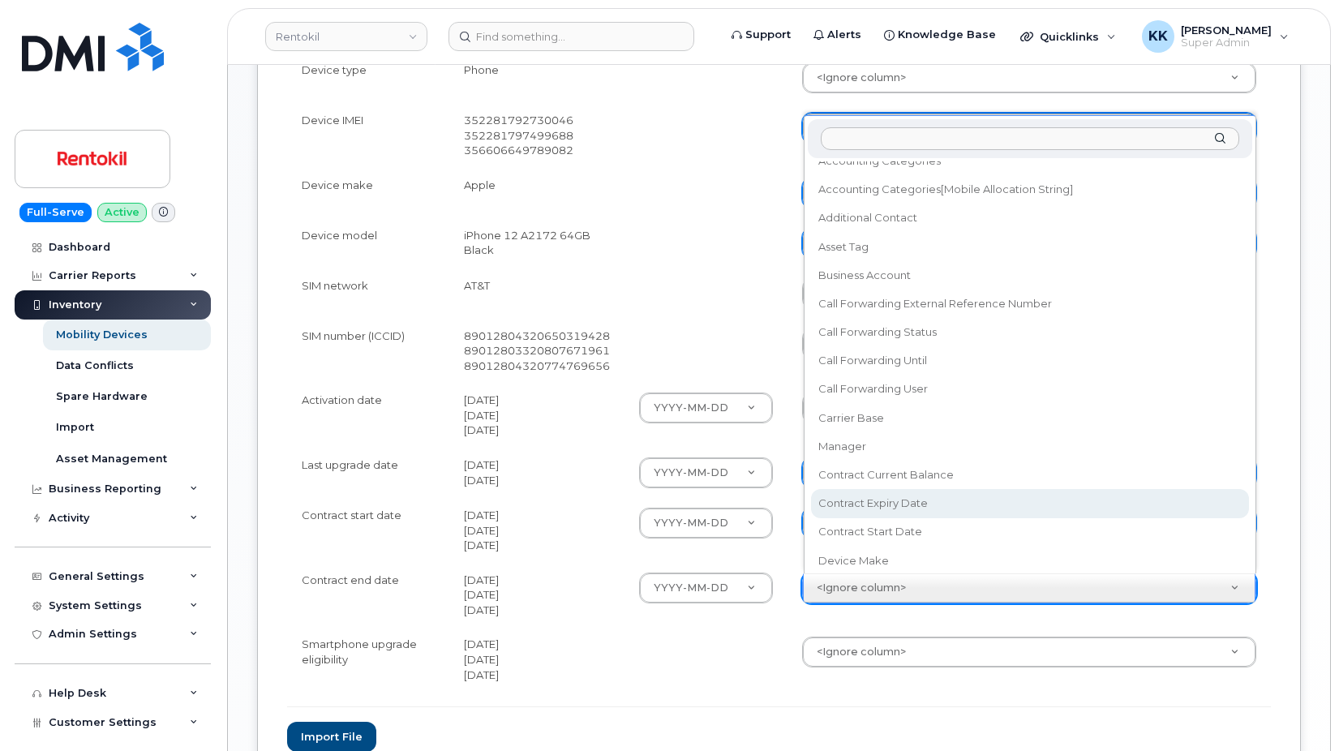
select select "contract_expiry_date"
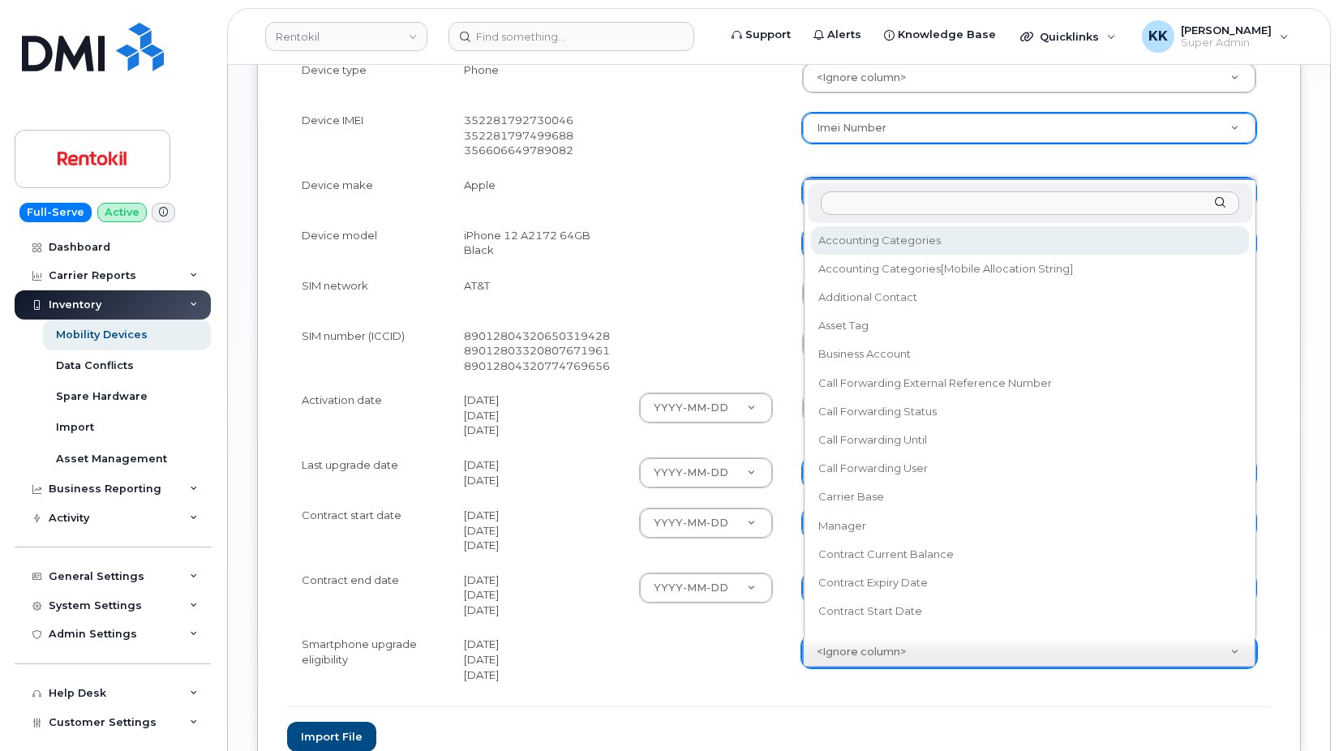
click at [870, 660] on body "Rentokil Support Alerts Knowledge Base Quicklinks Suspend / Cancel Device Chang…" at bounding box center [669, 71] width 1339 height 1632
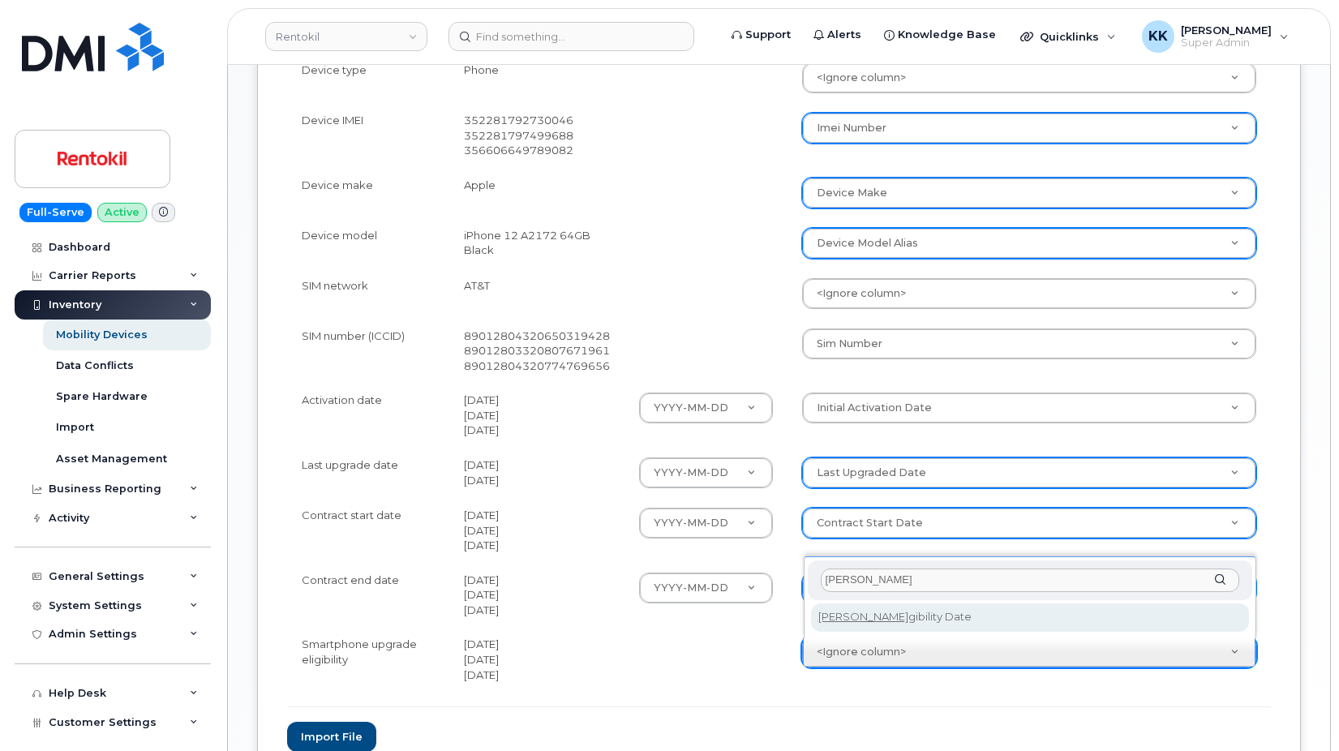
type input "eli"
select select "eligibility_date"
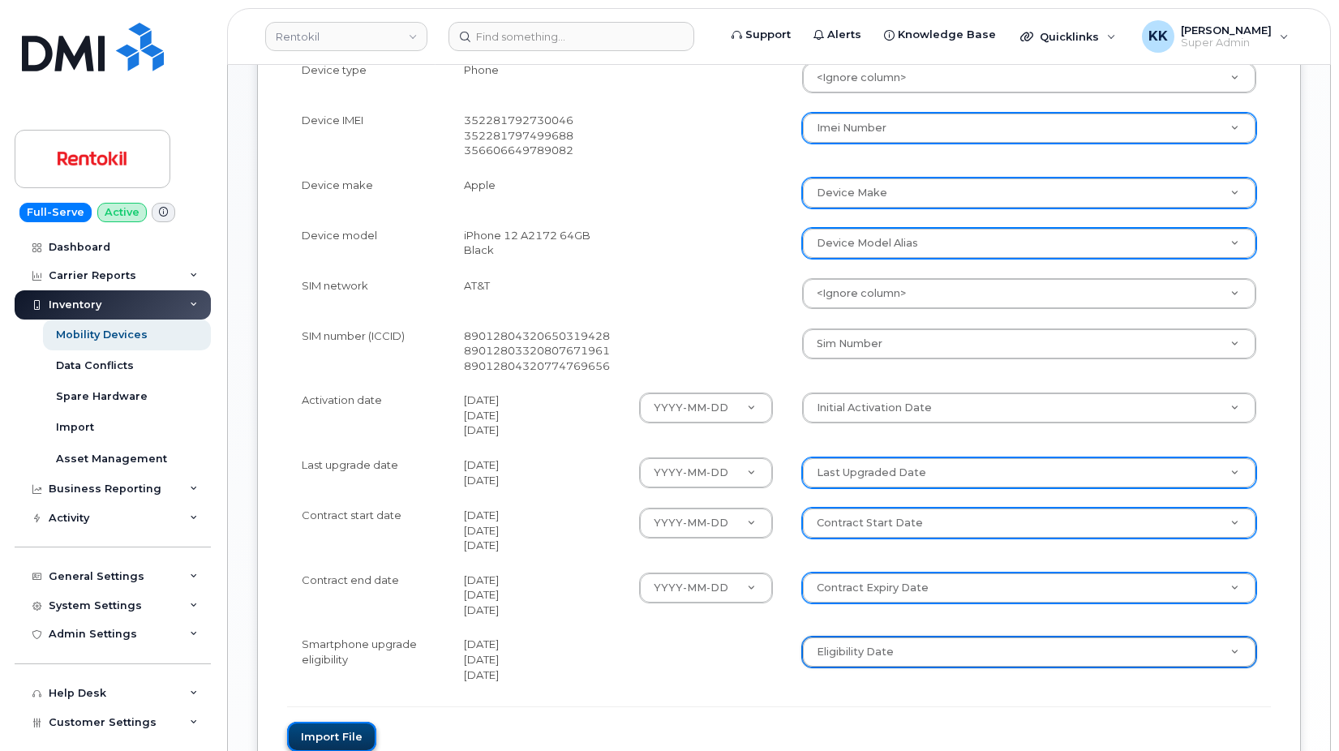
click at [354, 724] on button "Import file" at bounding box center [331, 737] width 89 height 30
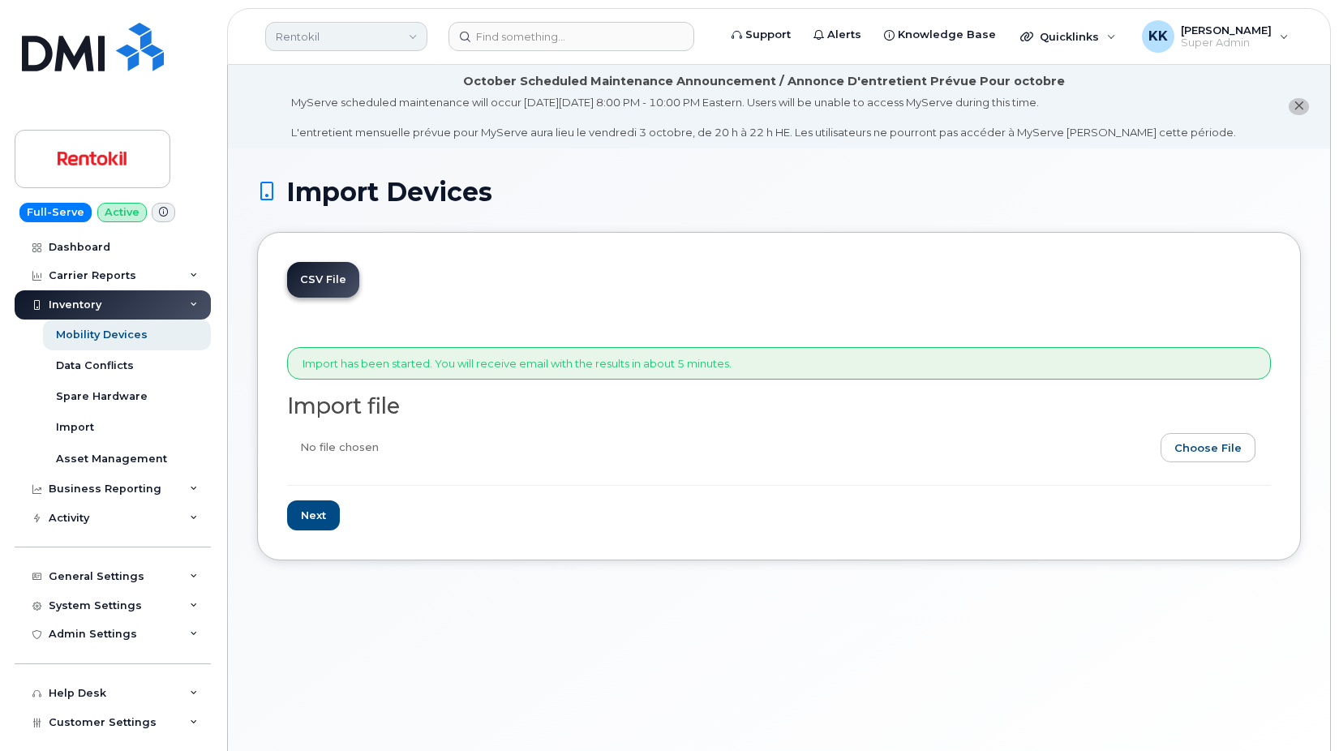
click at [324, 48] on link "Rentokil" at bounding box center [346, 36] width 162 height 29
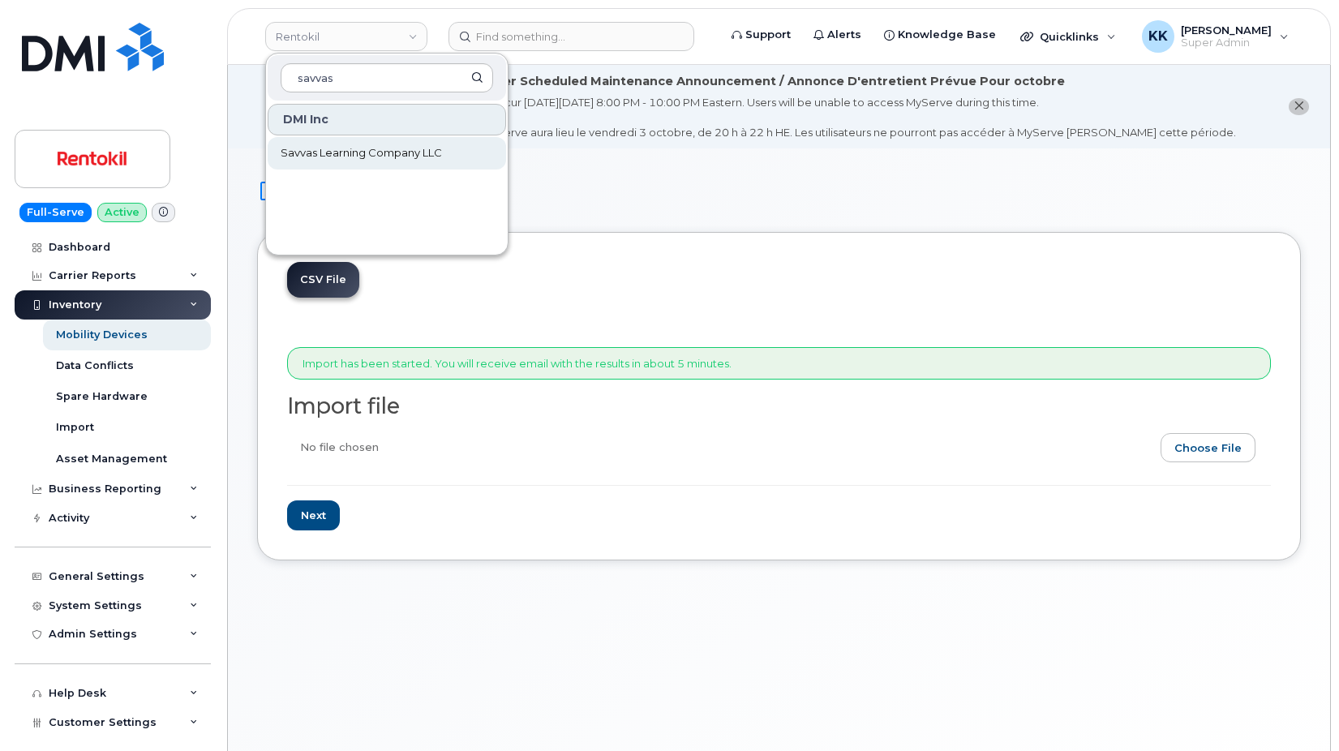
type input "savvas"
click at [354, 155] on span "Savvas Learning Company LLC" at bounding box center [361, 153] width 161 height 16
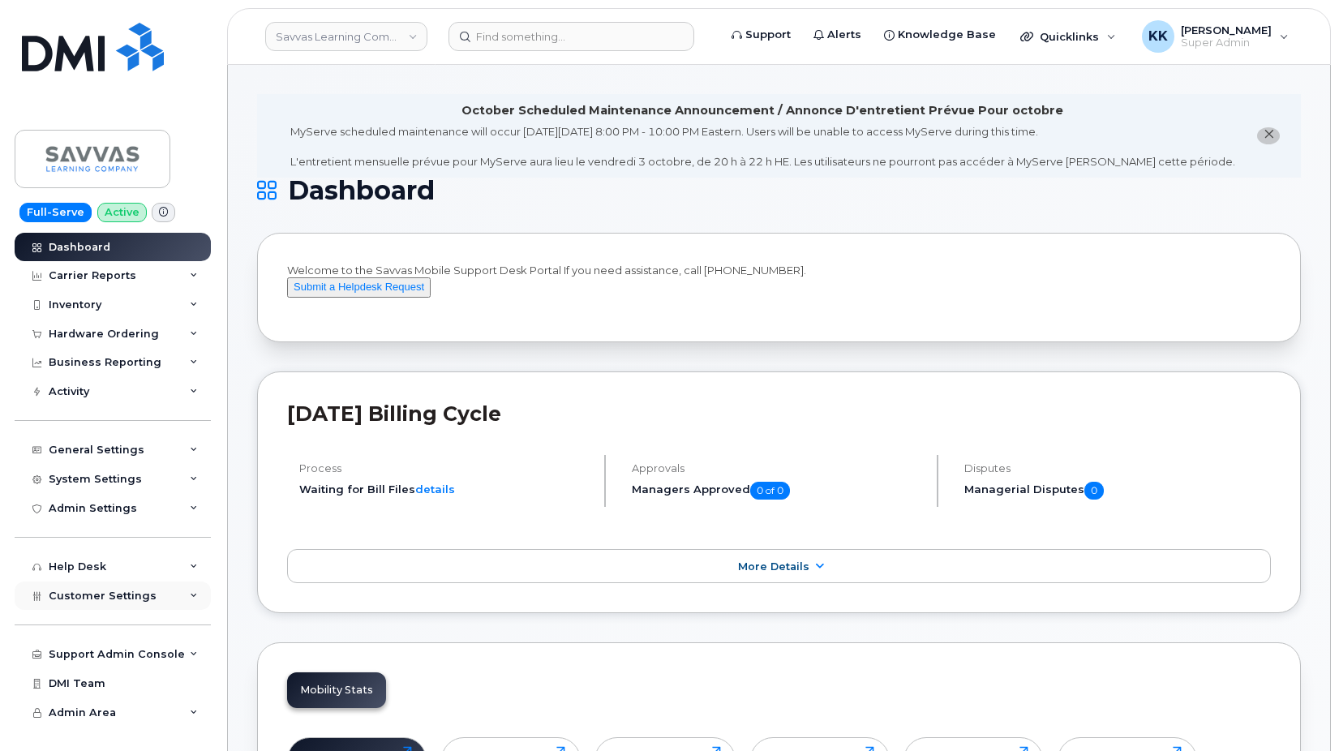
click at [88, 595] on span "Customer Settings" at bounding box center [103, 596] width 108 height 12
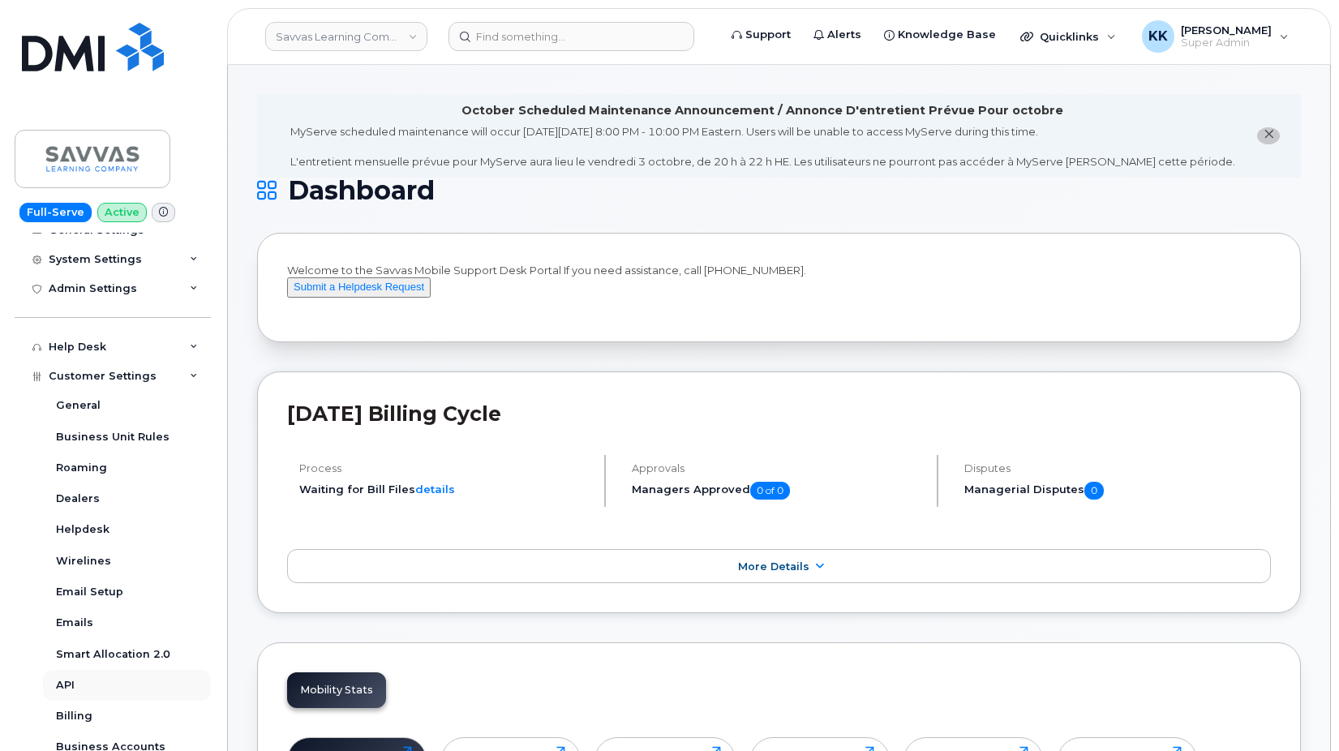
scroll to position [311, 0]
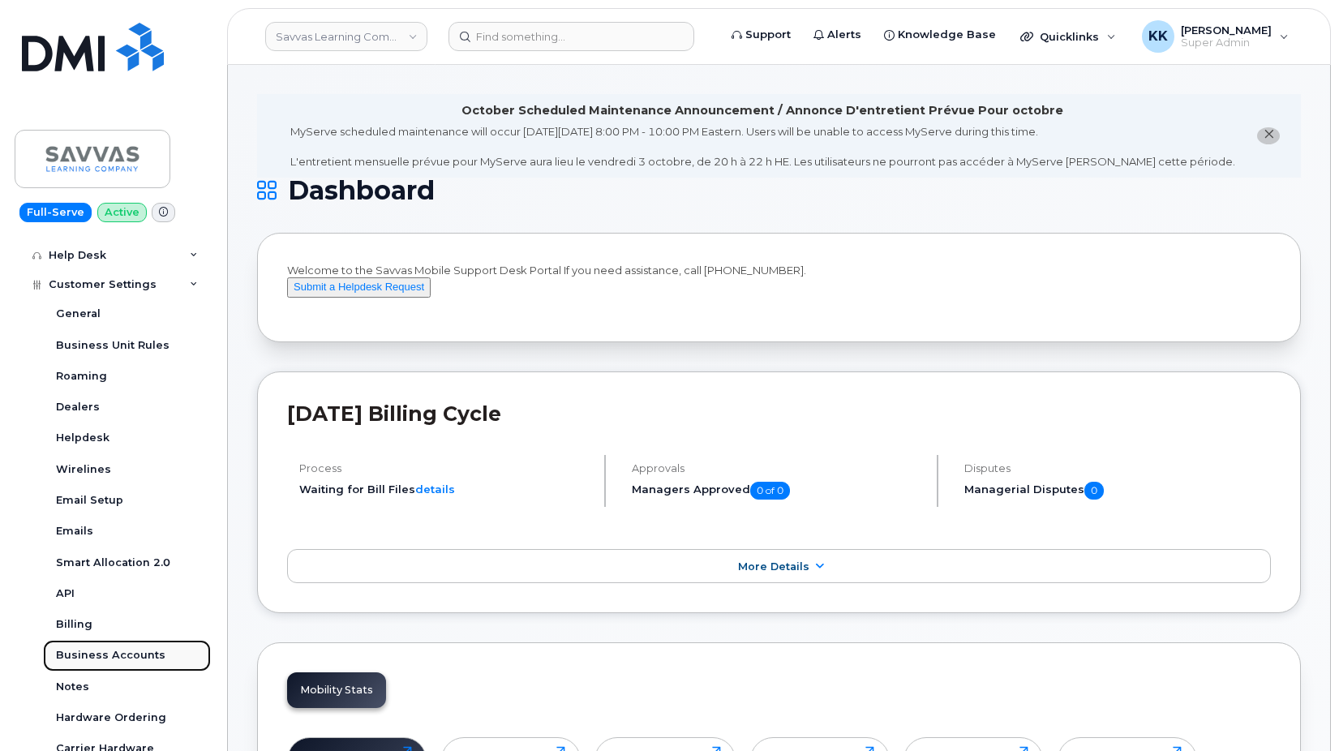
click at [111, 656] on div "Business Accounts" at bounding box center [111, 655] width 110 height 15
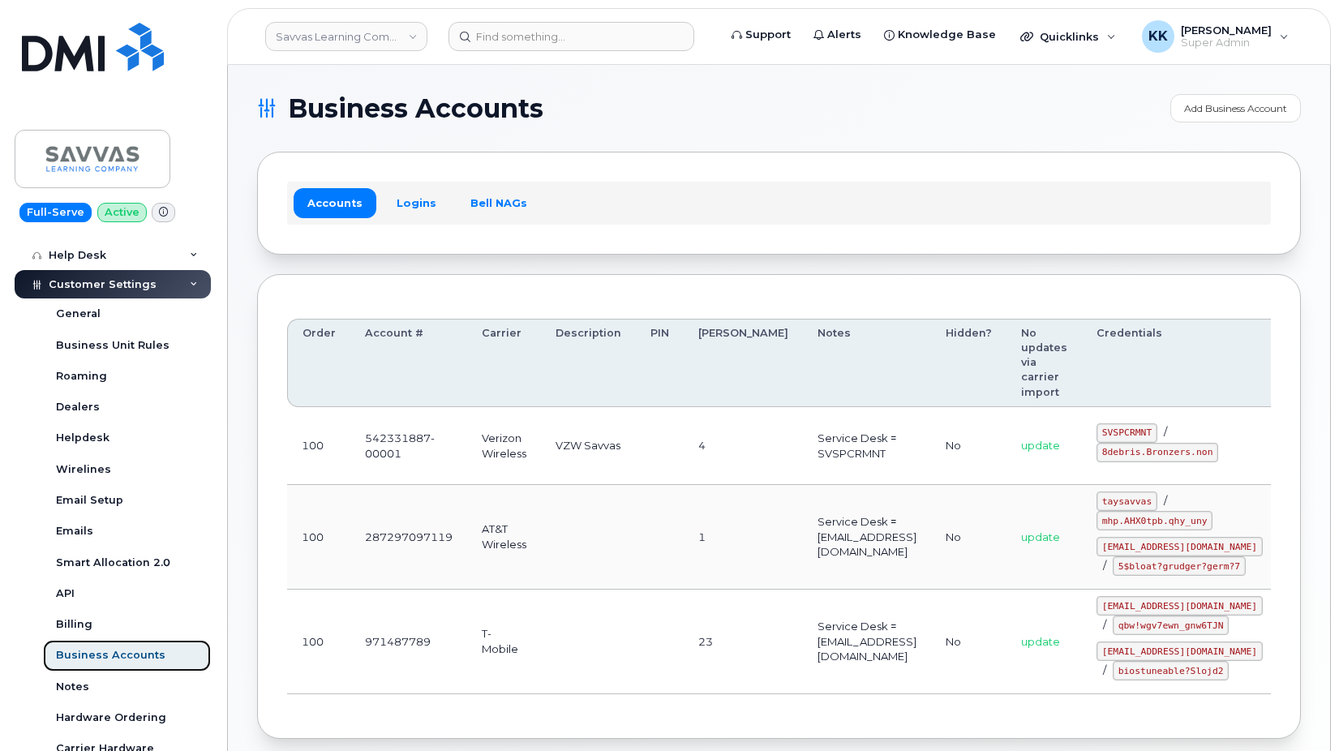
scroll to position [234, 0]
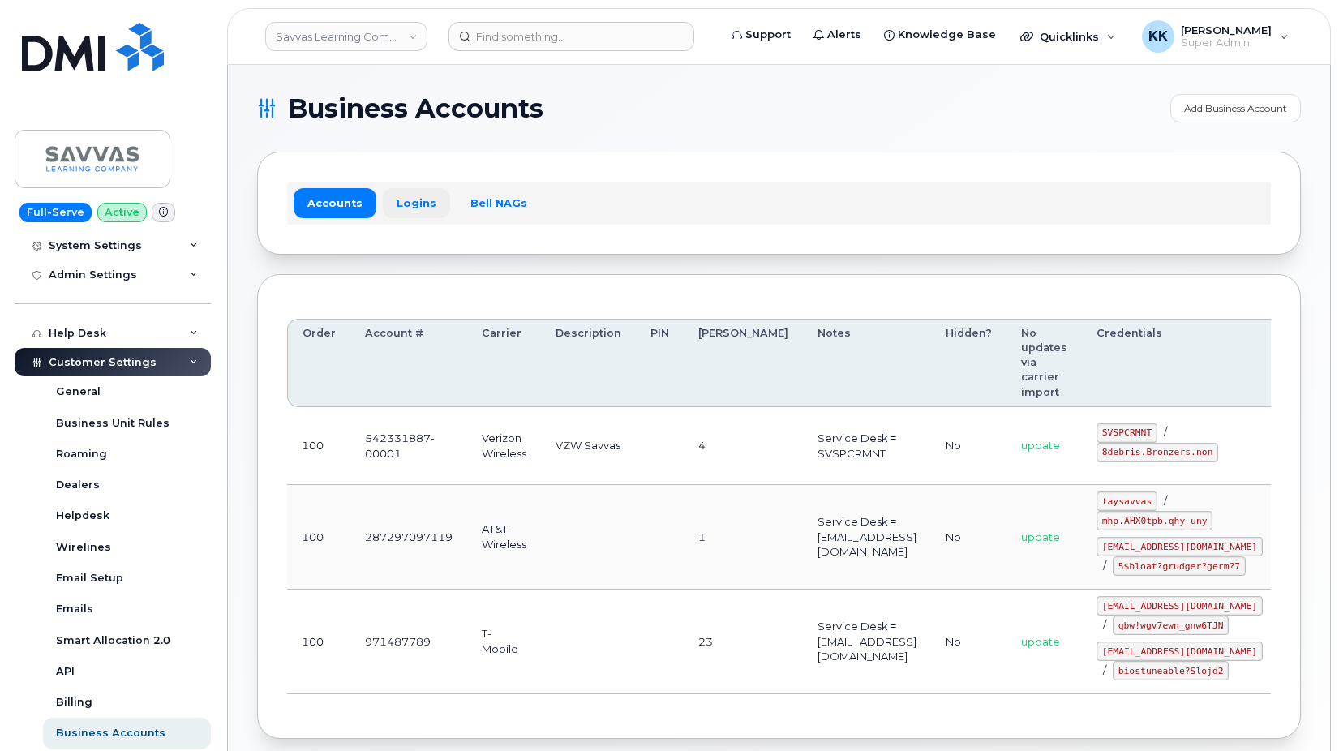
click at [420, 204] on link "Logins" at bounding box center [416, 202] width 67 height 29
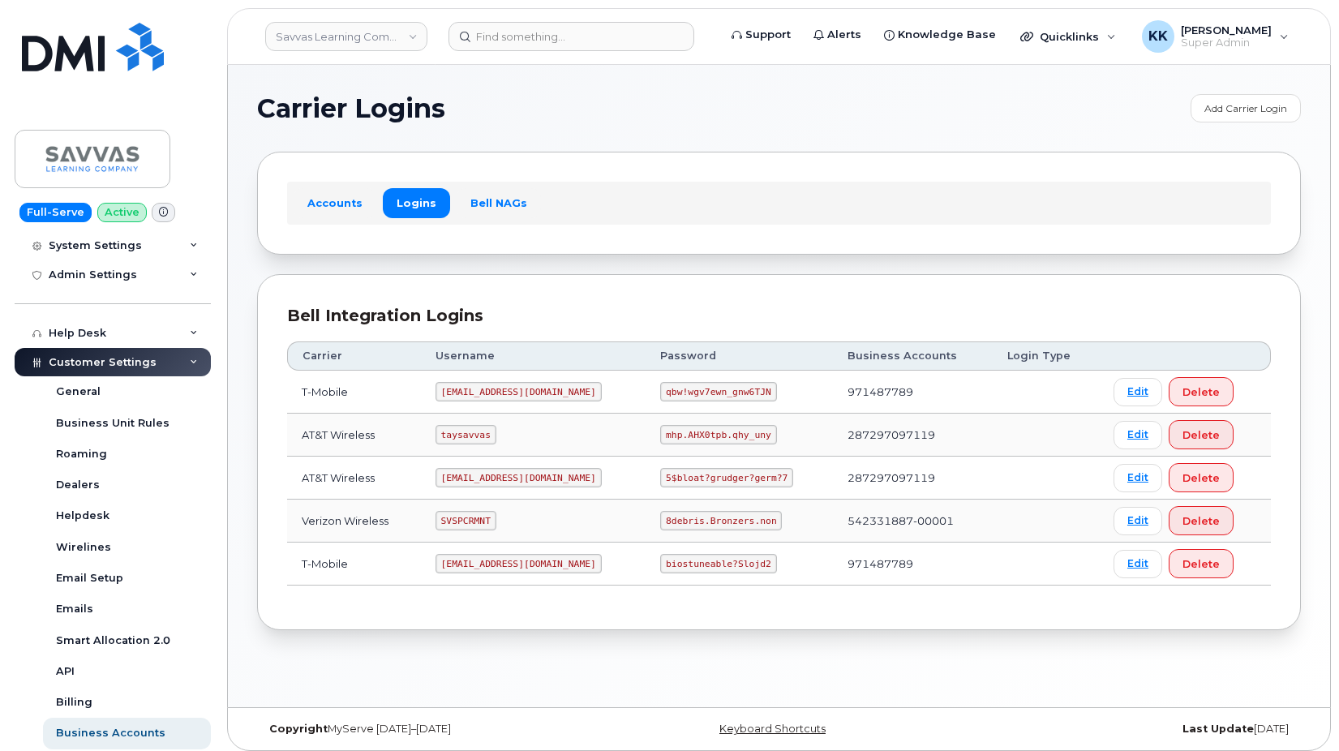
click at [489, 566] on code "[EMAIL_ADDRESS][DOMAIN_NAME]" at bounding box center [519, 563] width 166 height 19
click at [660, 571] on code "biostuneable?Slojd2" at bounding box center [718, 563] width 116 height 19
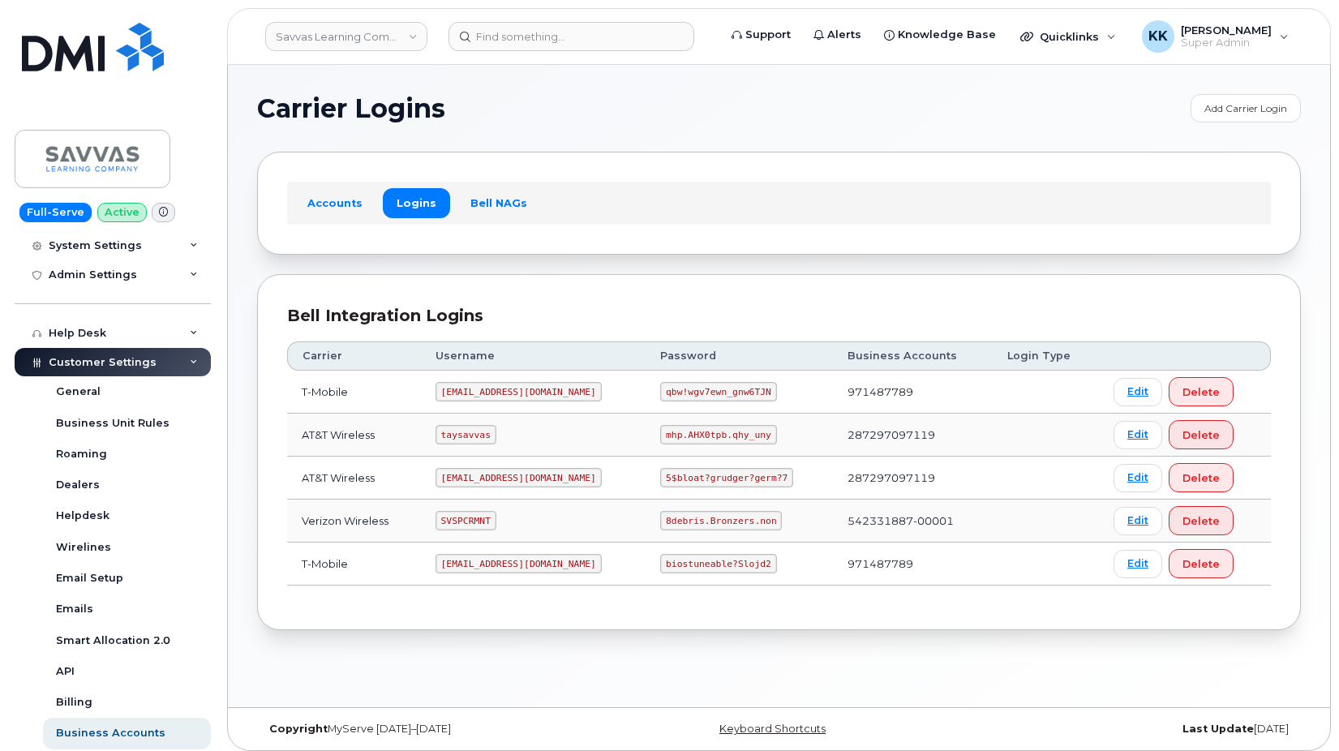
click at [660, 571] on code "biostuneable?Slojd2" at bounding box center [718, 563] width 116 height 19
click at [339, 36] on link "Savvas Learning Company LLC" at bounding box center [346, 36] width 162 height 29
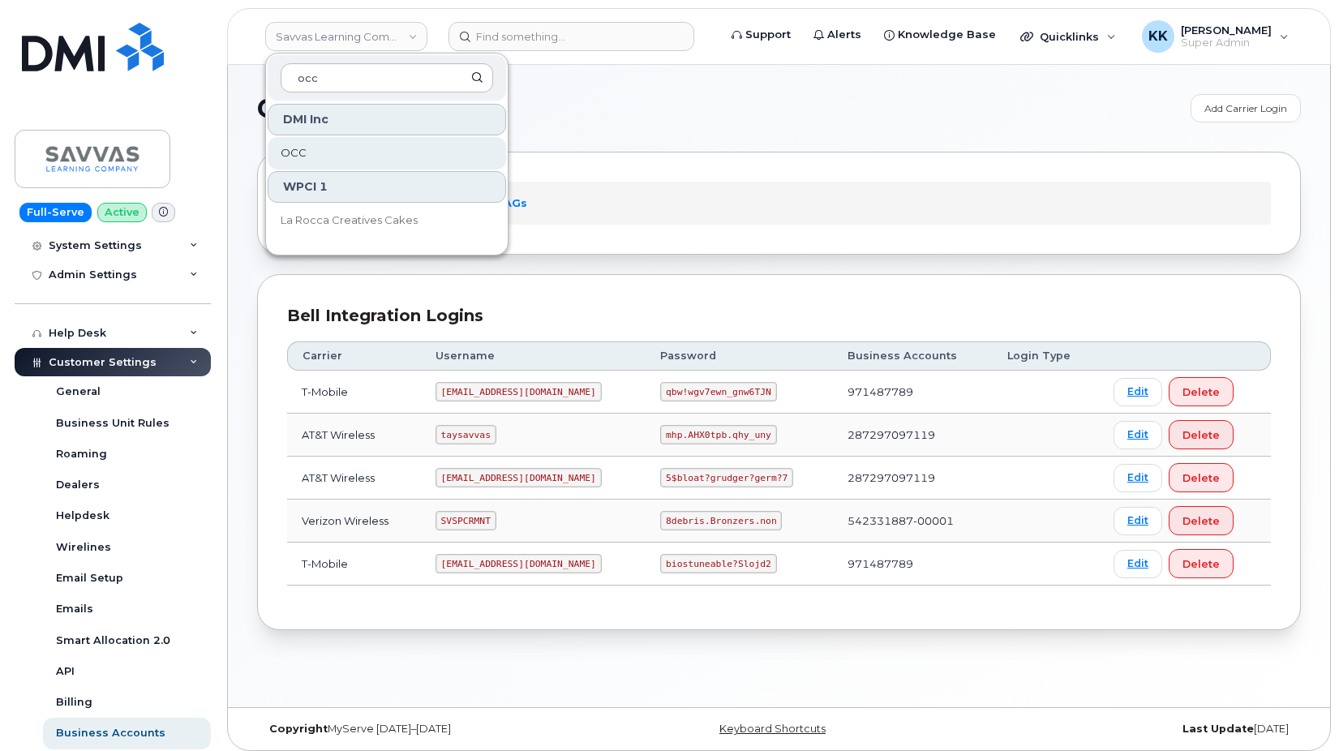
type input "occ"
click at [312, 153] on link "OCC" at bounding box center [387, 153] width 238 height 32
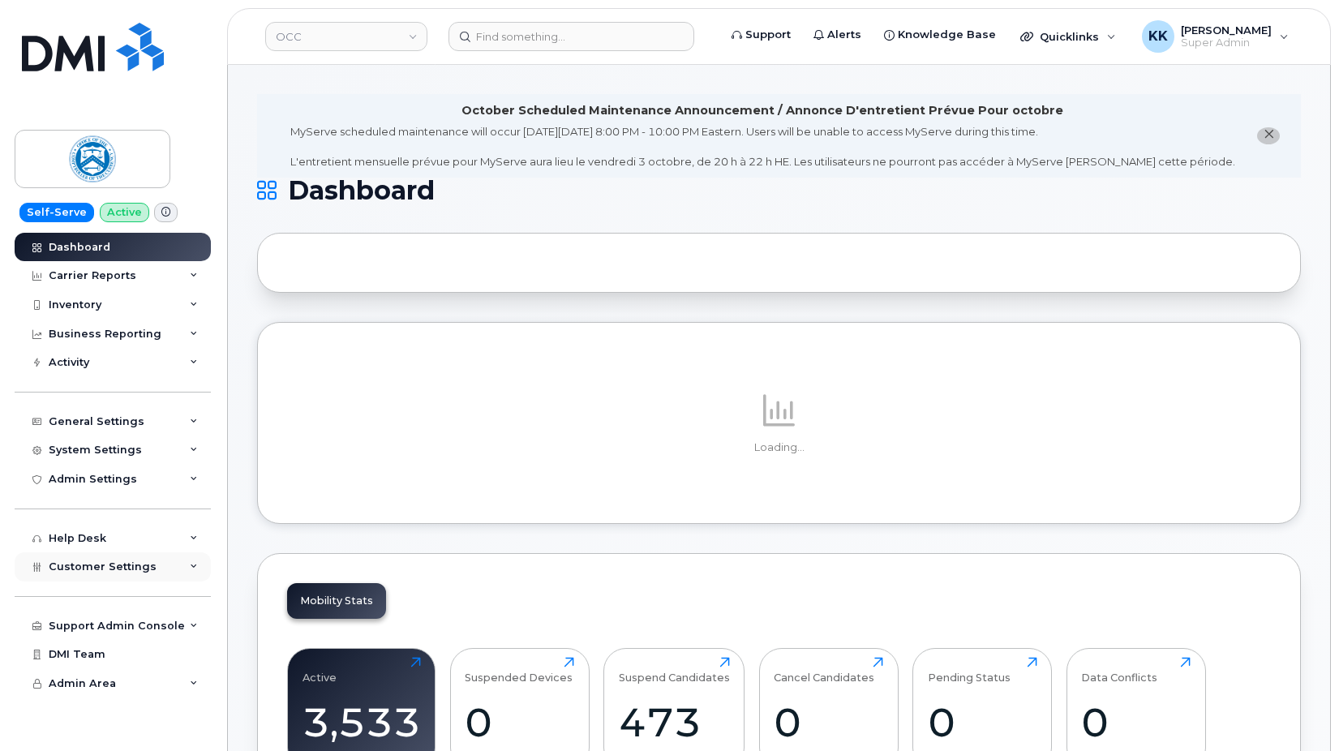
click at [126, 578] on div "Customer Settings" at bounding box center [113, 566] width 196 height 29
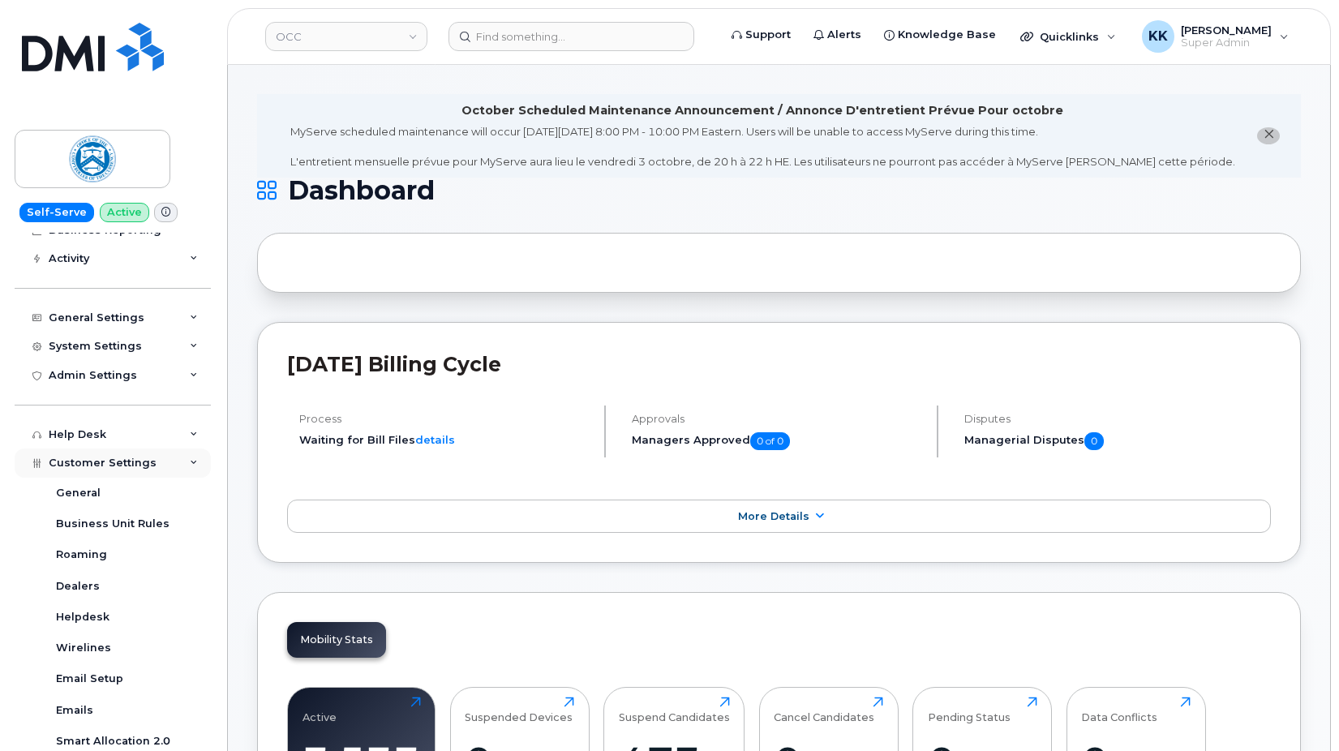
scroll to position [234, 0]
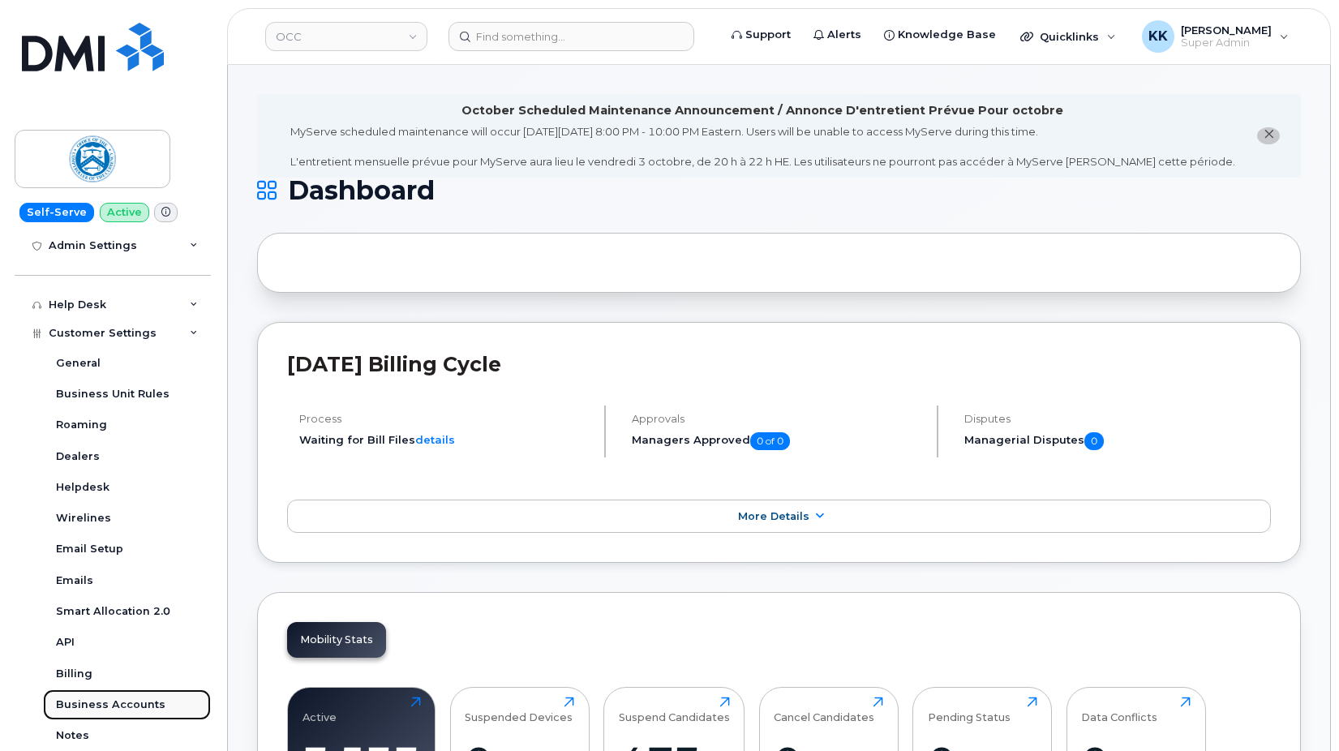
click at [126, 702] on div "Business Accounts" at bounding box center [111, 705] width 110 height 15
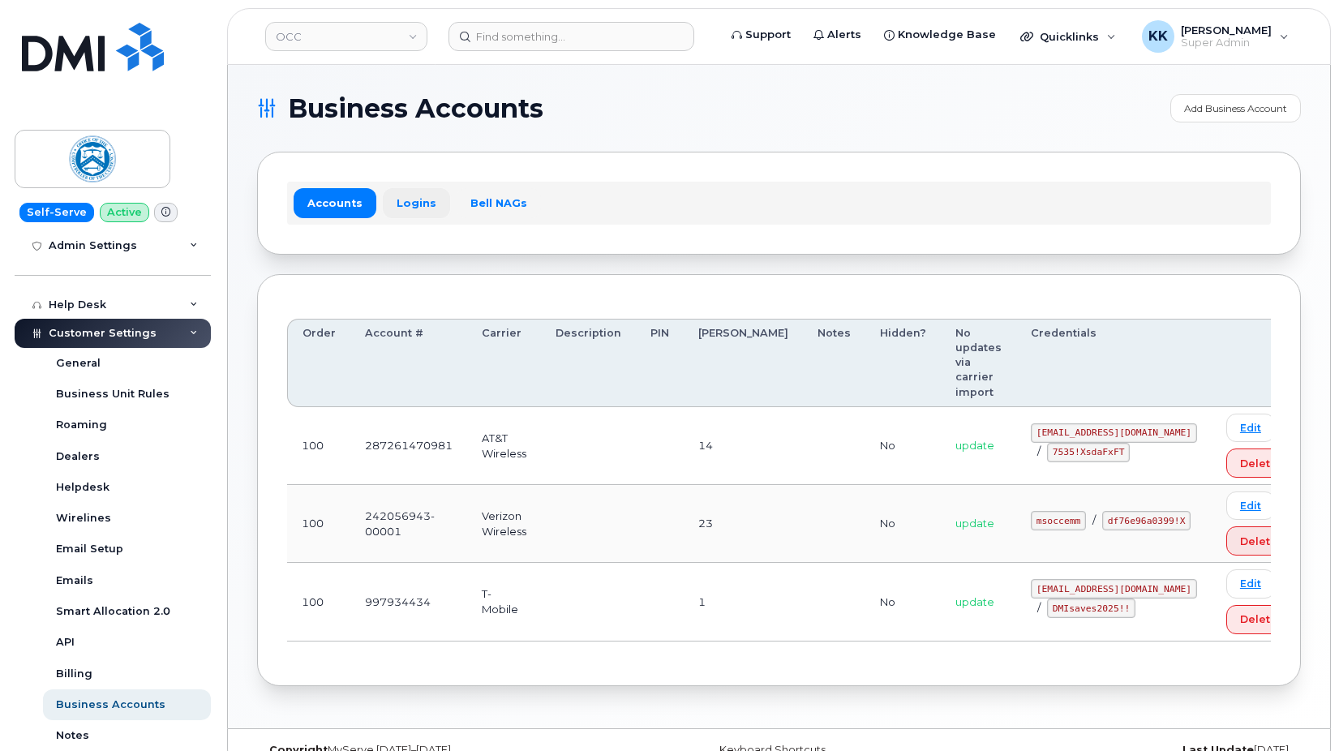
click at [429, 199] on link "Logins" at bounding box center [416, 202] width 67 height 29
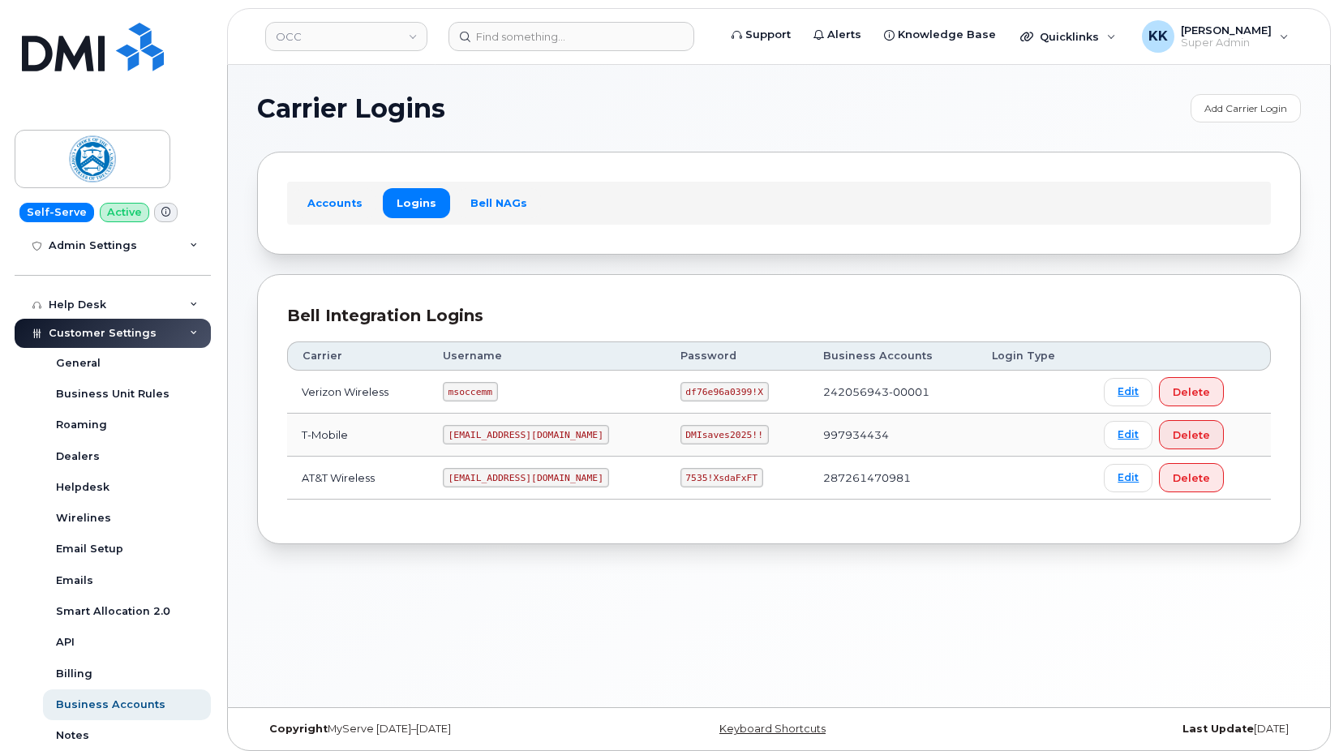
click at [494, 384] on code "msoccemm" at bounding box center [470, 391] width 55 height 19
copy code "msoccemm"
click at [689, 392] on code "df76e96a0399!X" at bounding box center [725, 391] width 88 height 19
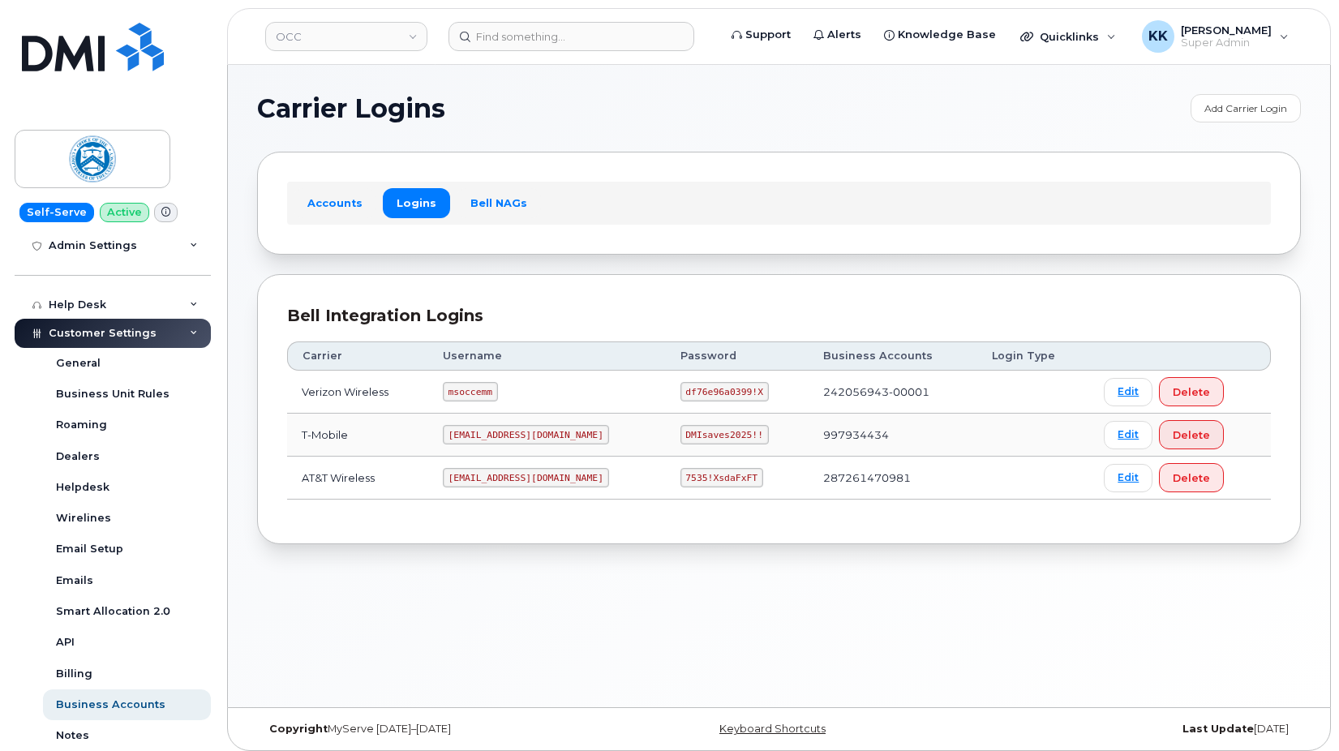
click at [689, 392] on code "df76e96a0399!X" at bounding box center [725, 391] width 88 height 19
click at [500, 595] on div "Carrier Logins Add Carrier Login Accounts Logins Bell NAGs Bell Integration Log…" at bounding box center [779, 386] width 1102 height 642
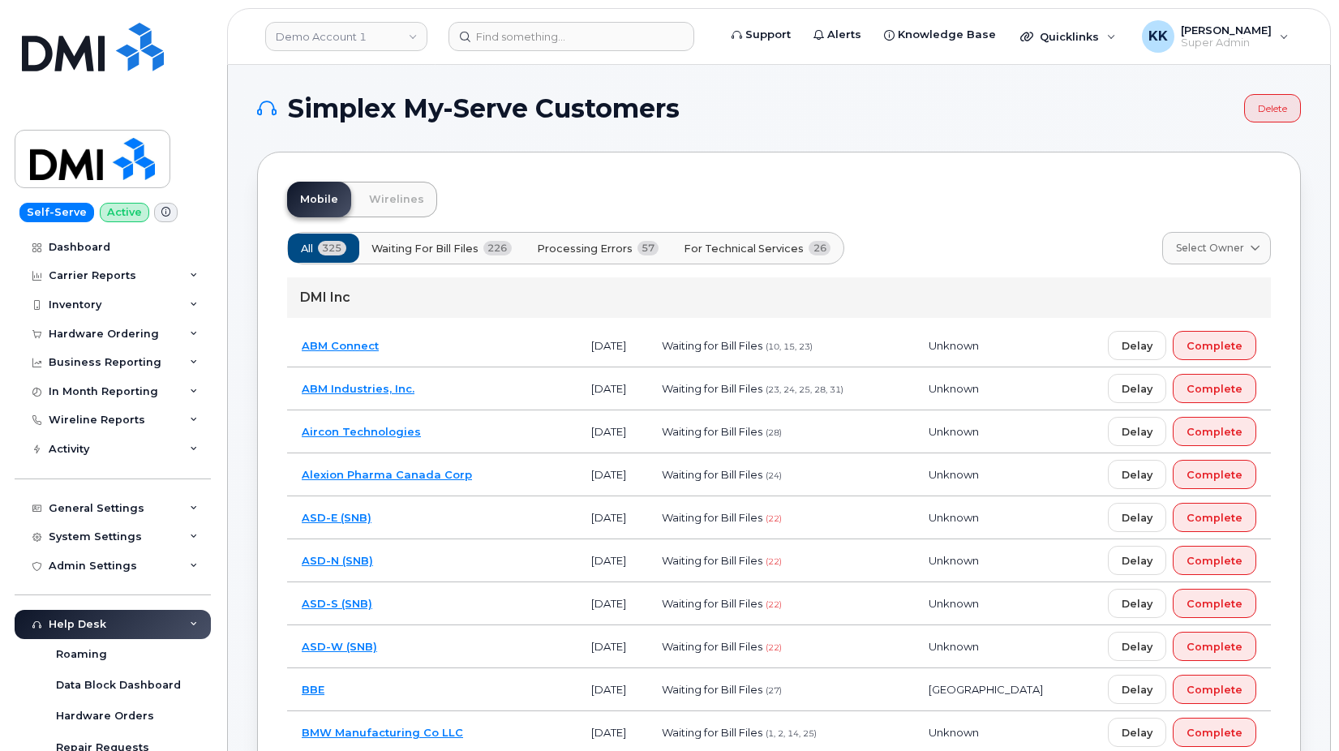
scroll to position [6081, 0]
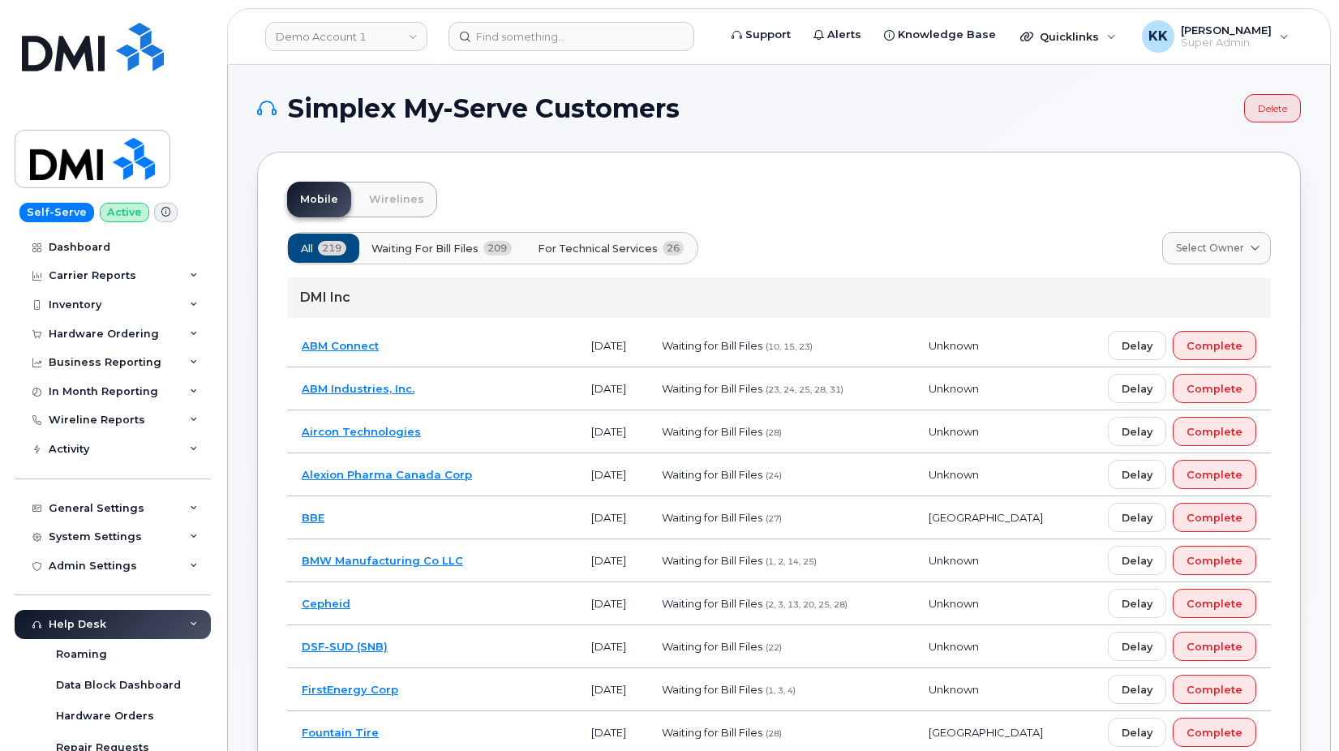
click at [638, 243] on span "For Technical Services" at bounding box center [598, 248] width 120 height 15
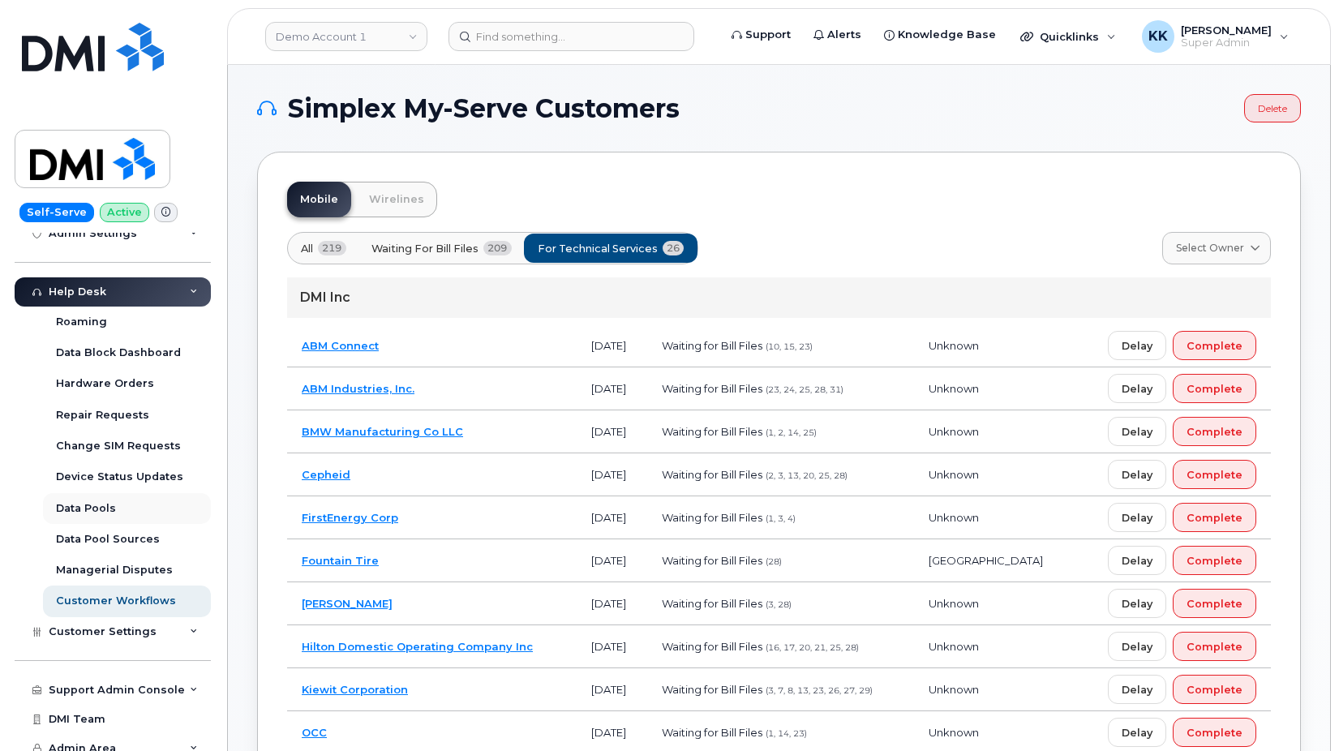
scroll to position [343, 0]
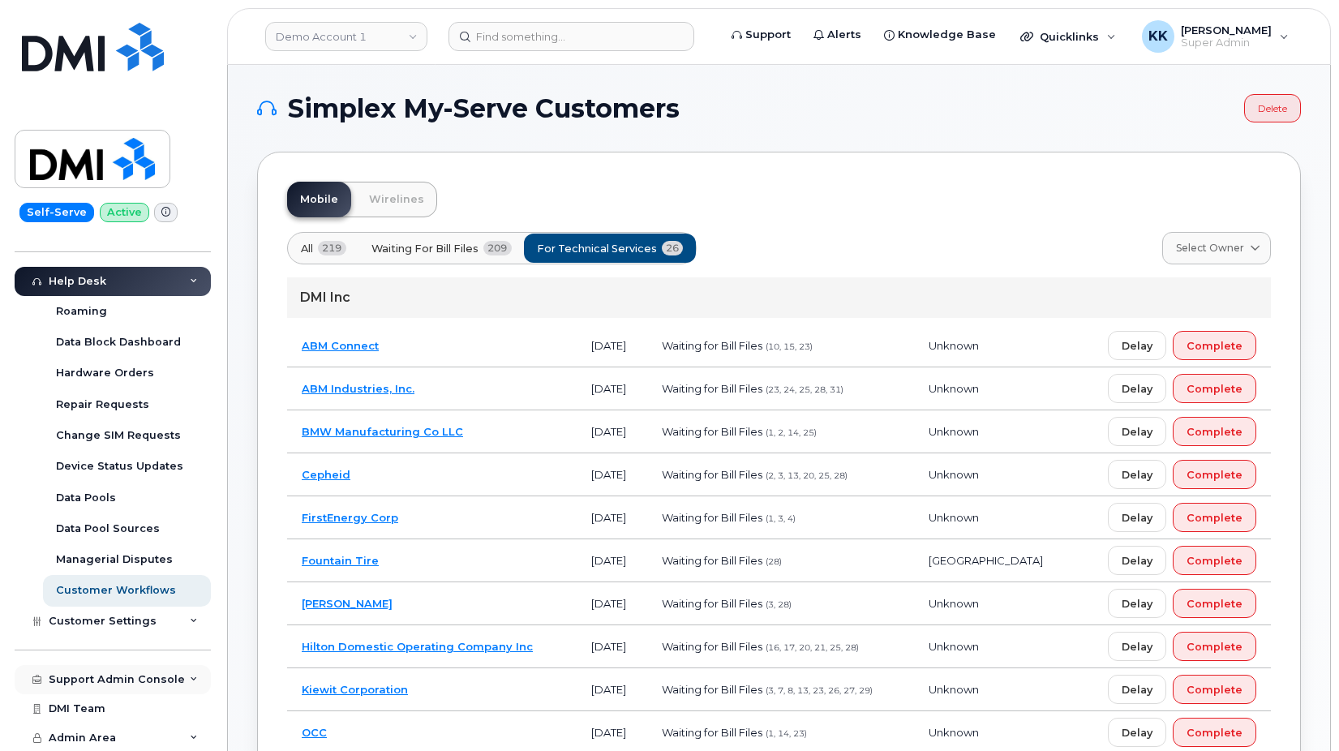
click at [105, 684] on div "Support Admin Console" at bounding box center [117, 679] width 136 height 13
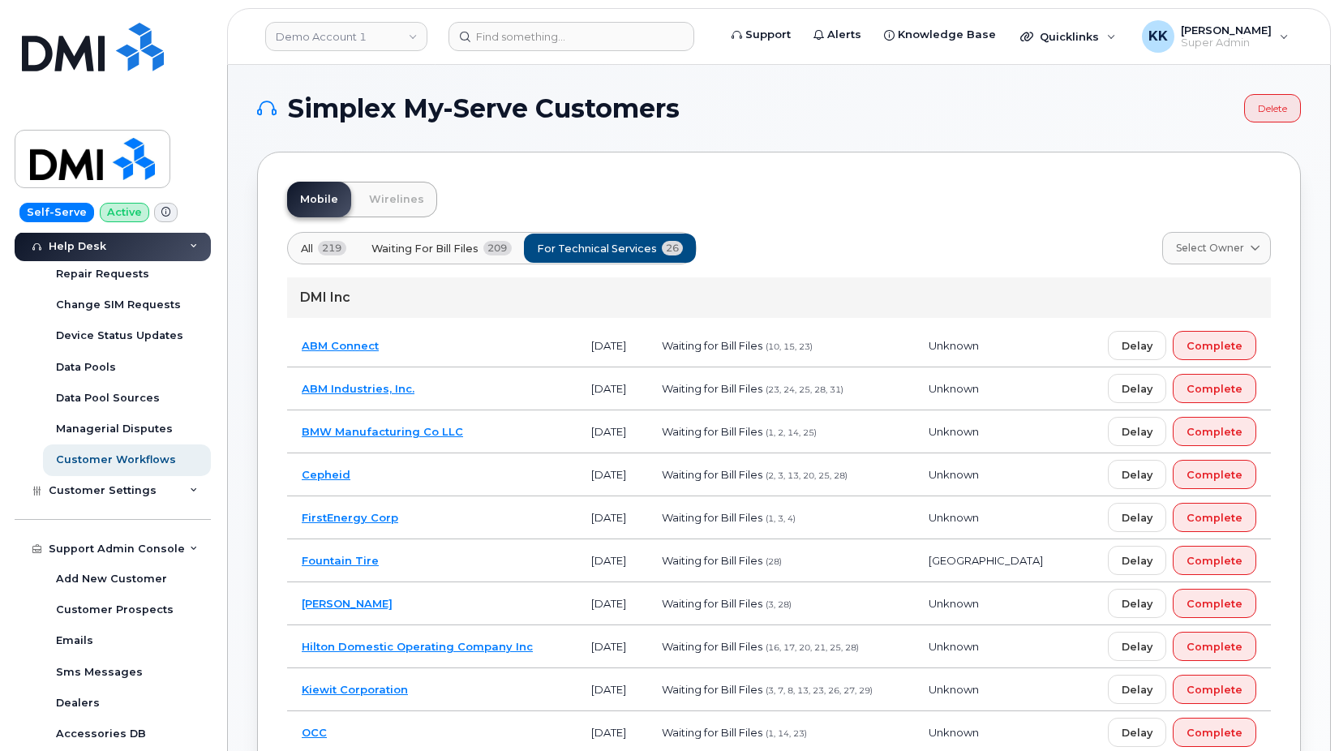
scroll to position [716, 0]
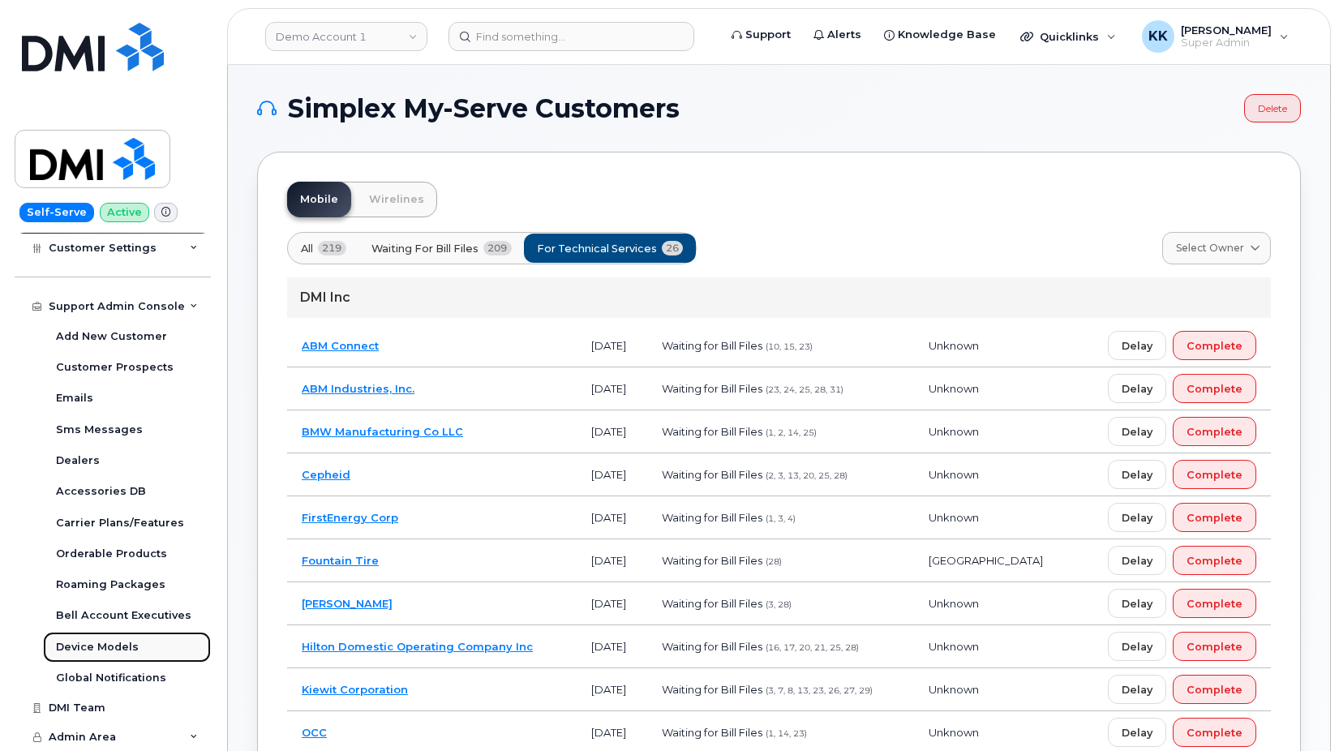
click at [110, 645] on div "Device Models" at bounding box center [97, 647] width 83 height 15
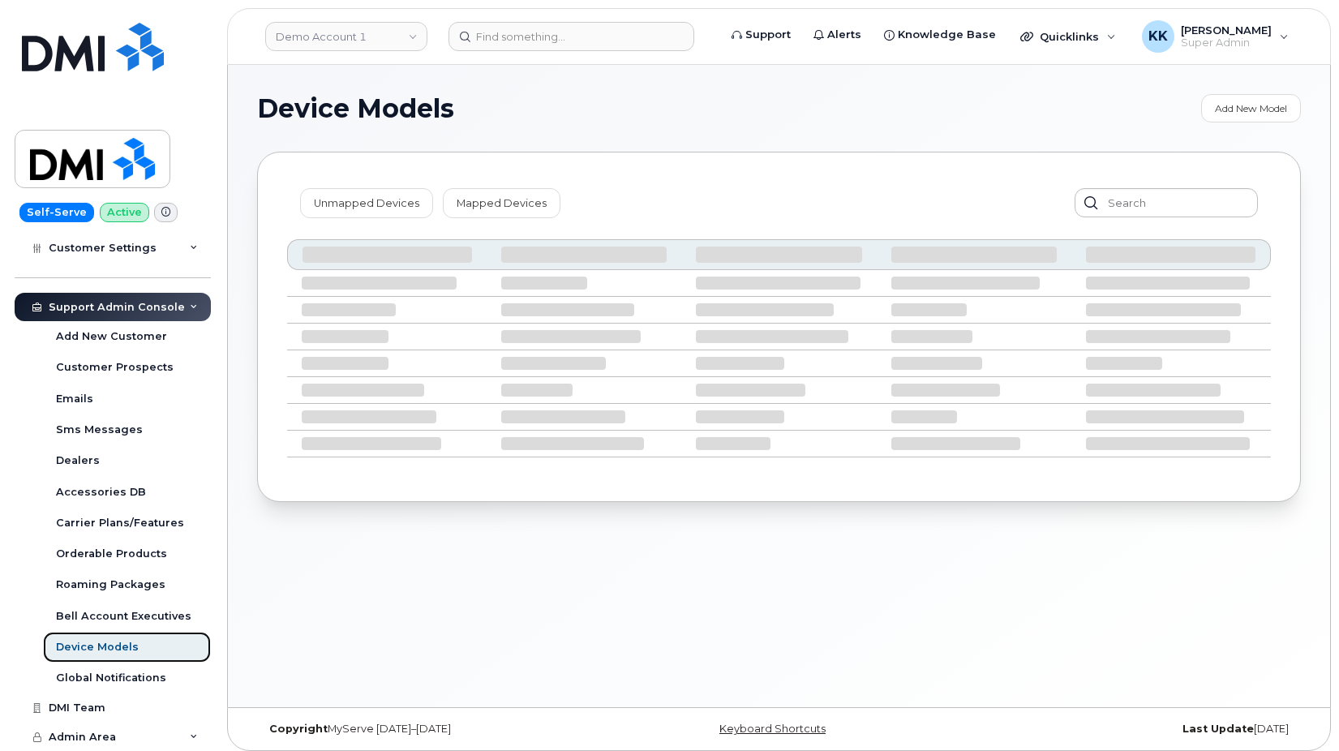
scroll to position [406, 0]
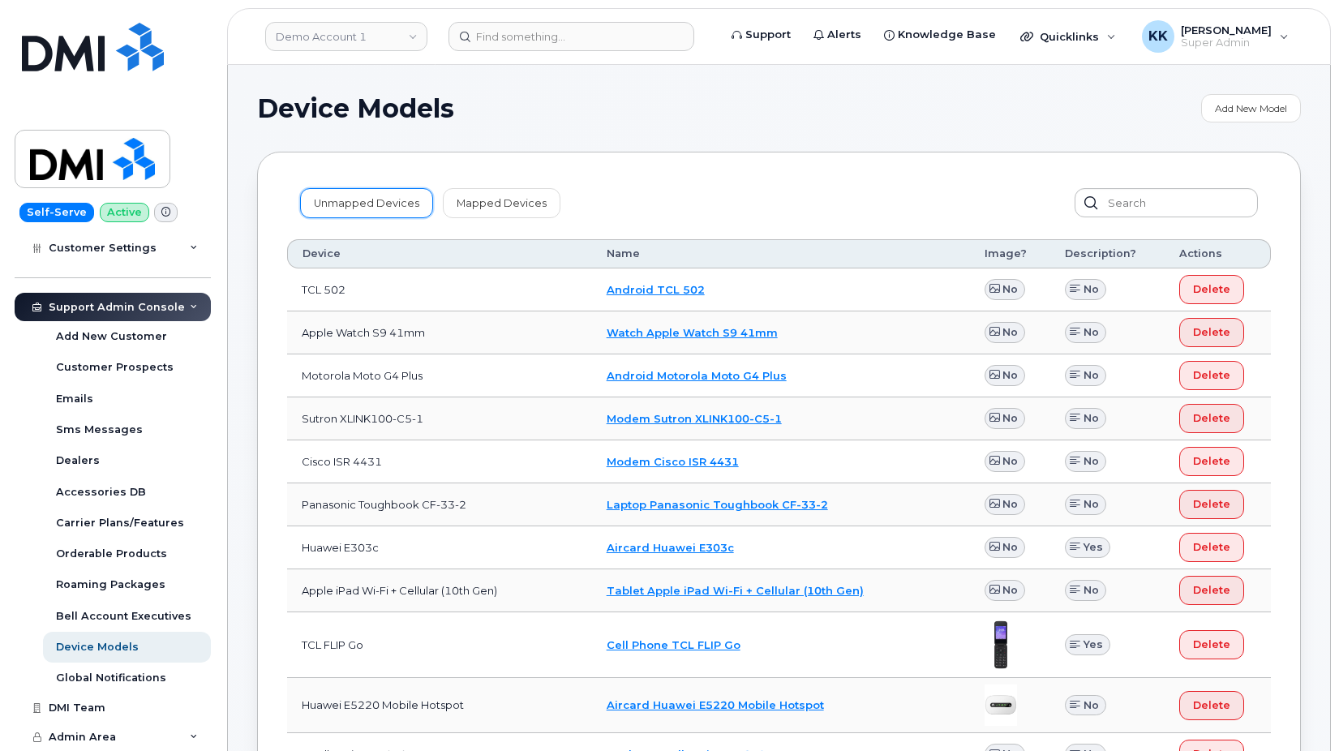
click at [341, 208] on link "Unmapped Devices" at bounding box center [366, 202] width 133 height 29
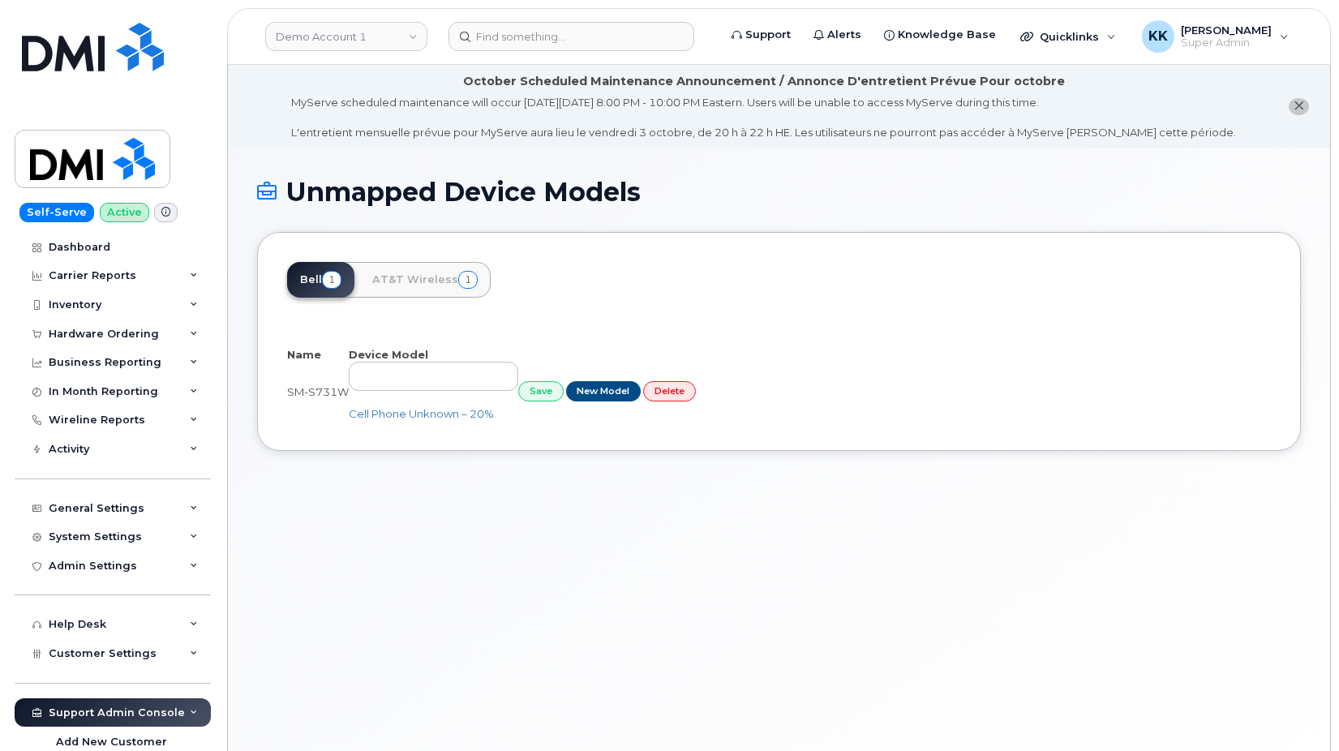
select select "25"
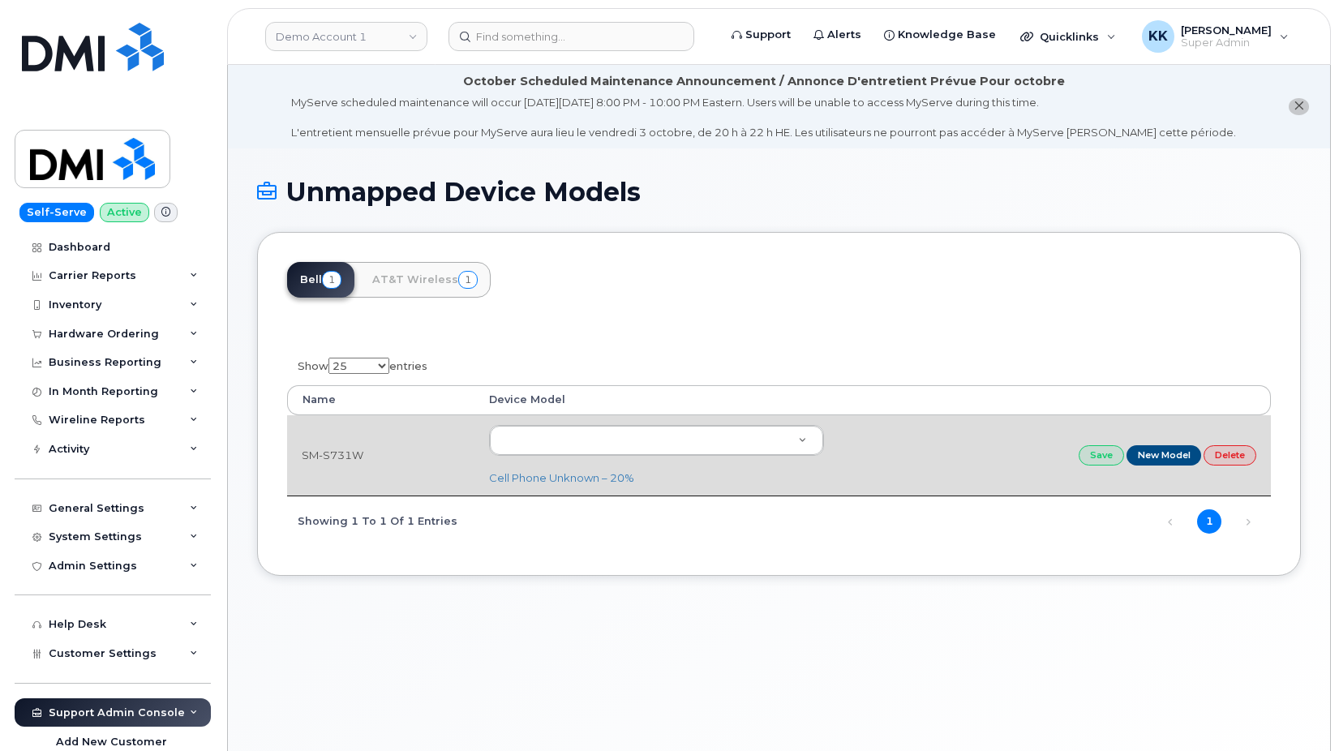
click at [336, 454] on td "SM-S731W" at bounding box center [380, 455] width 187 height 80
click at [564, 440] on body "Demo Account 1 Support Alerts Knowledge Base Quicklinks Suspend / Cancel Device…" at bounding box center [669, 421] width 1339 height 843
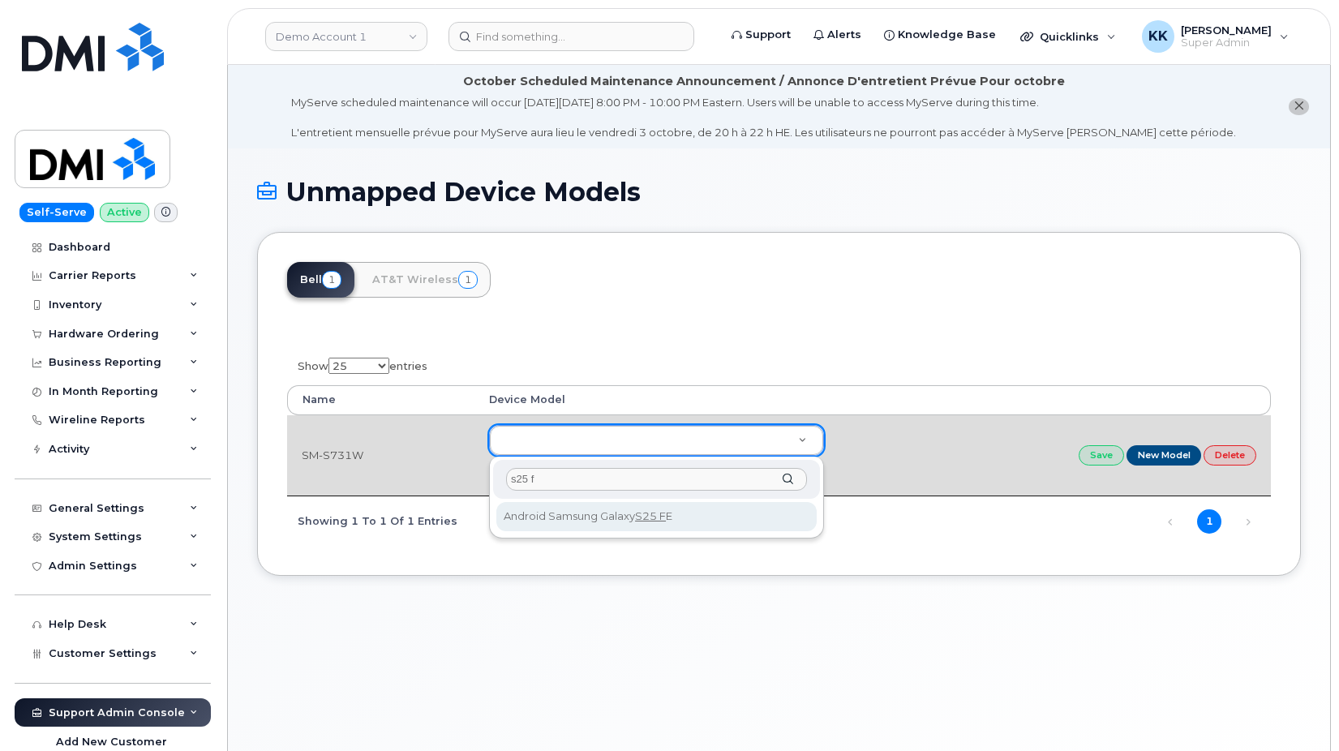
type input "s25 f"
type input "3439"
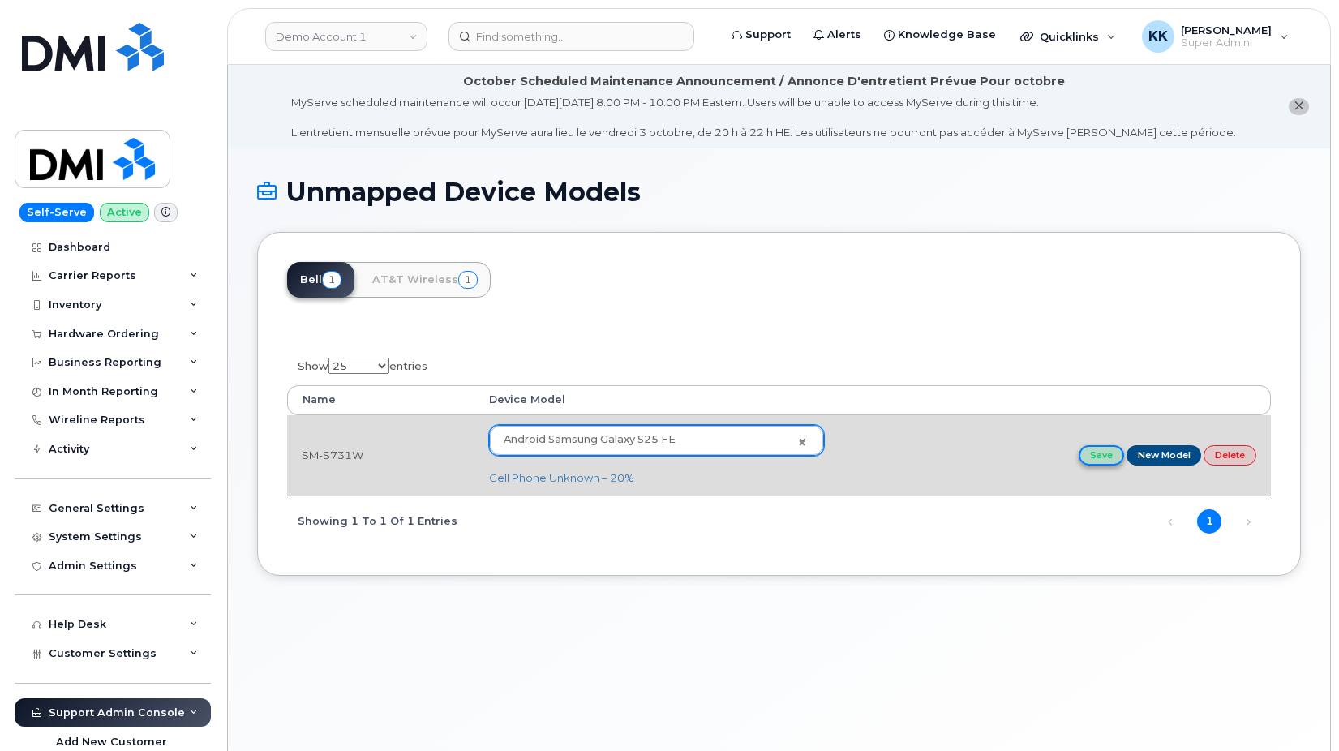
click at [1103, 458] on link "Save" at bounding box center [1101, 455] width 45 height 20
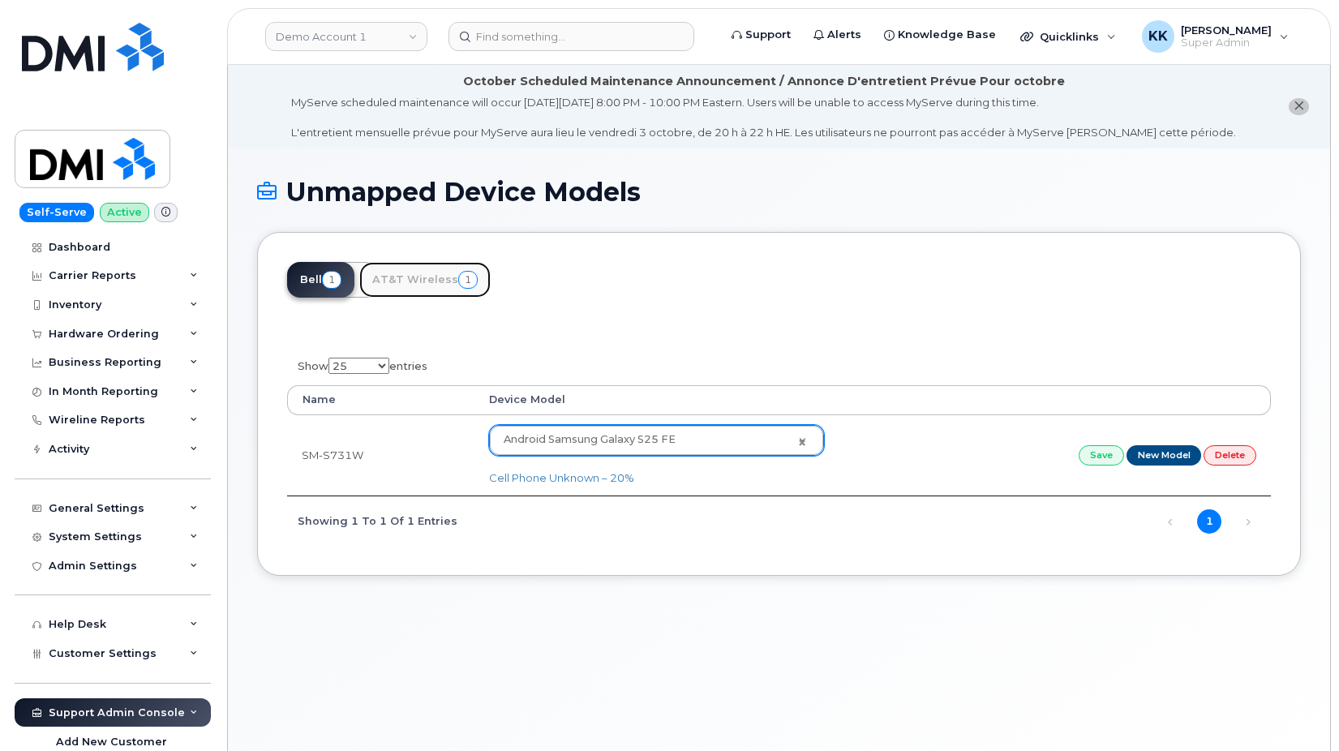
click at [437, 281] on link "AT&T Wireless 1" at bounding box center [424, 280] width 131 height 36
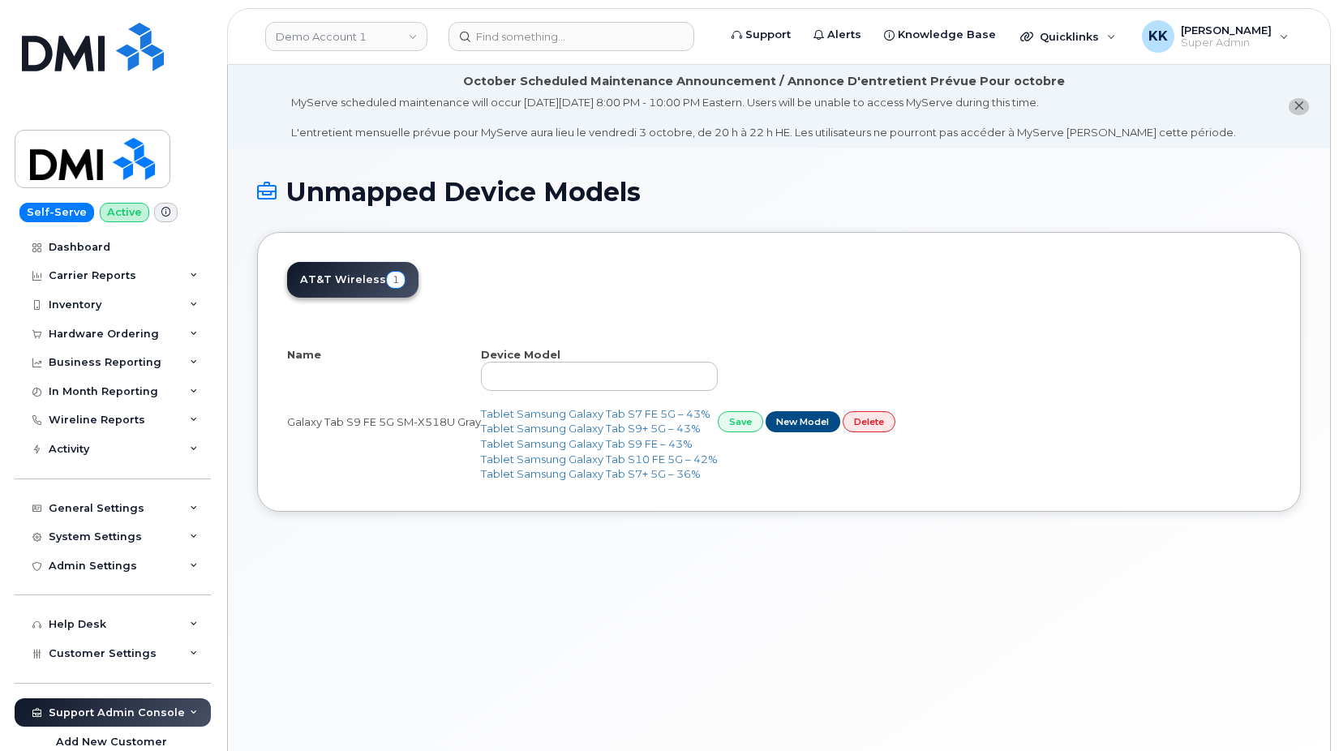
select select "25"
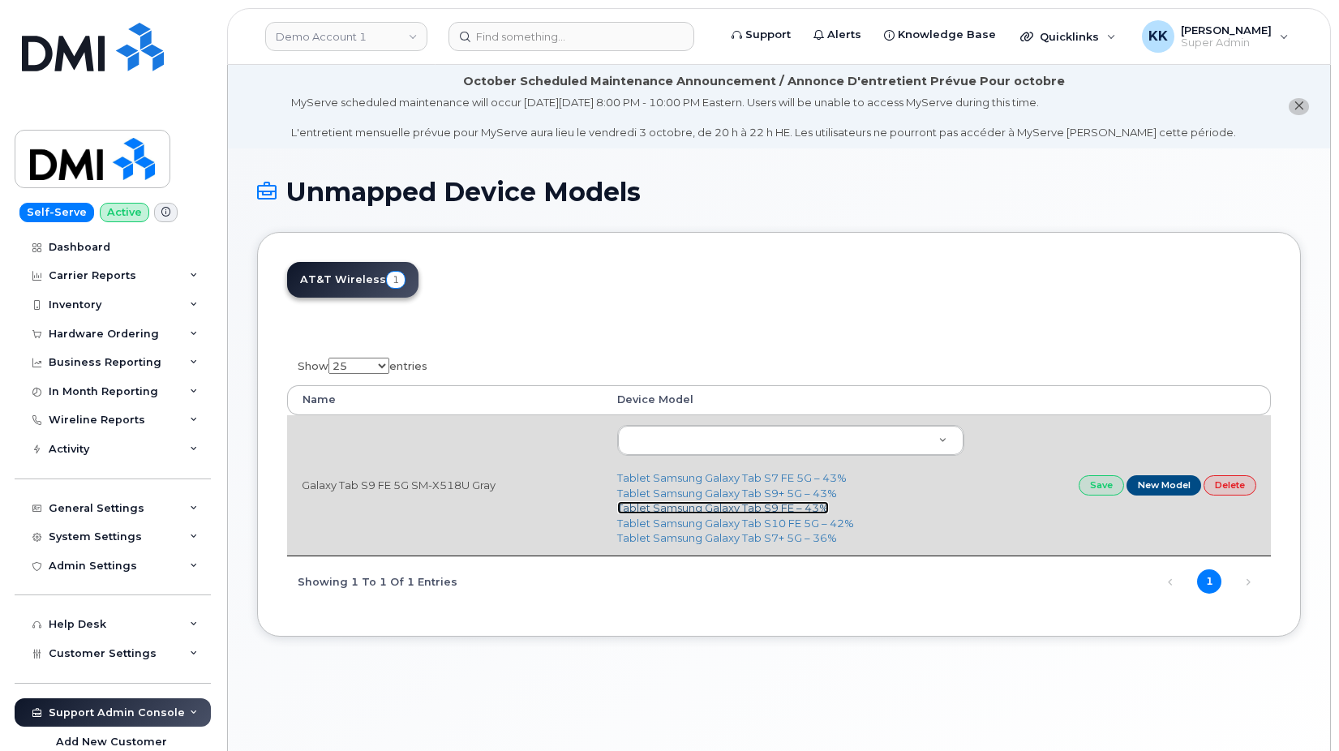
click at [715, 508] on link "Tablet Samsung Galaxy Tab S9 FE – 43%" at bounding box center [723, 507] width 212 height 13
type input "3152"
click at [1091, 488] on link "Save" at bounding box center [1101, 485] width 45 height 20
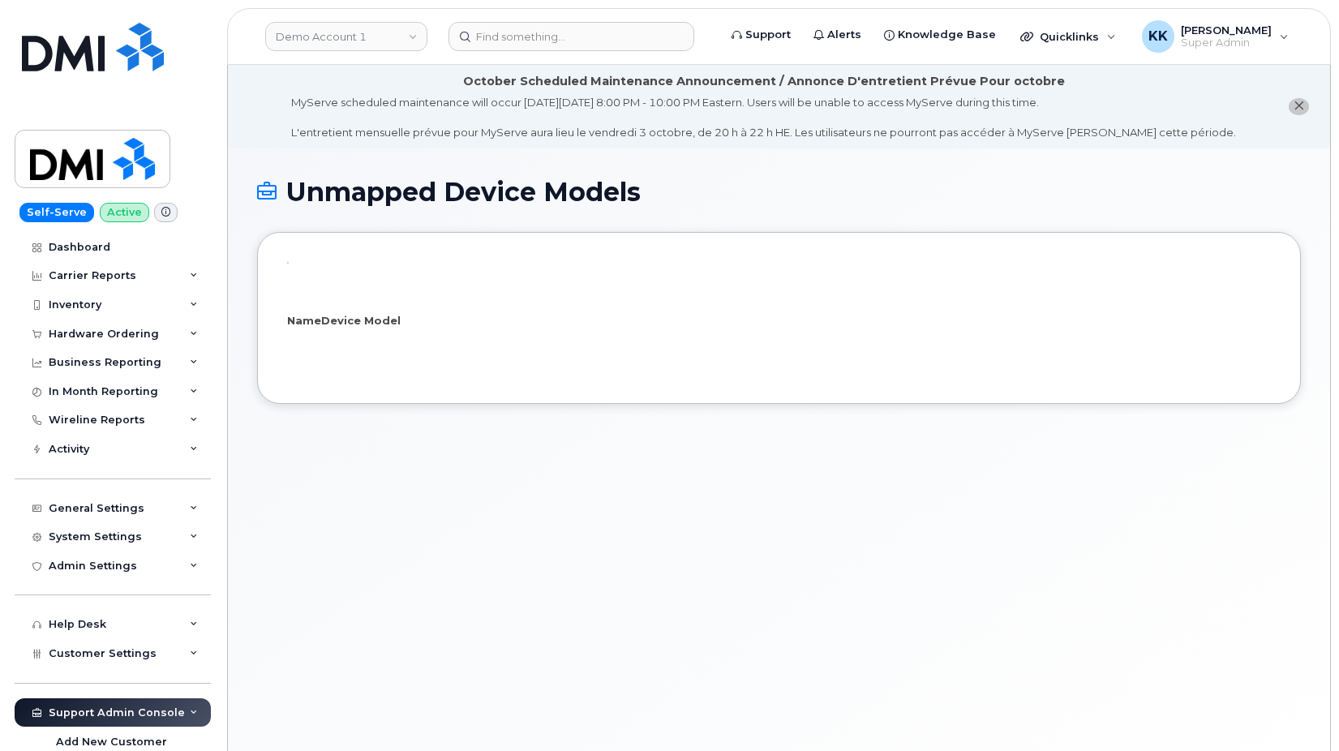
select select "25"
